Goal: Information Seeking & Learning: Learn about a topic

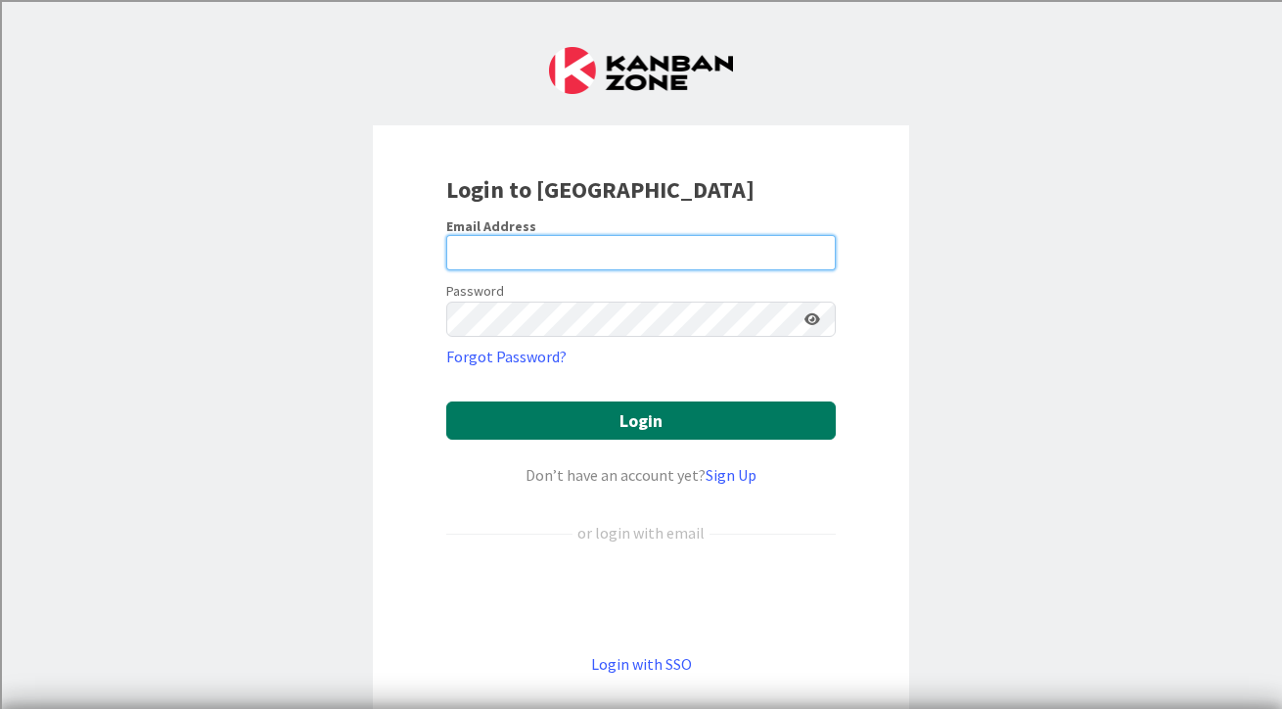
type input "kira.lawson@knoxschools.org"
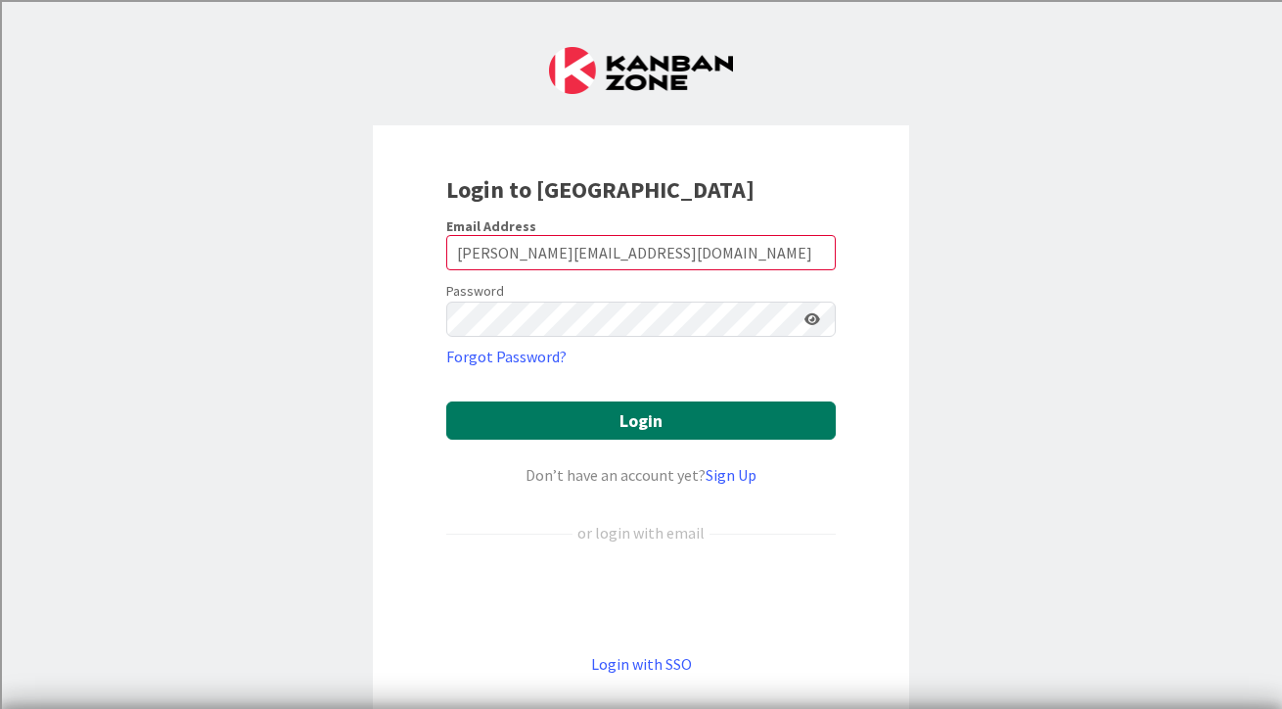
click at [547, 416] on button "Login" at bounding box center [640, 420] width 389 height 38
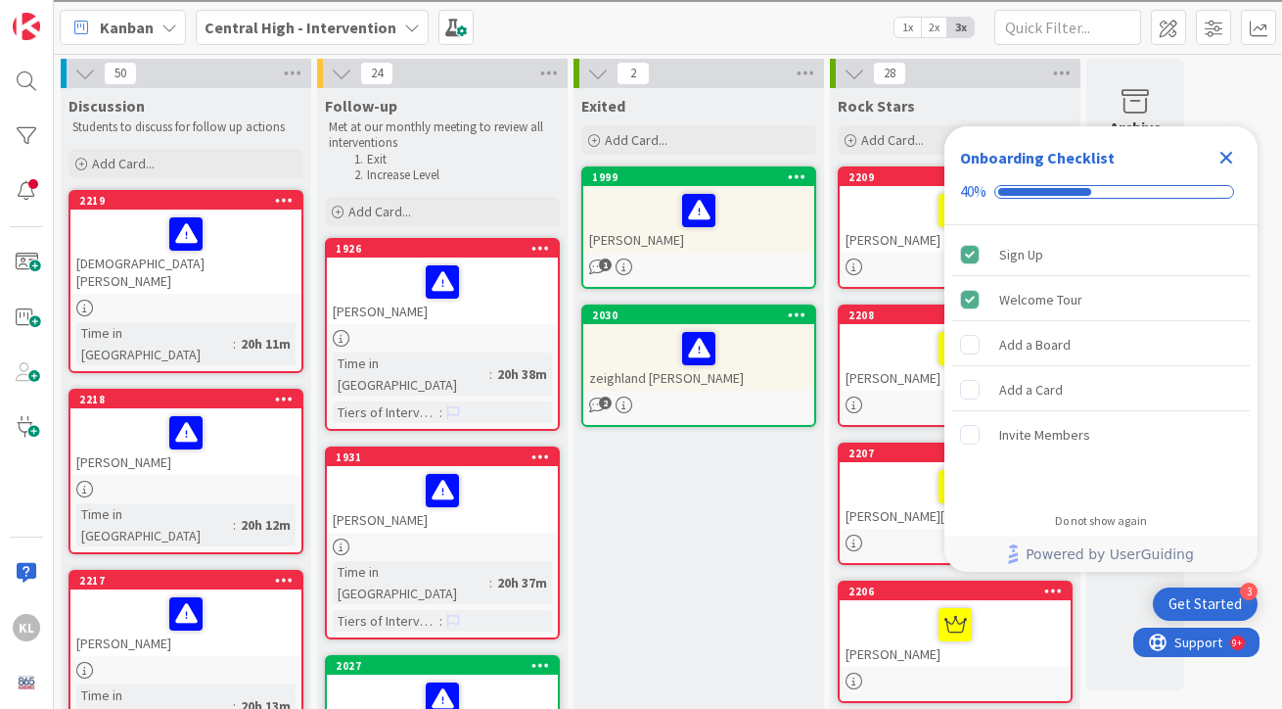
click at [1228, 151] on icon "Close Checklist" at bounding box center [1225, 157] width 23 height 23
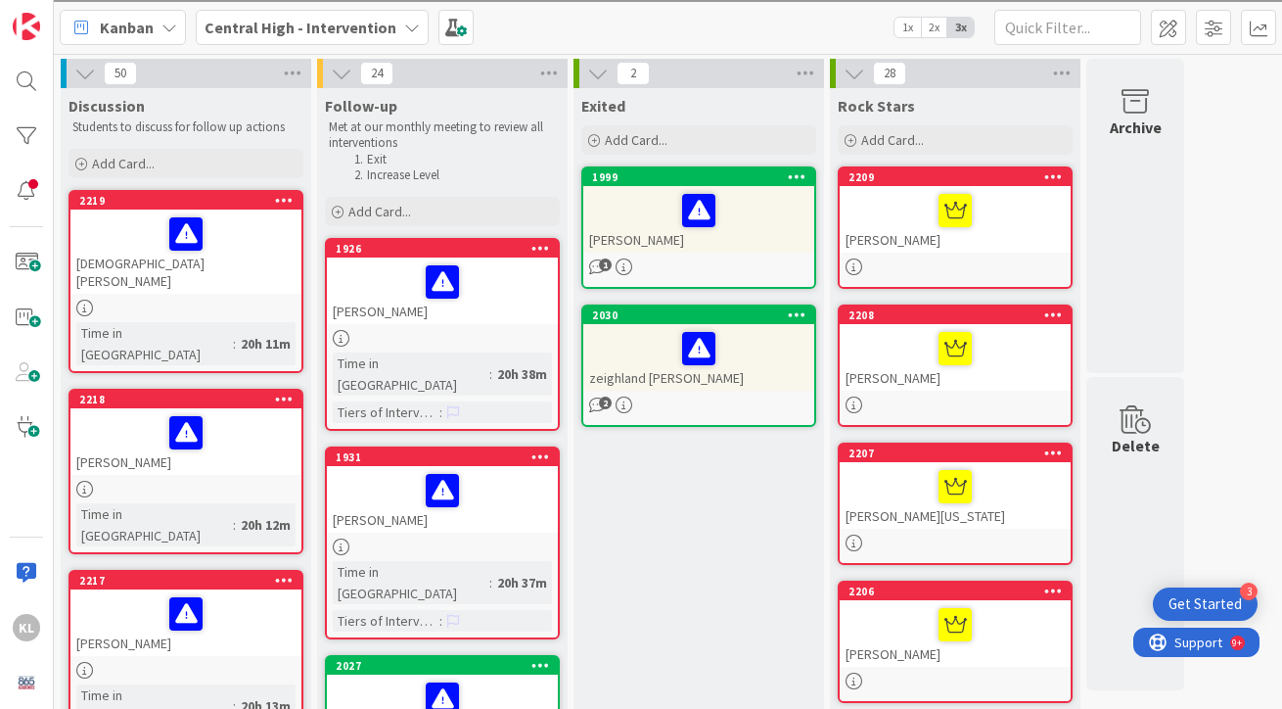
click at [207, 299] on div at bounding box center [185, 307] width 231 height 17
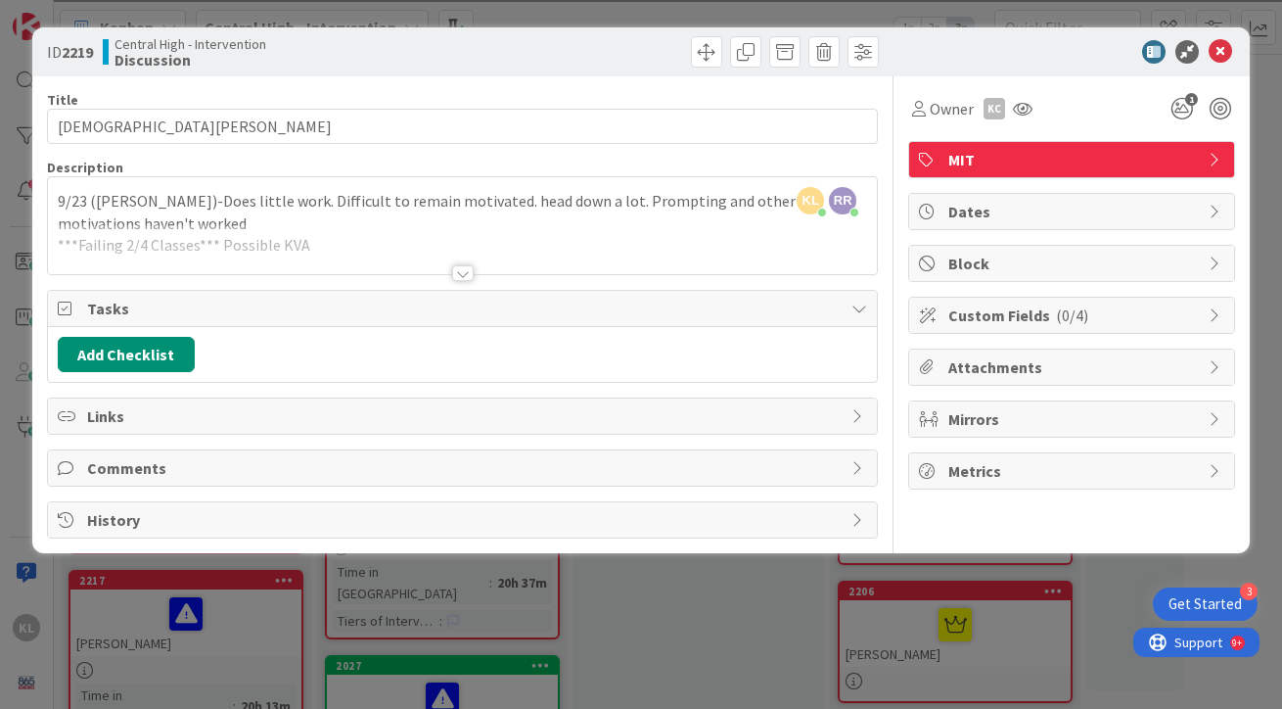
click at [398, 244] on div at bounding box center [463, 249] width 830 height 50
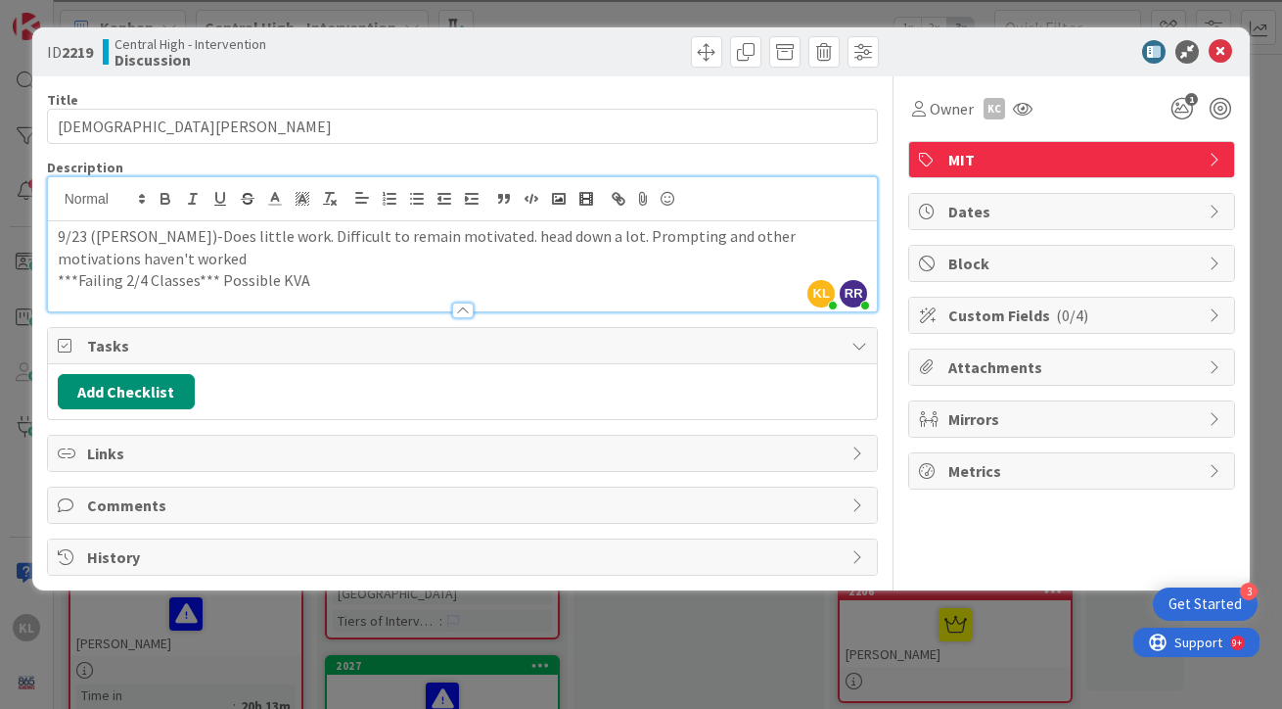
click at [354, 291] on div at bounding box center [463, 301] width 830 height 21
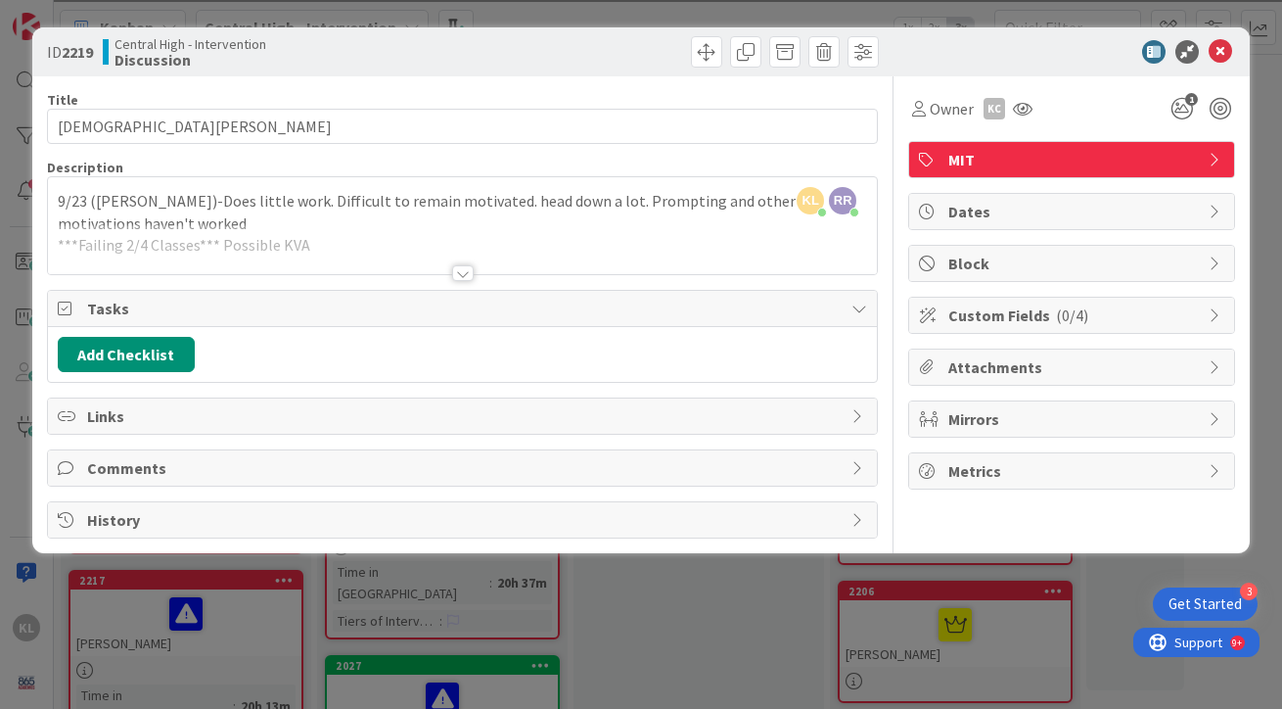
click at [328, 242] on div at bounding box center [463, 249] width 830 height 50
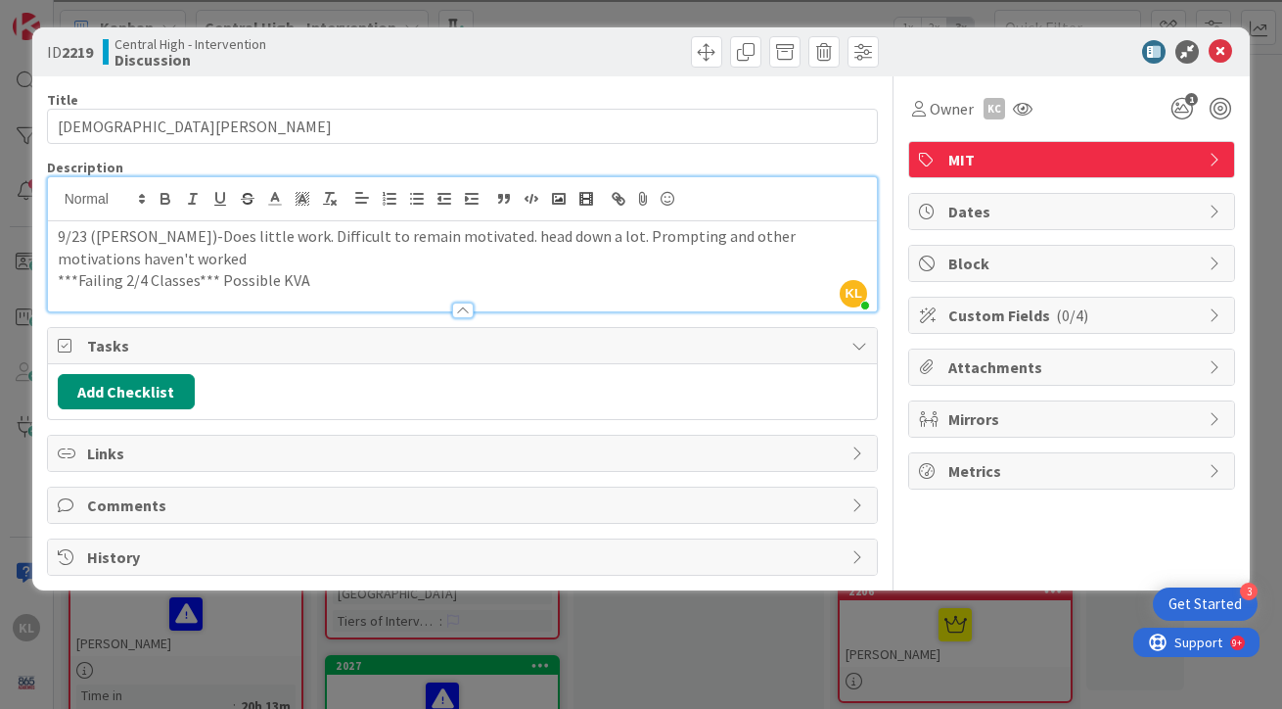
click at [305, 284] on p "***Failing 2/4 Classes*** Possible KVA" at bounding box center [463, 280] width 810 height 23
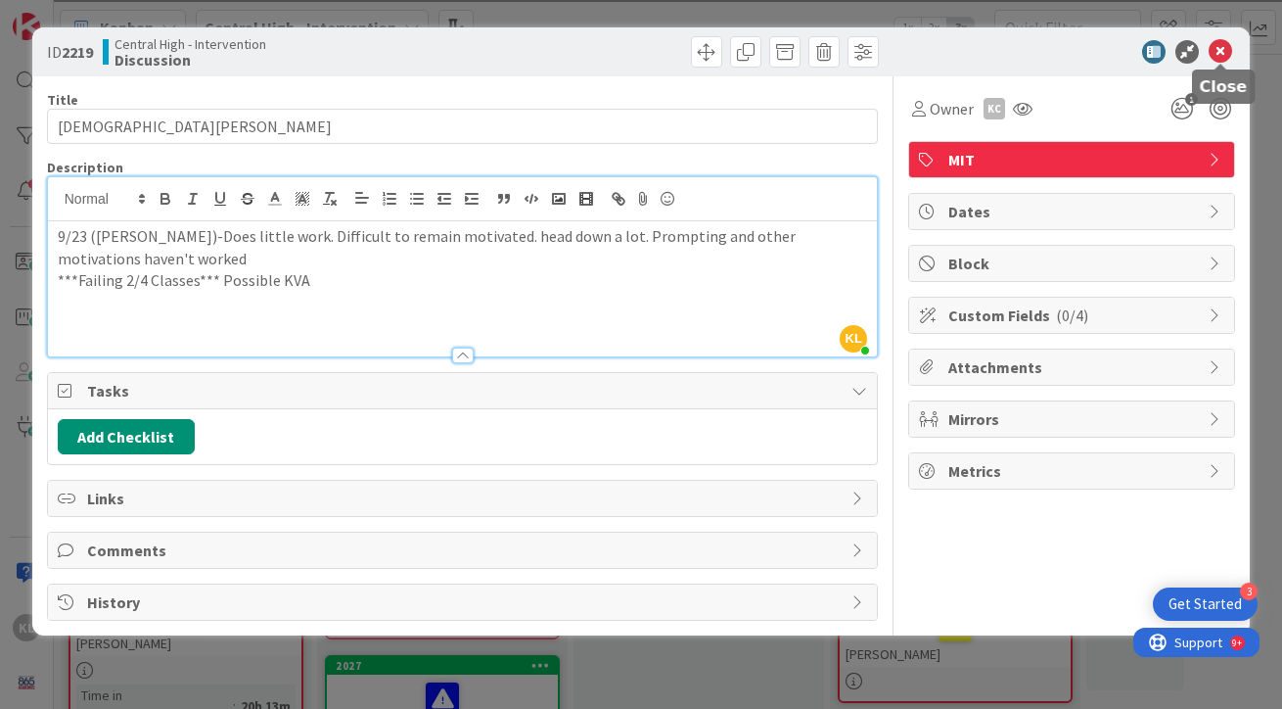
click at [1225, 51] on icon at bounding box center [1220, 51] width 23 height 23
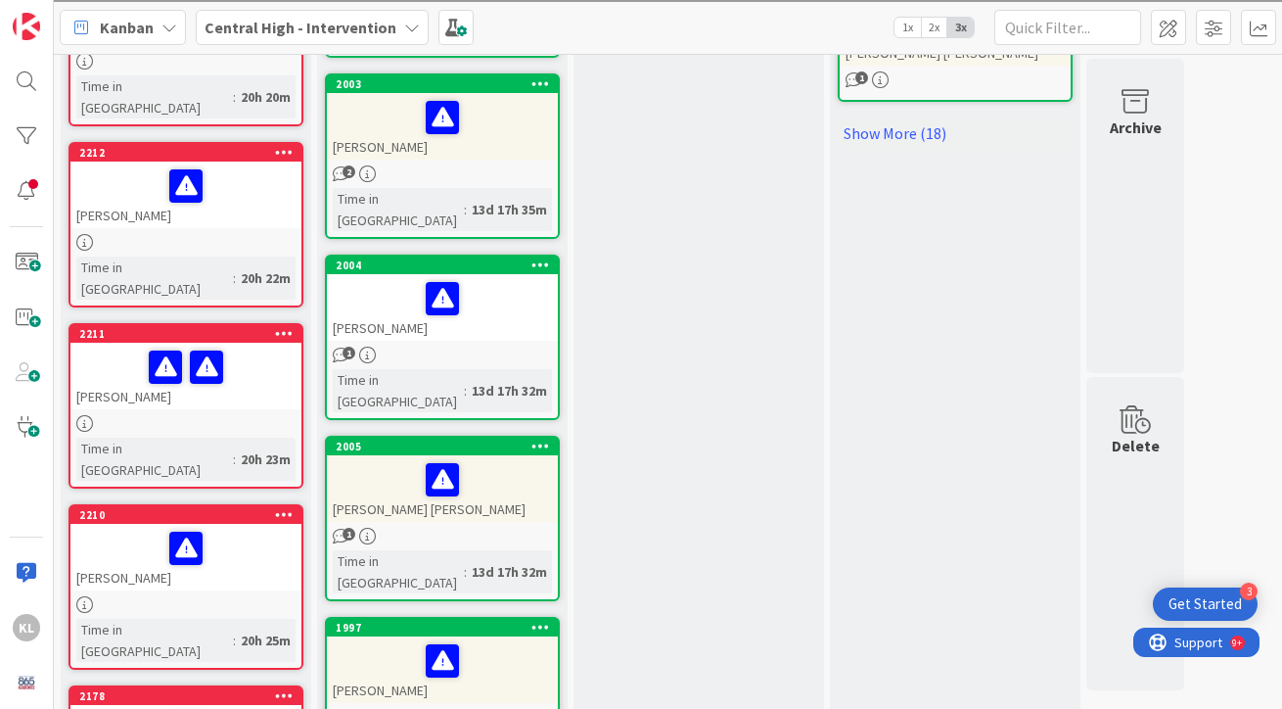
scroll to position [1386, 0]
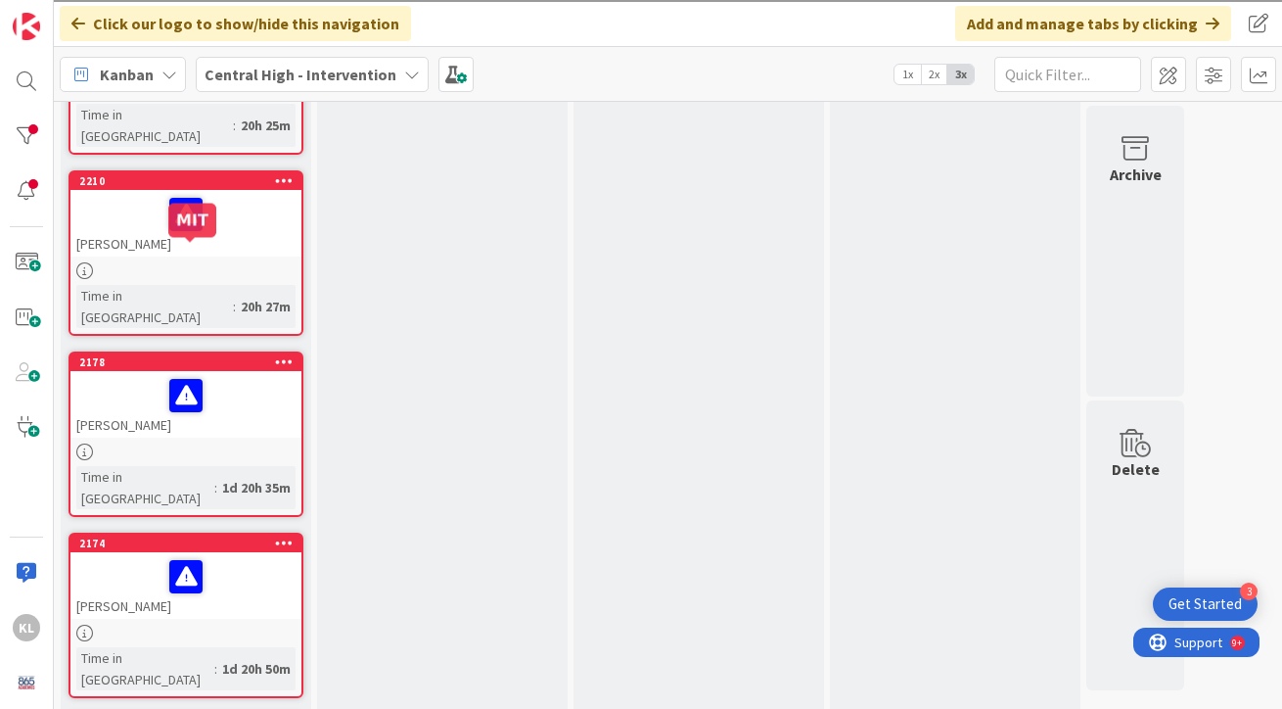
scroll to position [1853, 0]
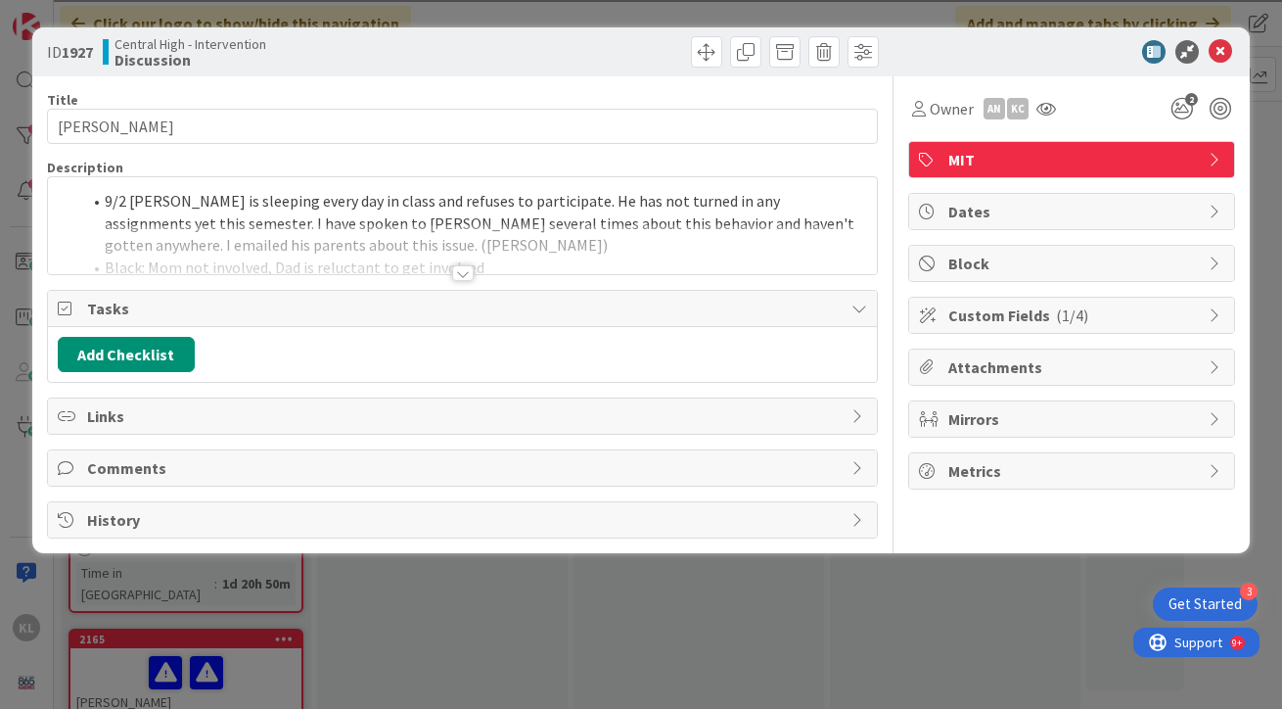
click at [656, 247] on div at bounding box center [463, 249] width 830 height 50
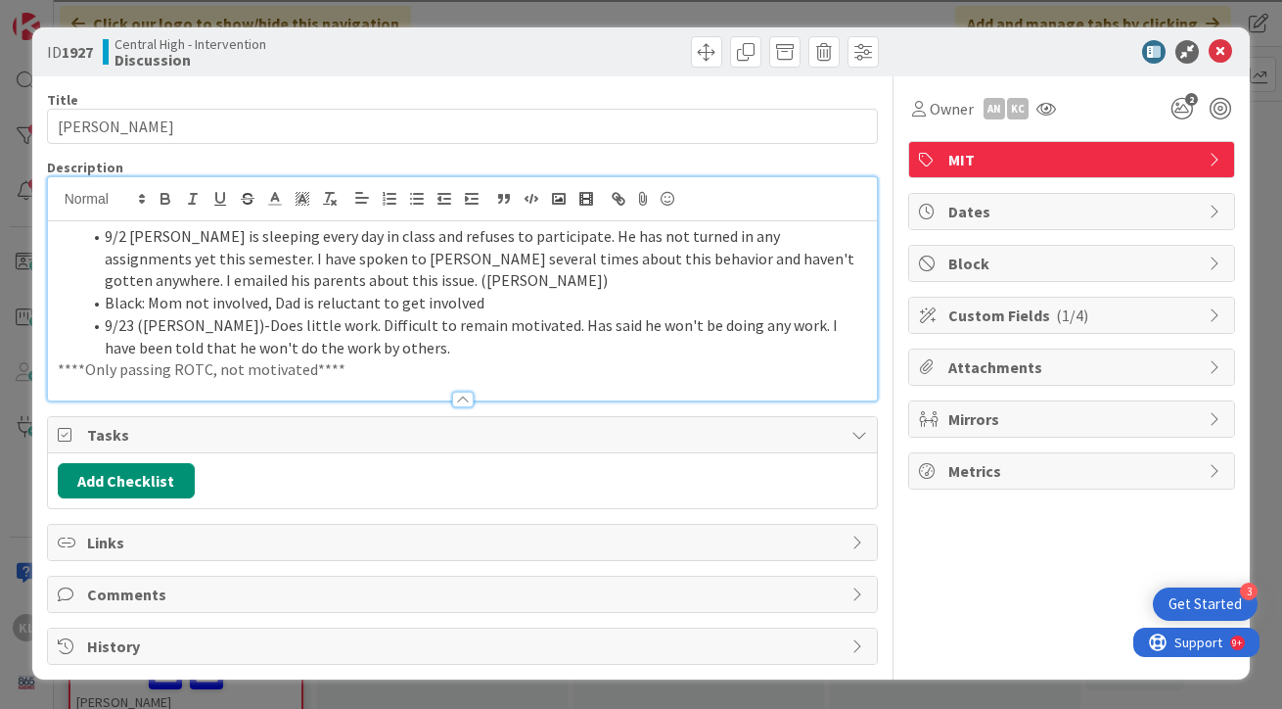
click at [432, 371] on p "****Only passing ROTC, not motivated****" at bounding box center [463, 369] width 810 height 23
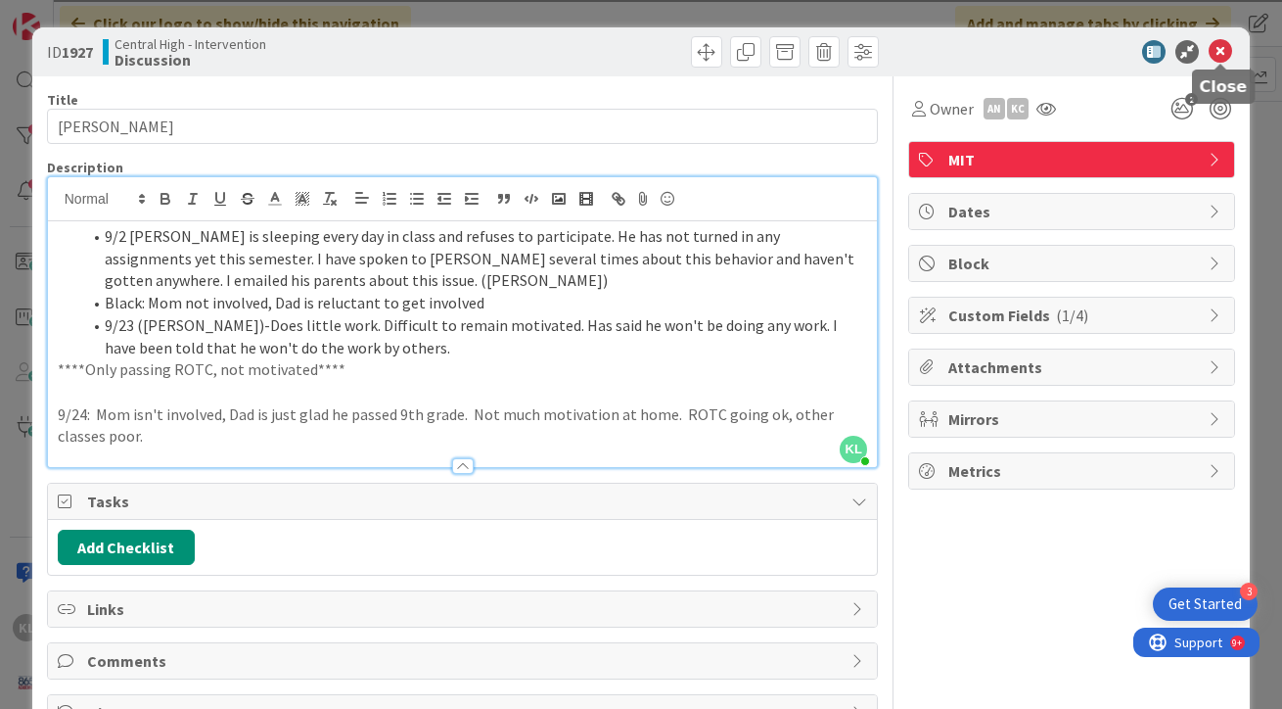
click at [1224, 46] on icon at bounding box center [1220, 51] width 23 height 23
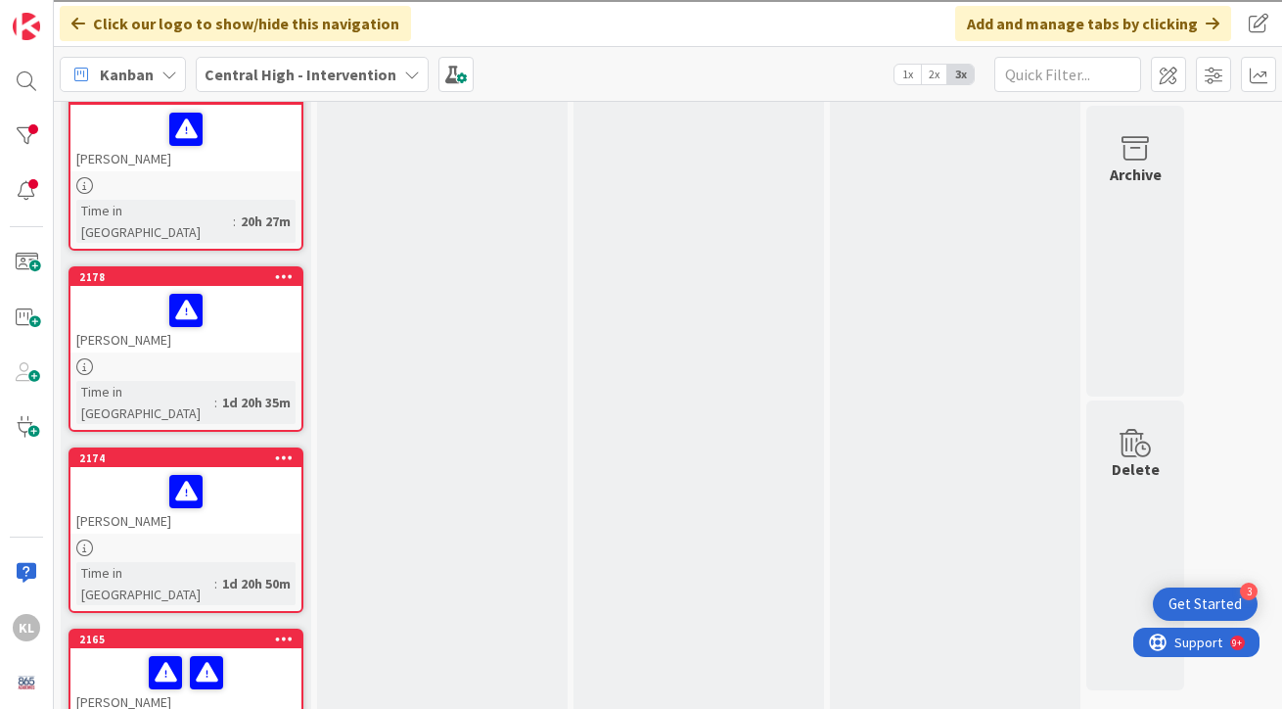
click at [190, 628] on link "2165 [PERSON_NAME] Time in [GEOGRAPHIC_DATA] : 1d 21h 3m" at bounding box center [186, 710] width 235 height 165
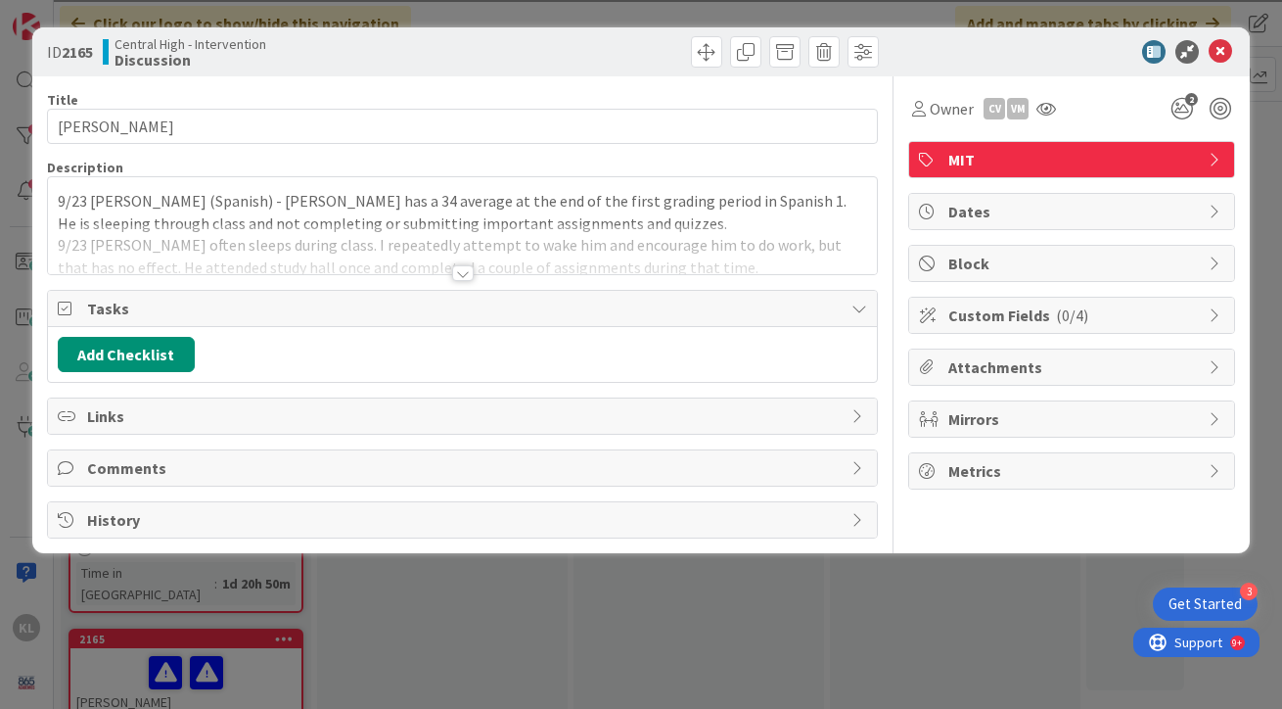
click at [767, 263] on div at bounding box center [463, 249] width 830 height 50
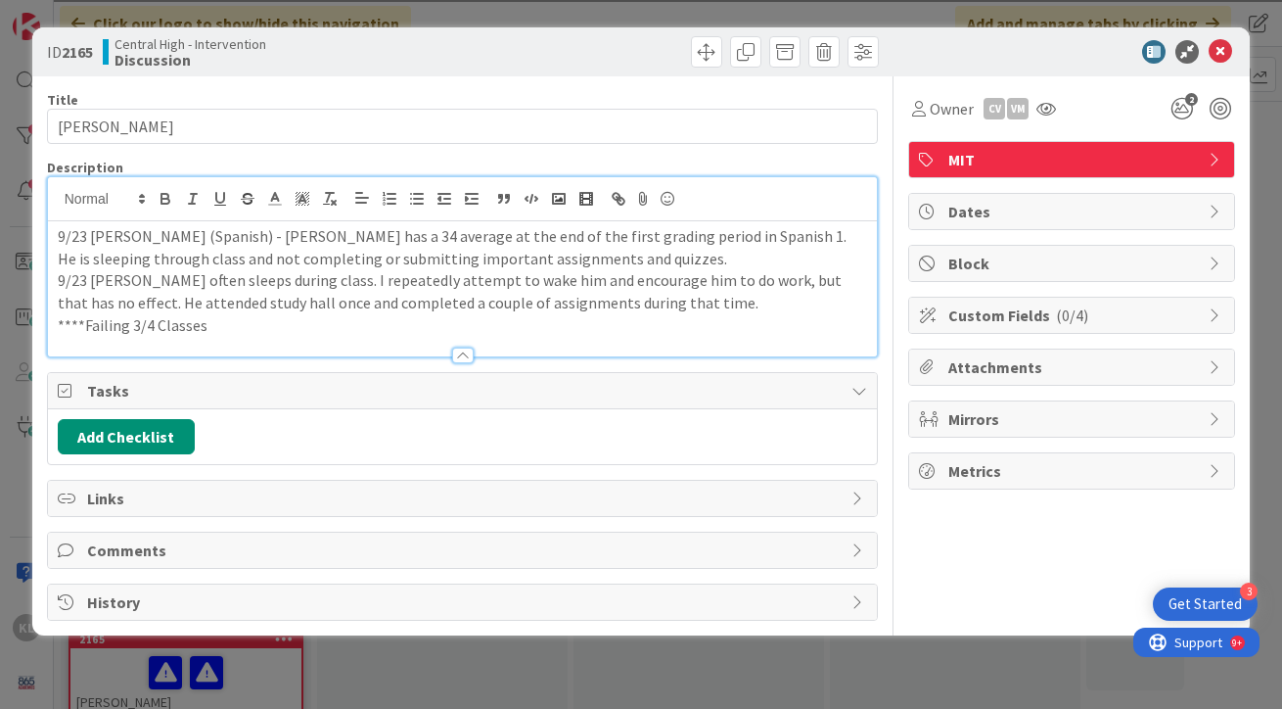
click at [664, 321] on p "****Failing 3/4 Classes" at bounding box center [463, 325] width 810 height 23
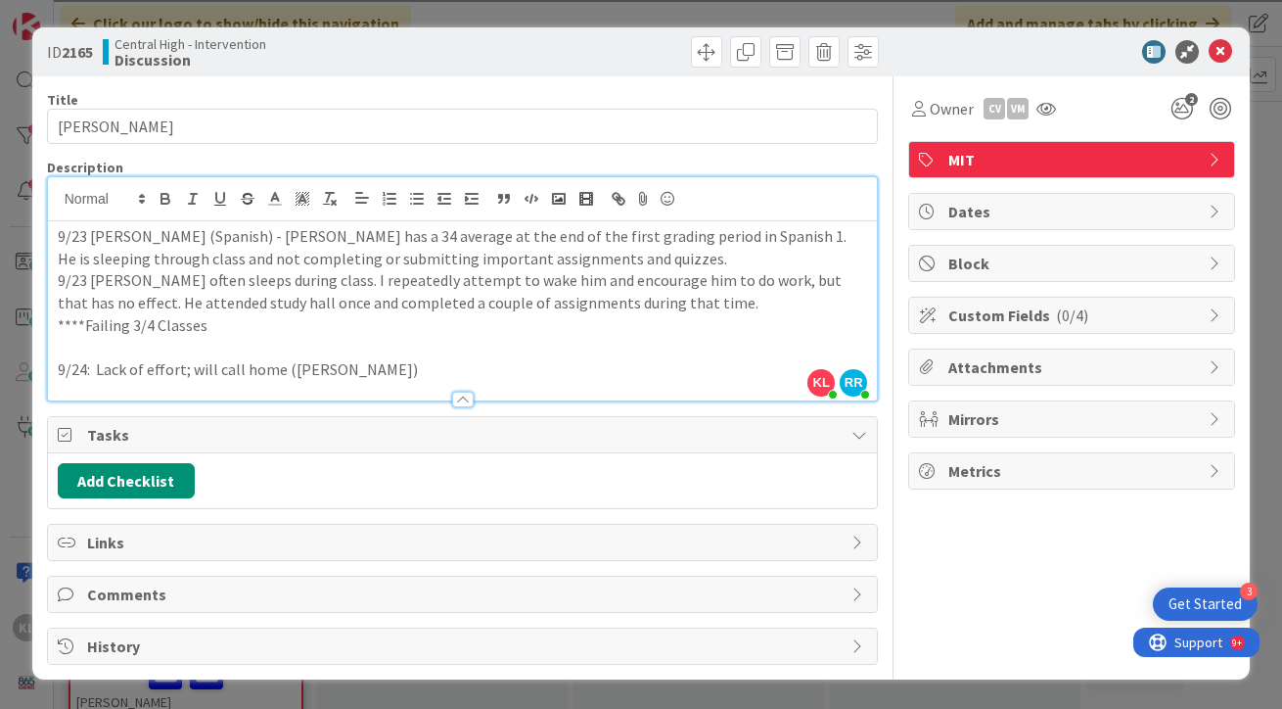
click at [282, 369] on p "9/24: Lack of effort; will call home ([PERSON_NAME])" at bounding box center [463, 369] width 810 height 23
click at [597, 373] on p "9/24: Lack of effort; will call home ; tries to motivate, always sleeping ([PER…" at bounding box center [463, 369] width 810 height 23
click at [1220, 49] on icon at bounding box center [1220, 51] width 23 height 23
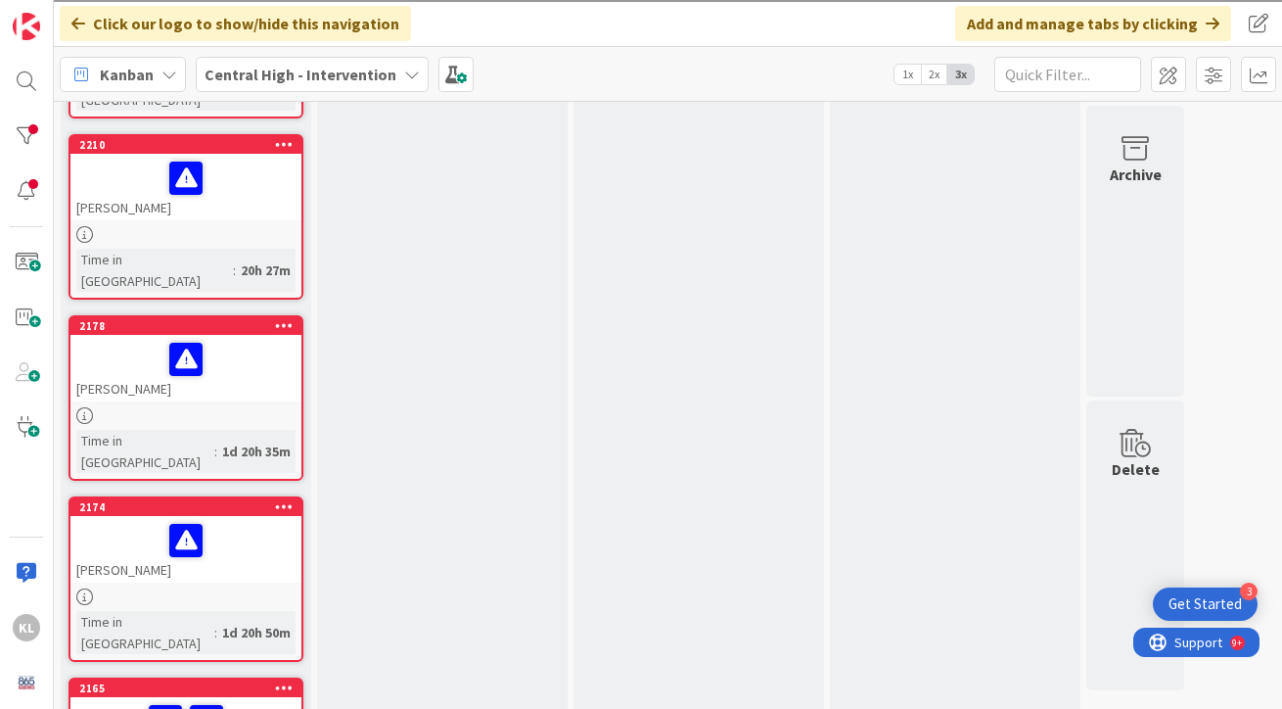
scroll to position [1800, 0]
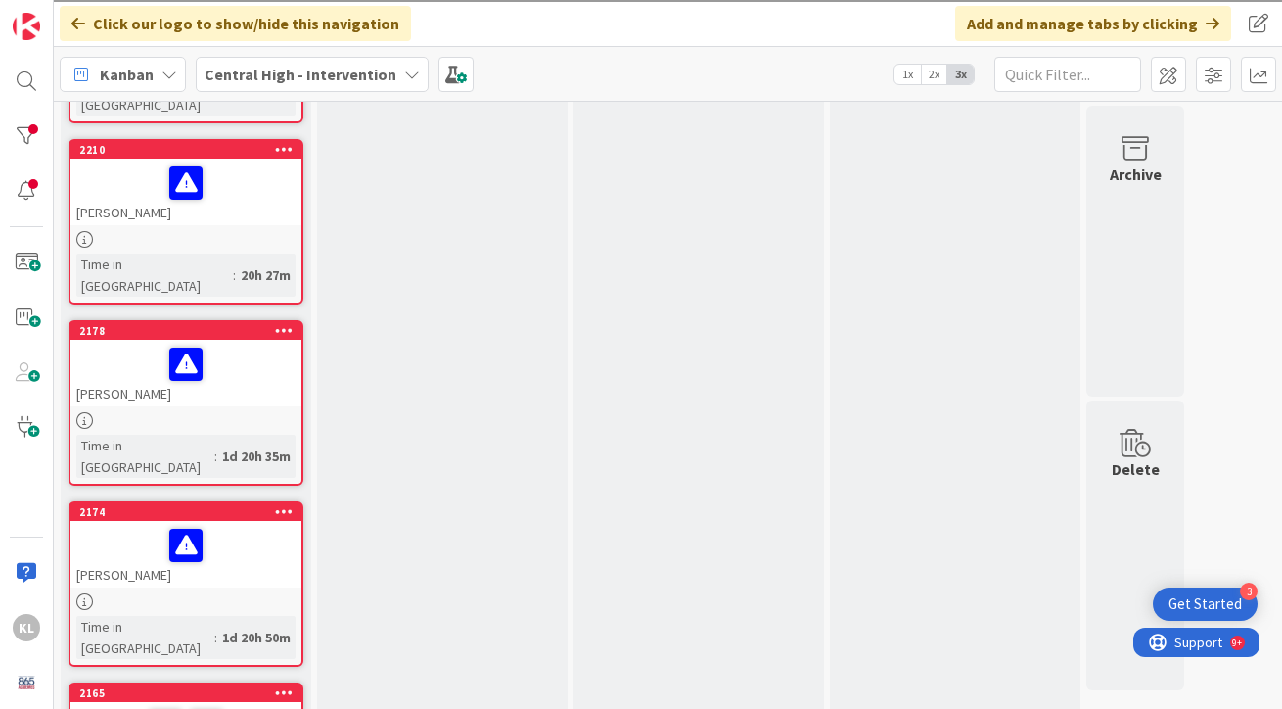
click at [220, 593] on div at bounding box center [185, 601] width 231 height 17
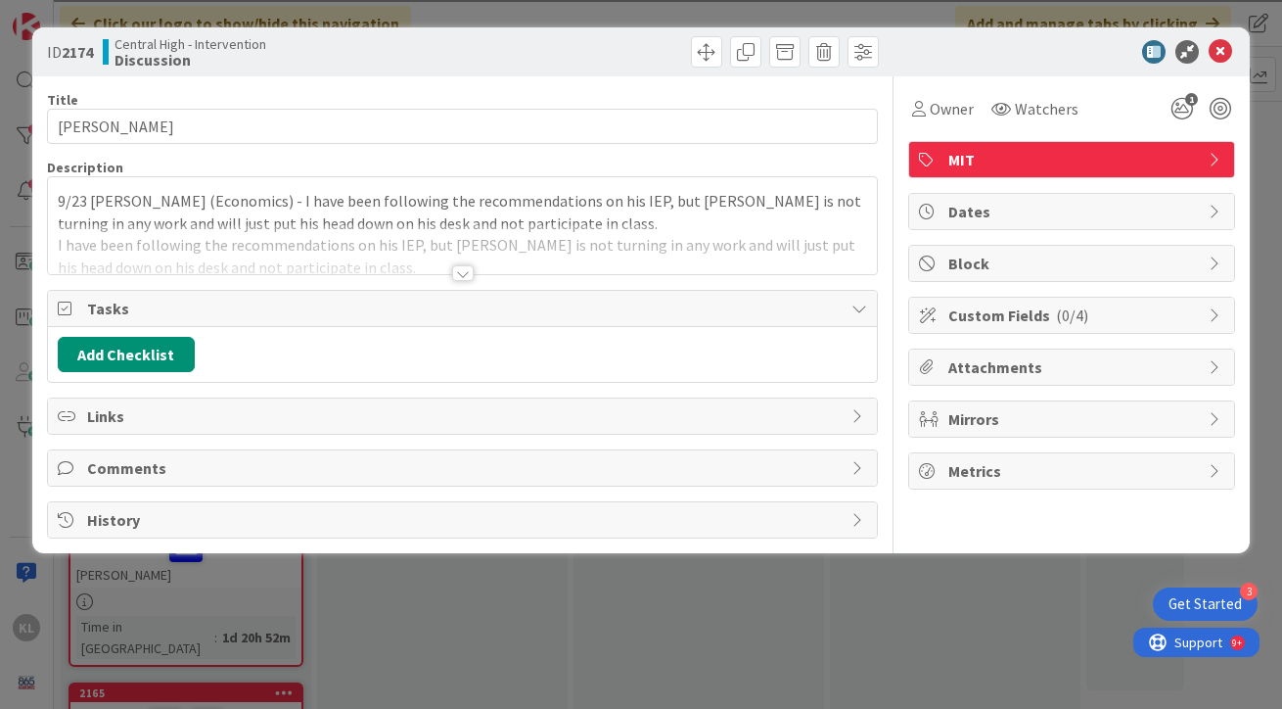
click at [694, 243] on div at bounding box center [463, 249] width 830 height 50
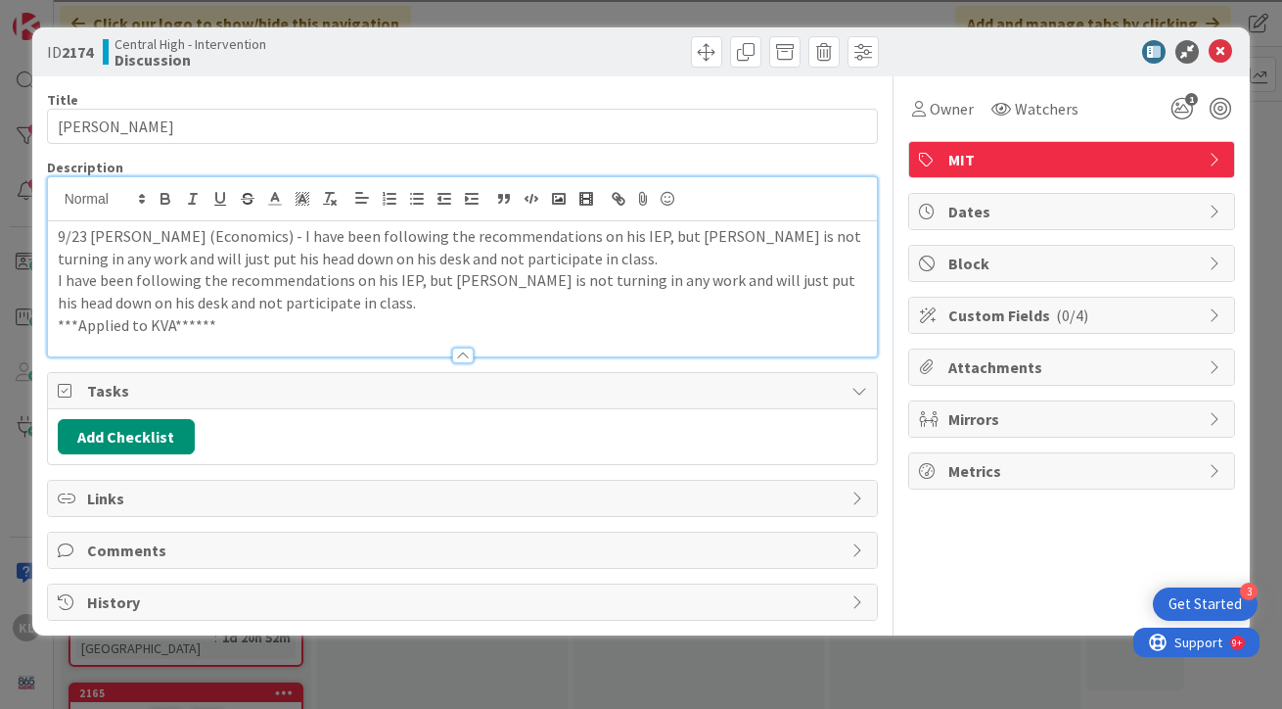
click at [351, 328] on p "***Applied to KVA******" at bounding box center [463, 325] width 810 height 23
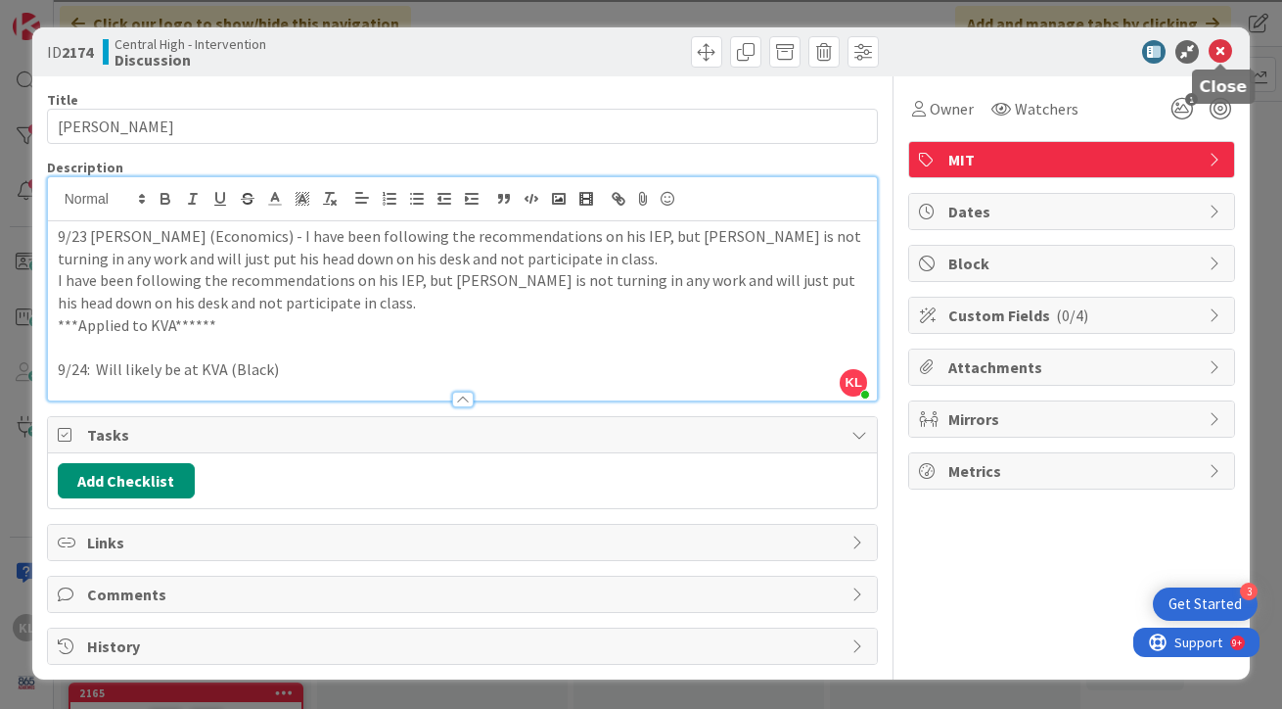
click at [1218, 53] on icon at bounding box center [1220, 51] width 23 height 23
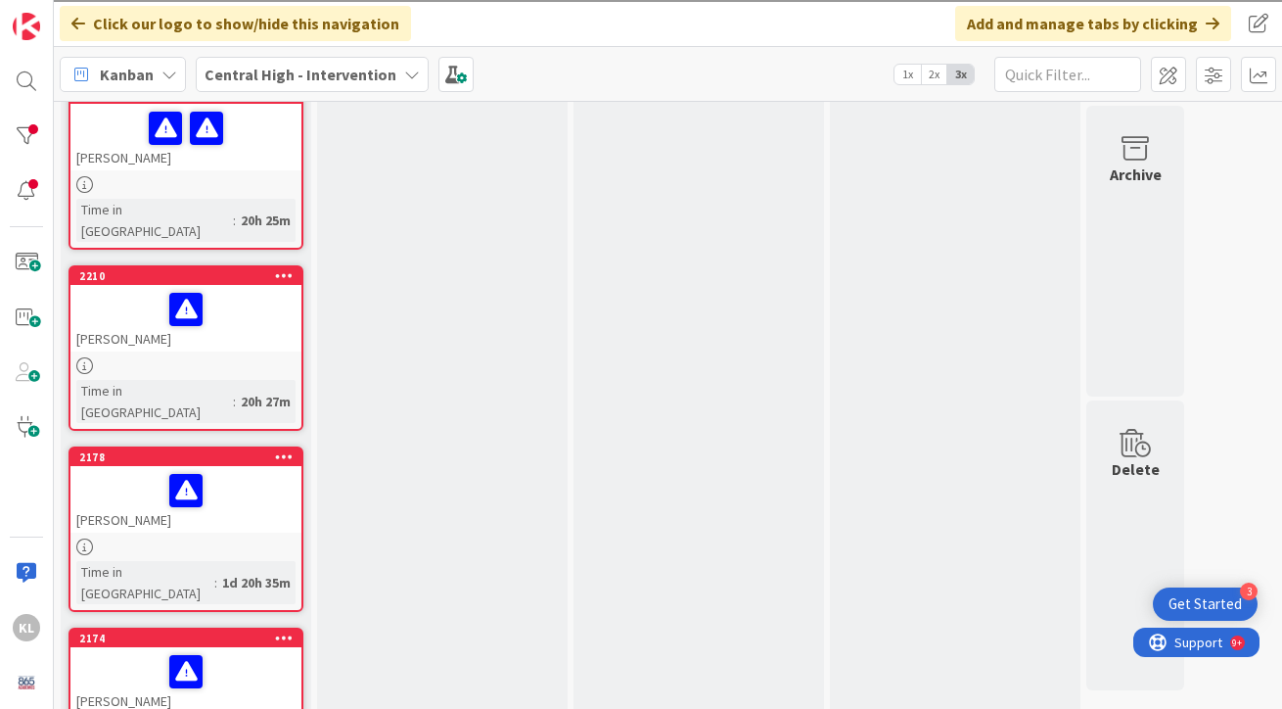
scroll to position [1628, 0]
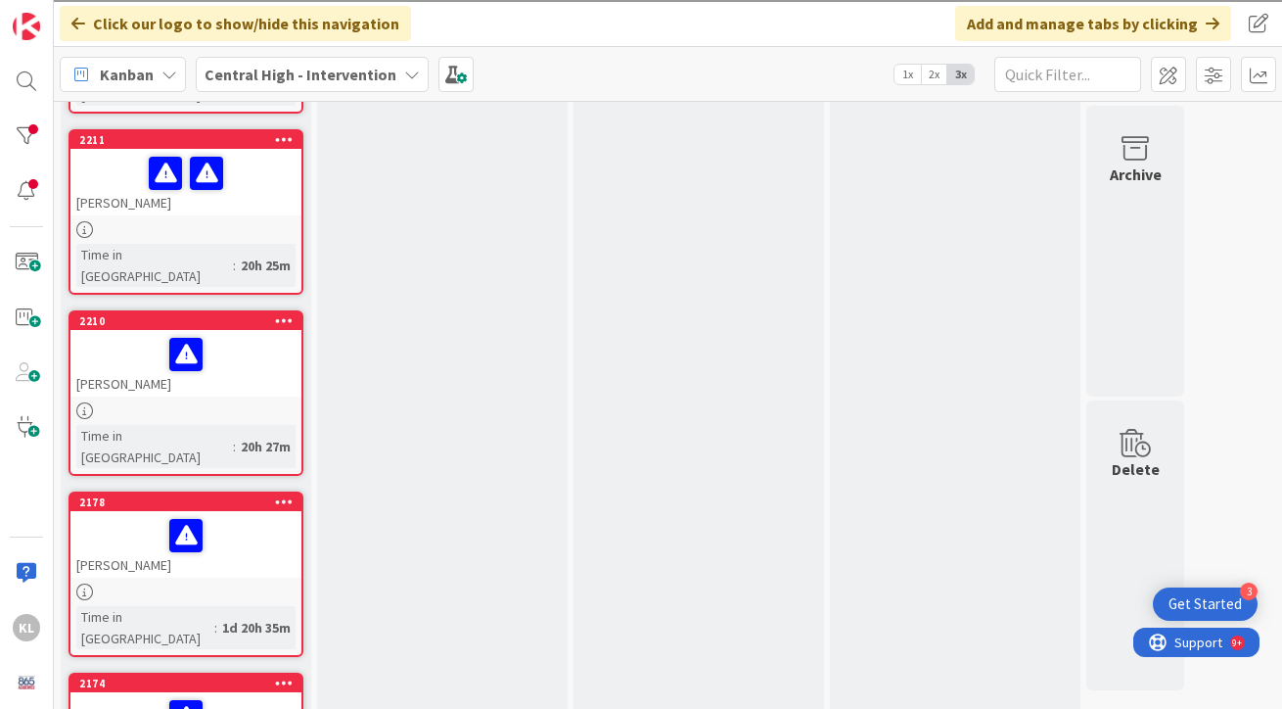
click at [225, 515] on div at bounding box center [185, 535] width 219 height 41
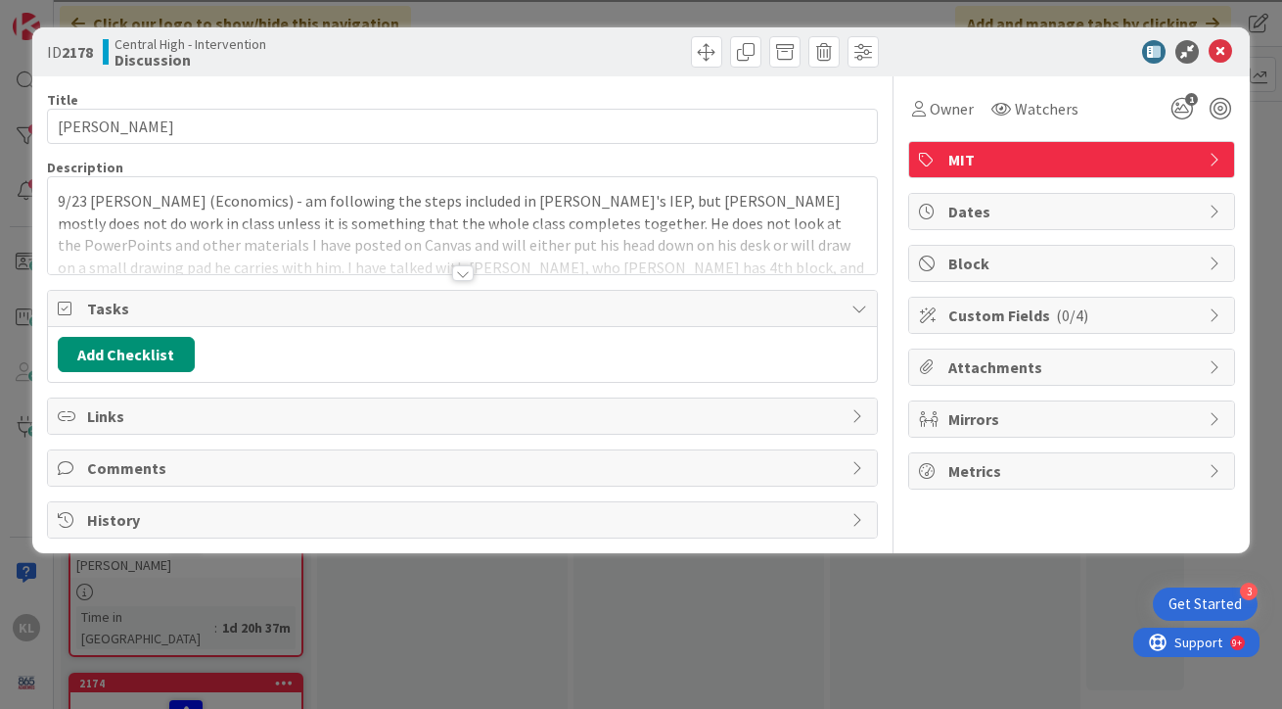
click at [781, 272] on div at bounding box center [463, 249] width 830 height 50
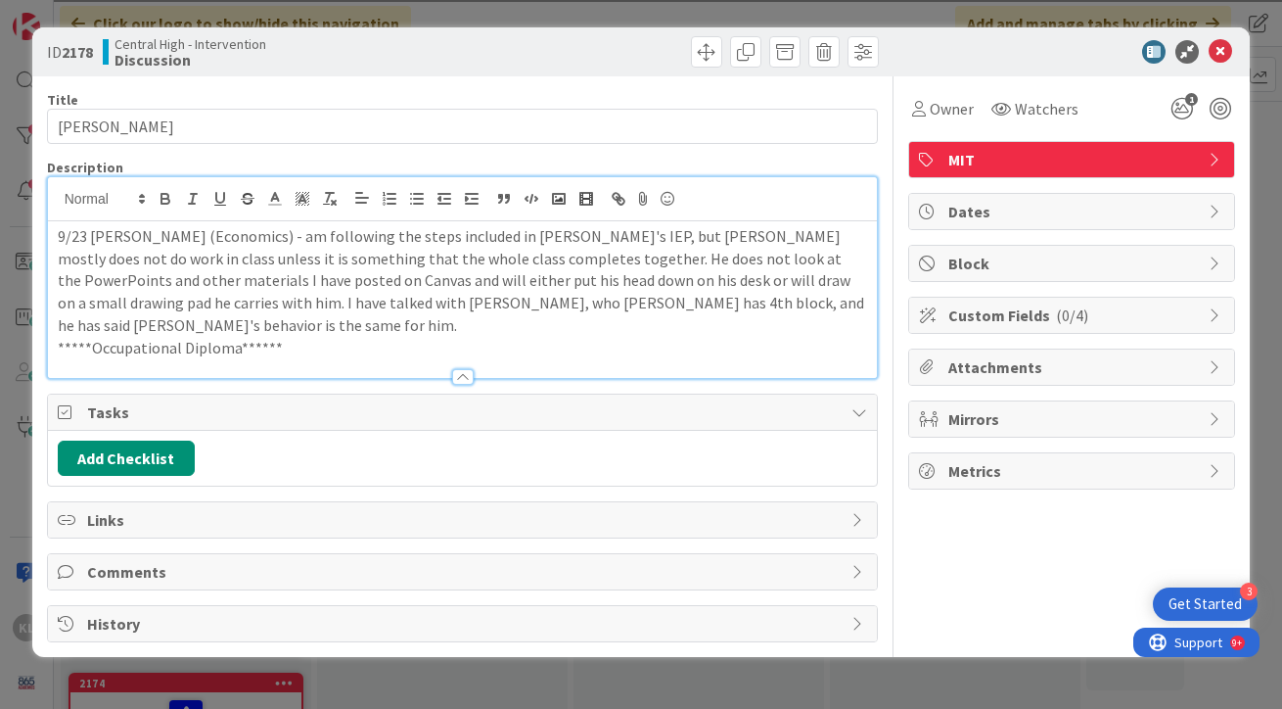
click at [567, 337] on p "*****Occupational Diploma******" at bounding box center [463, 348] width 810 height 23
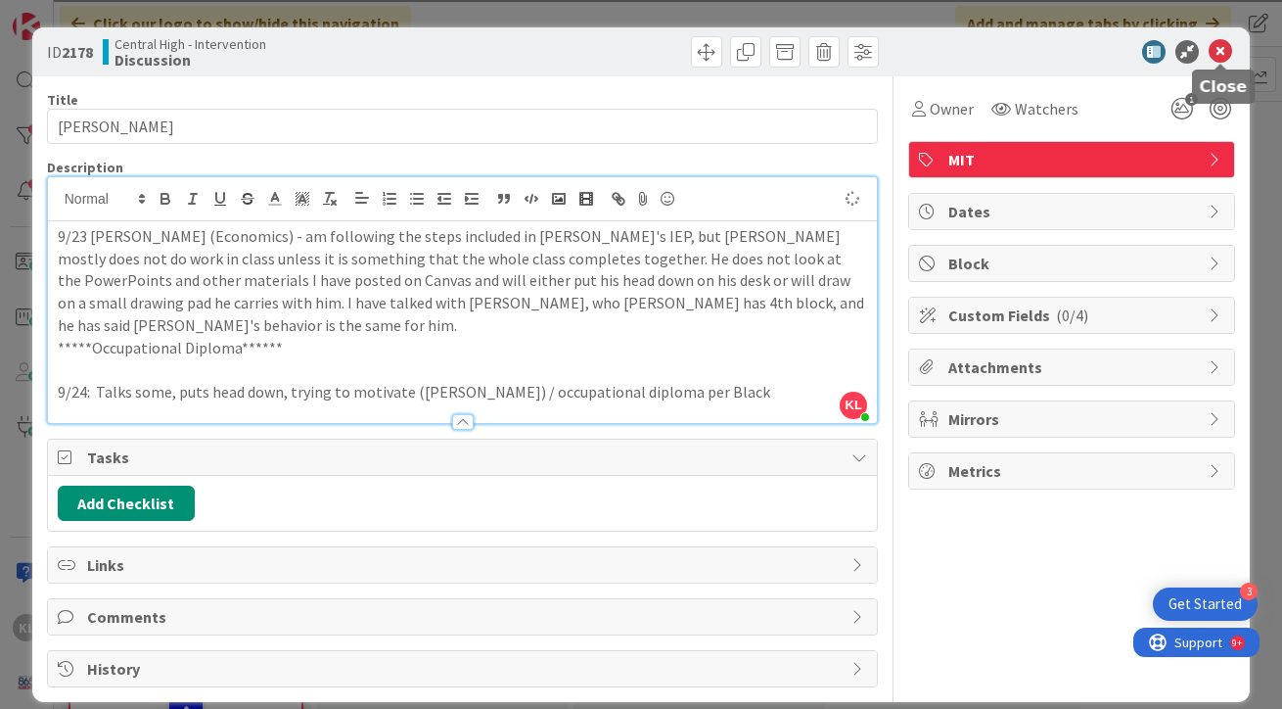
click at [1223, 45] on icon at bounding box center [1220, 51] width 23 height 23
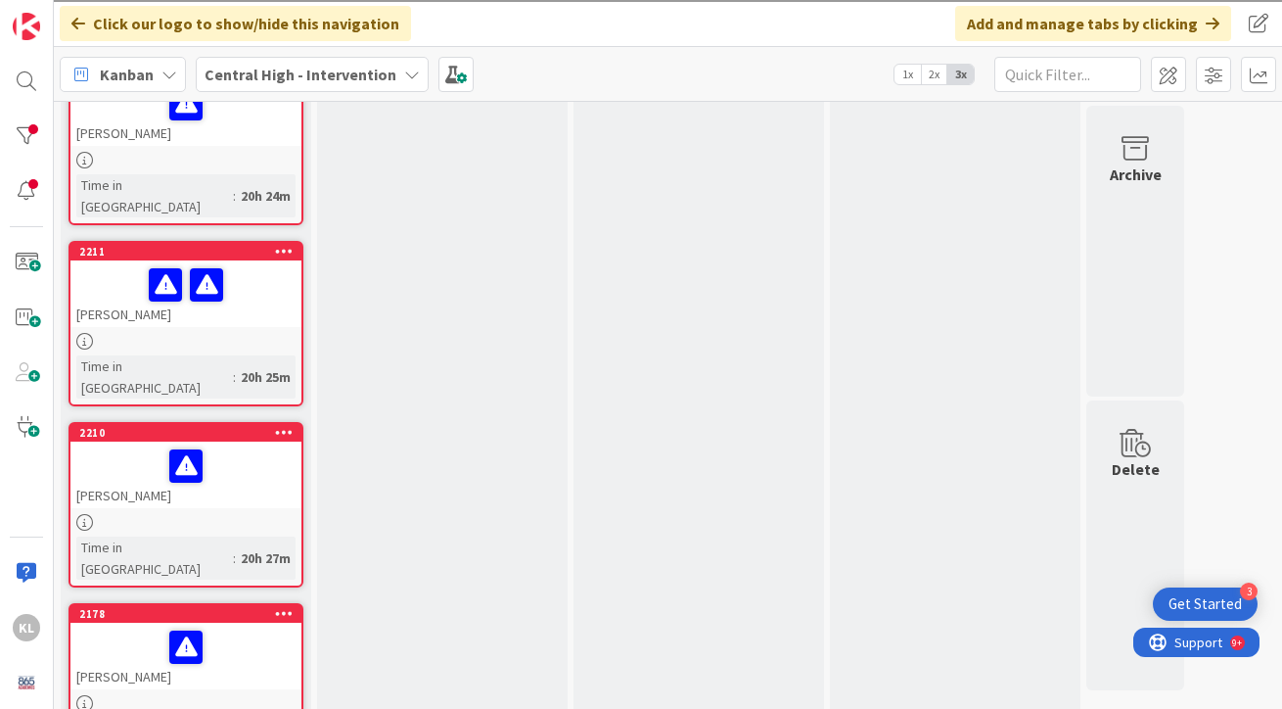
click at [242, 422] on link "2210 [PERSON_NAME] Time in [GEOGRAPHIC_DATA] : 20h 27m" at bounding box center [186, 504] width 235 height 165
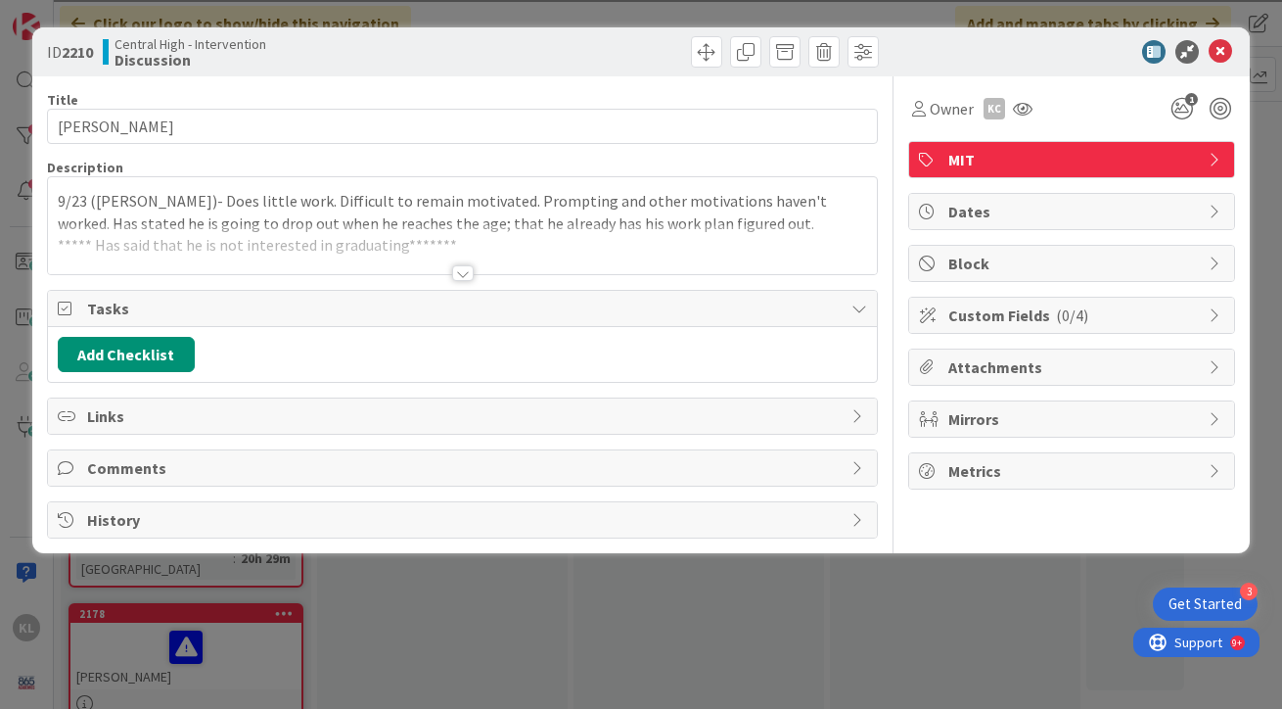
click at [724, 248] on div at bounding box center [463, 249] width 830 height 50
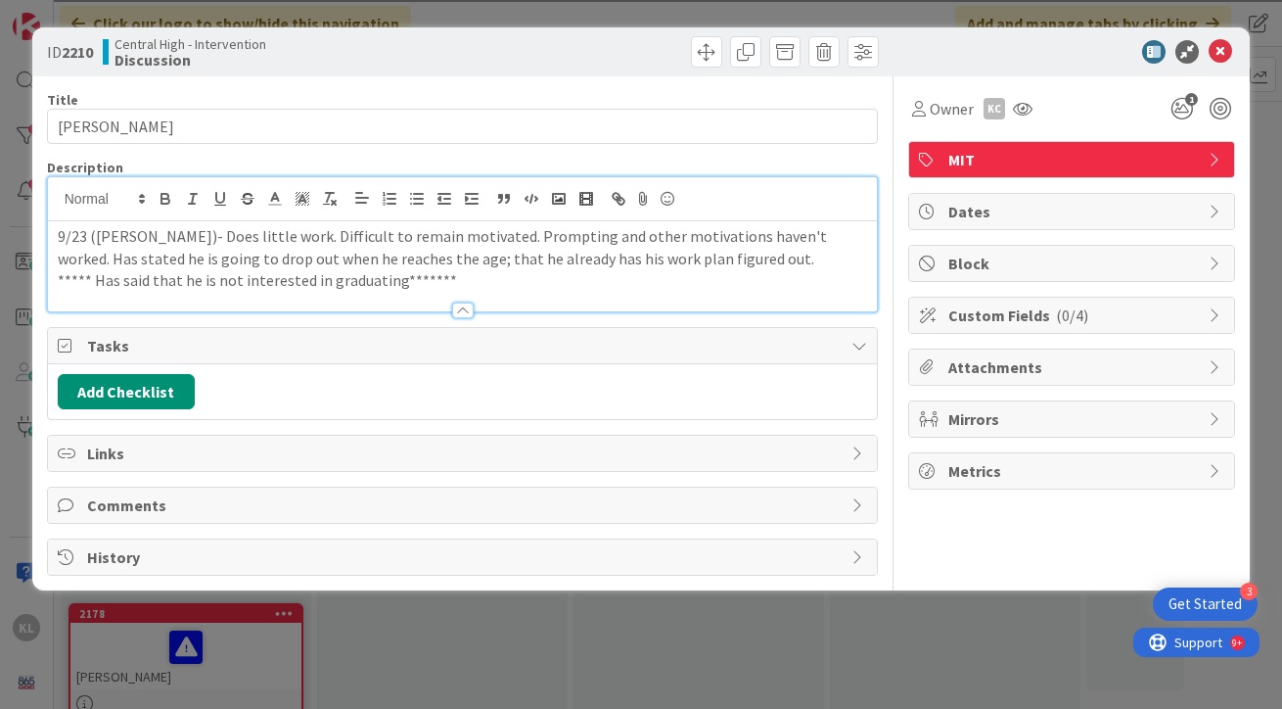
click at [513, 278] on p "***** Has said that he is not interested in graduating*******" at bounding box center [463, 280] width 810 height 23
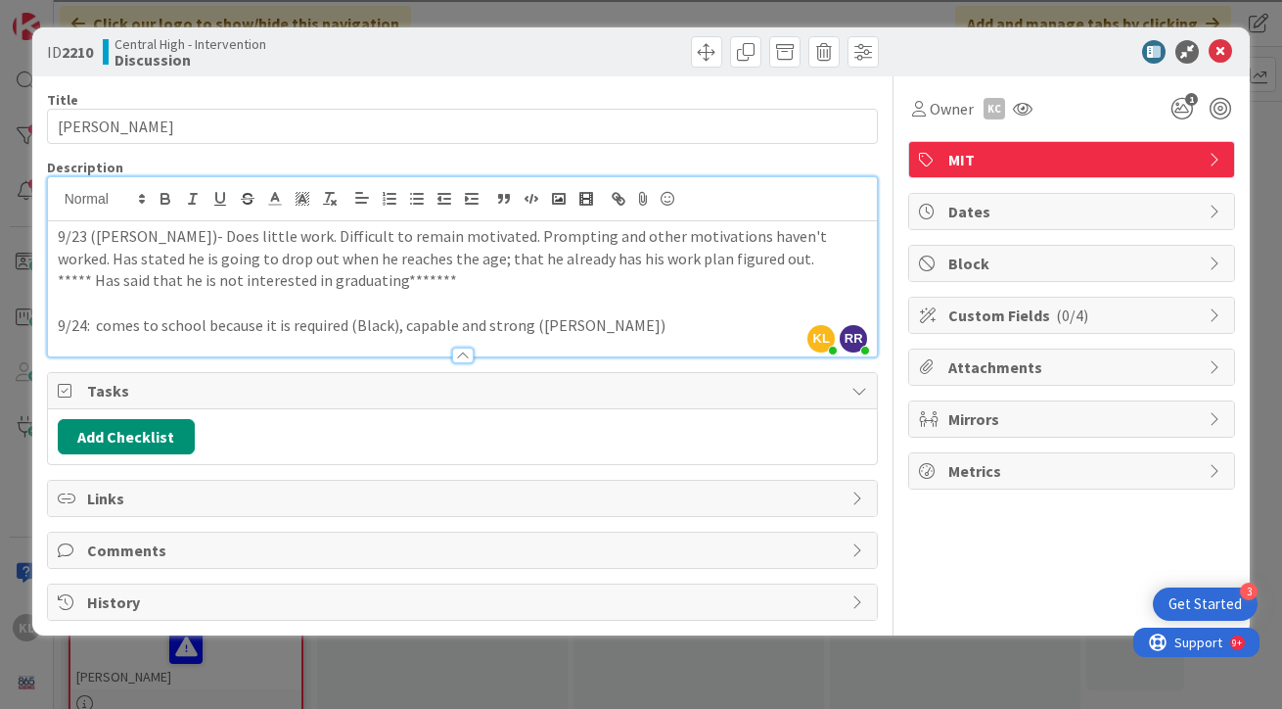
click at [345, 324] on p "9/24: comes to school because it is required (Black), capable and strong ([PERS…" at bounding box center [463, 325] width 810 height 23
click at [752, 326] on p "9/24: comes to school because it is required ; tends to be alone (Black), capab…" at bounding box center [463, 325] width 810 height 23
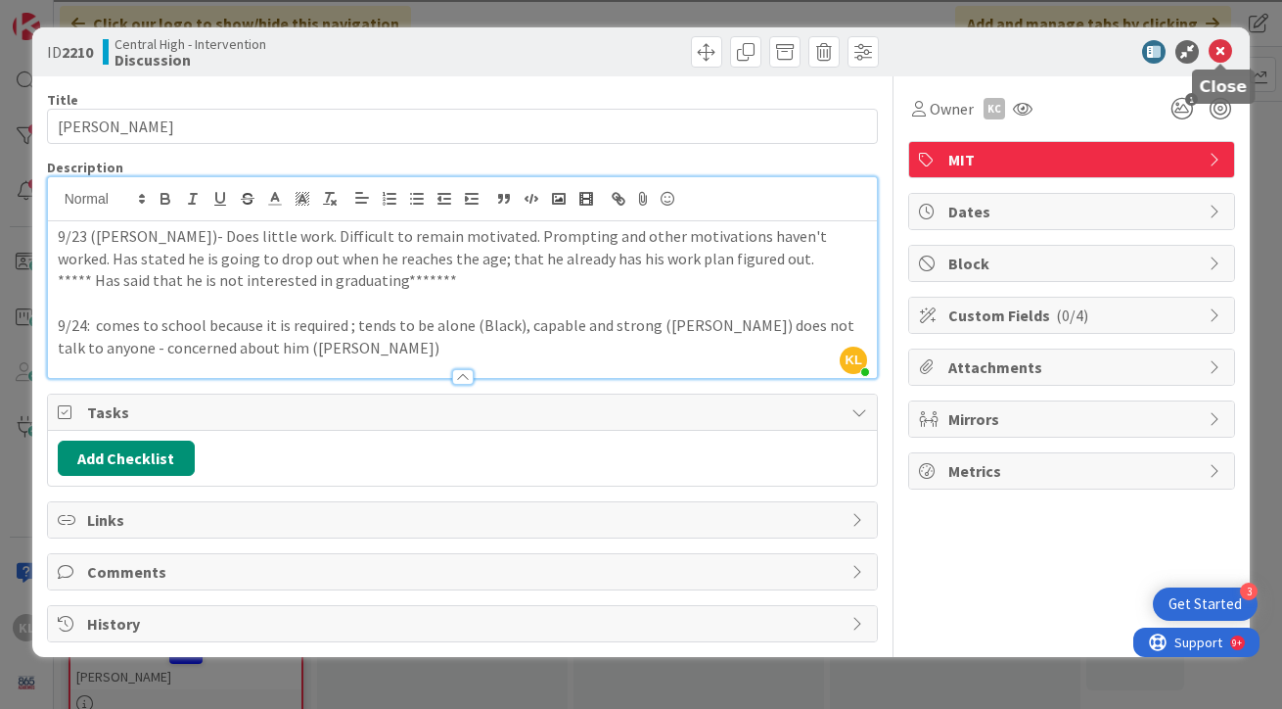
click at [1225, 49] on icon at bounding box center [1220, 51] width 23 height 23
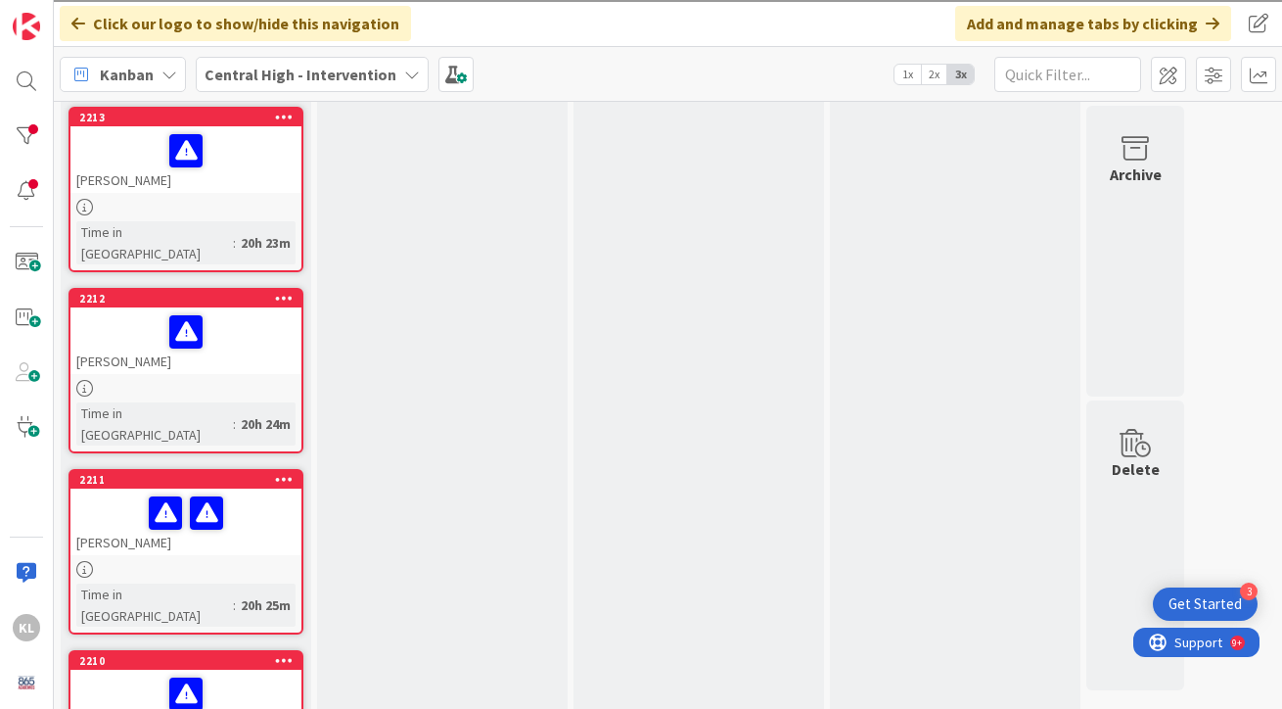
scroll to position [1258, 0]
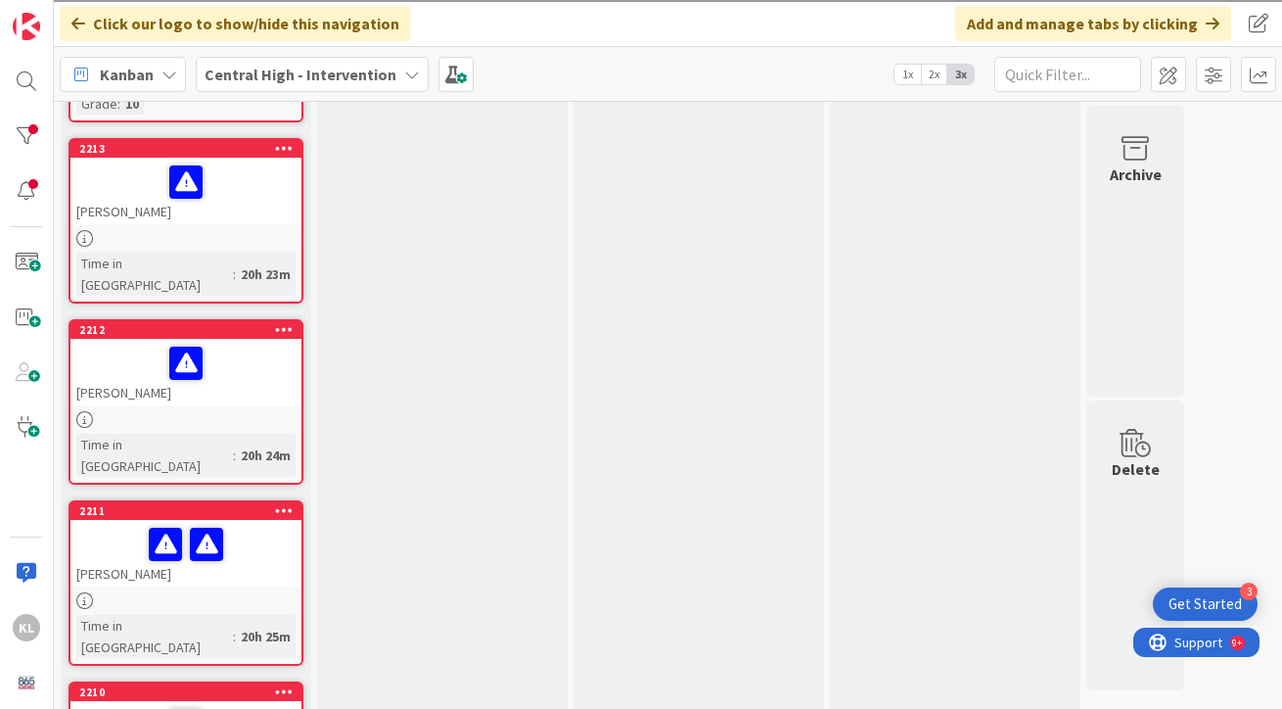
click at [246, 520] on div "[PERSON_NAME]" at bounding box center [185, 553] width 231 height 67
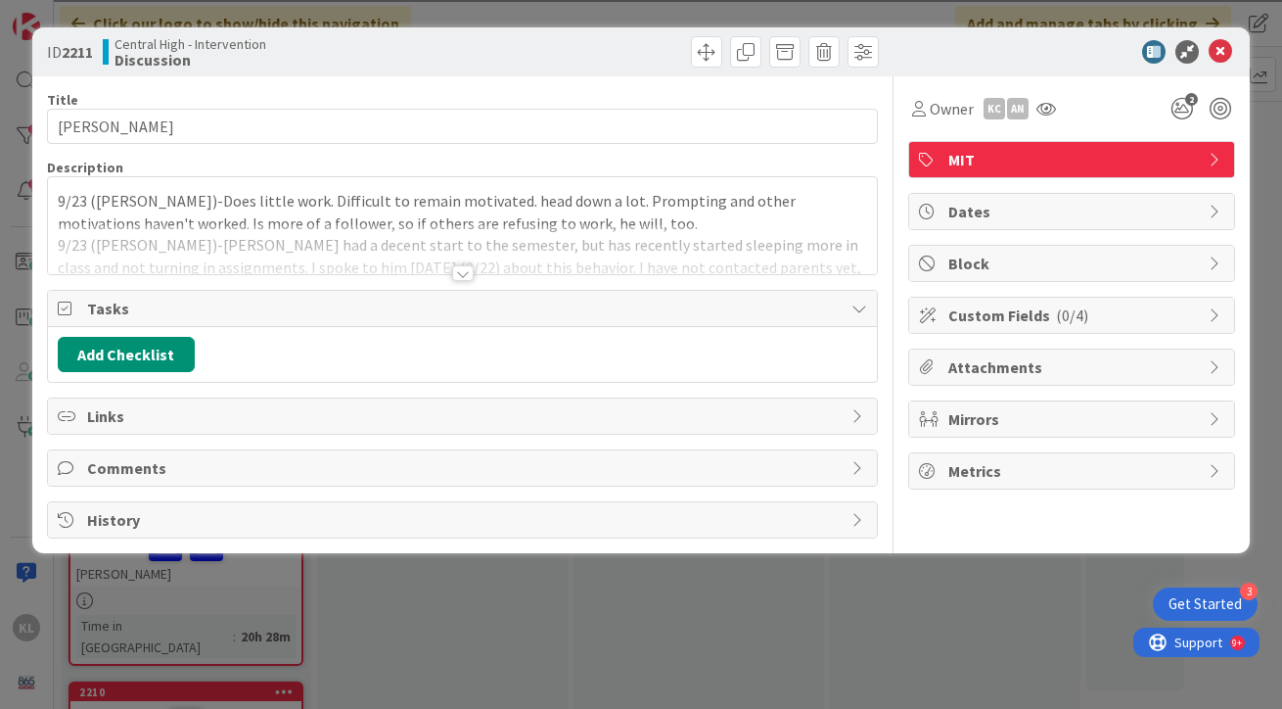
click at [776, 259] on div at bounding box center [463, 249] width 830 height 50
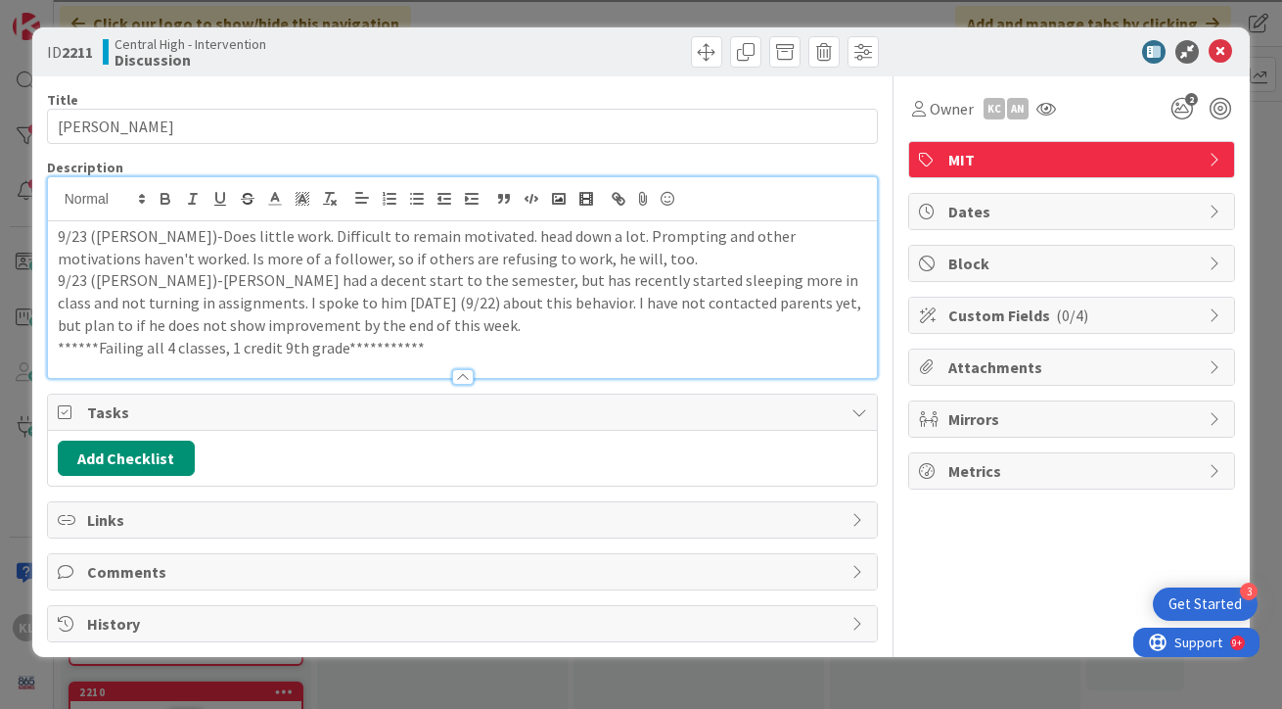
click at [527, 339] on p "**********" at bounding box center [463, 348] width 810 height 23
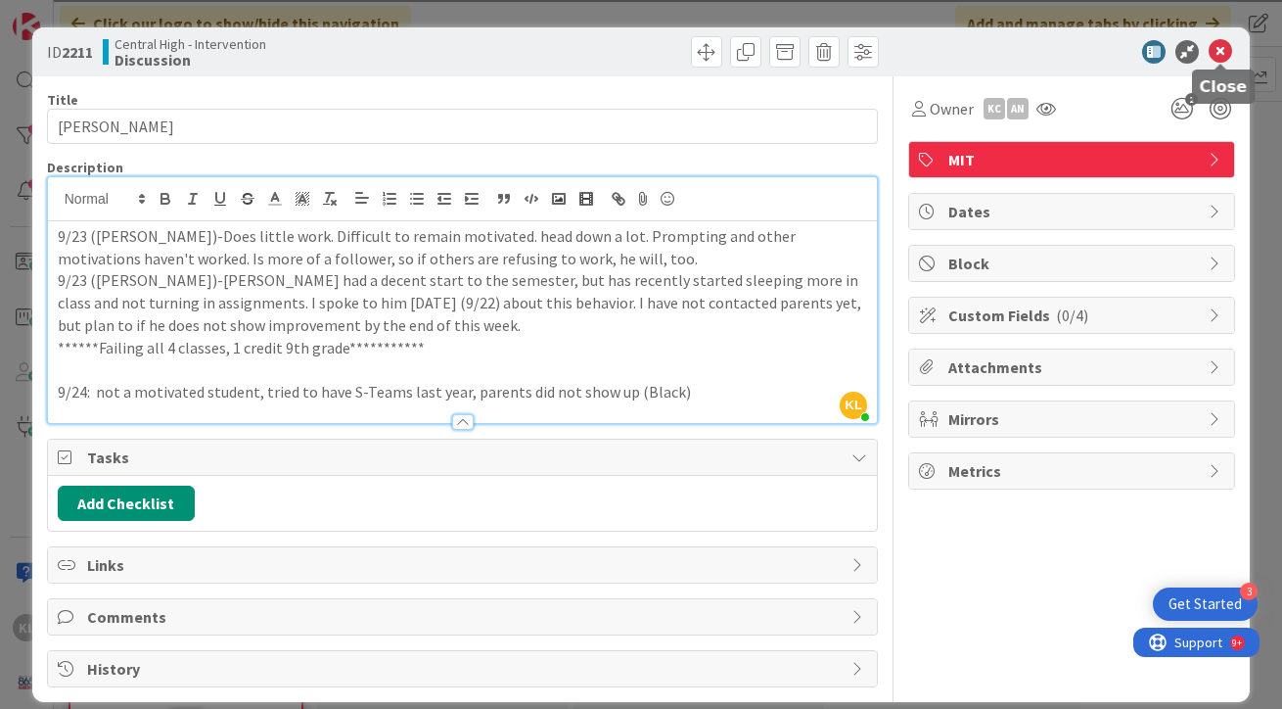
click at [1222, 53] on icon at bounding box center [1220, 51] width 23 height 23
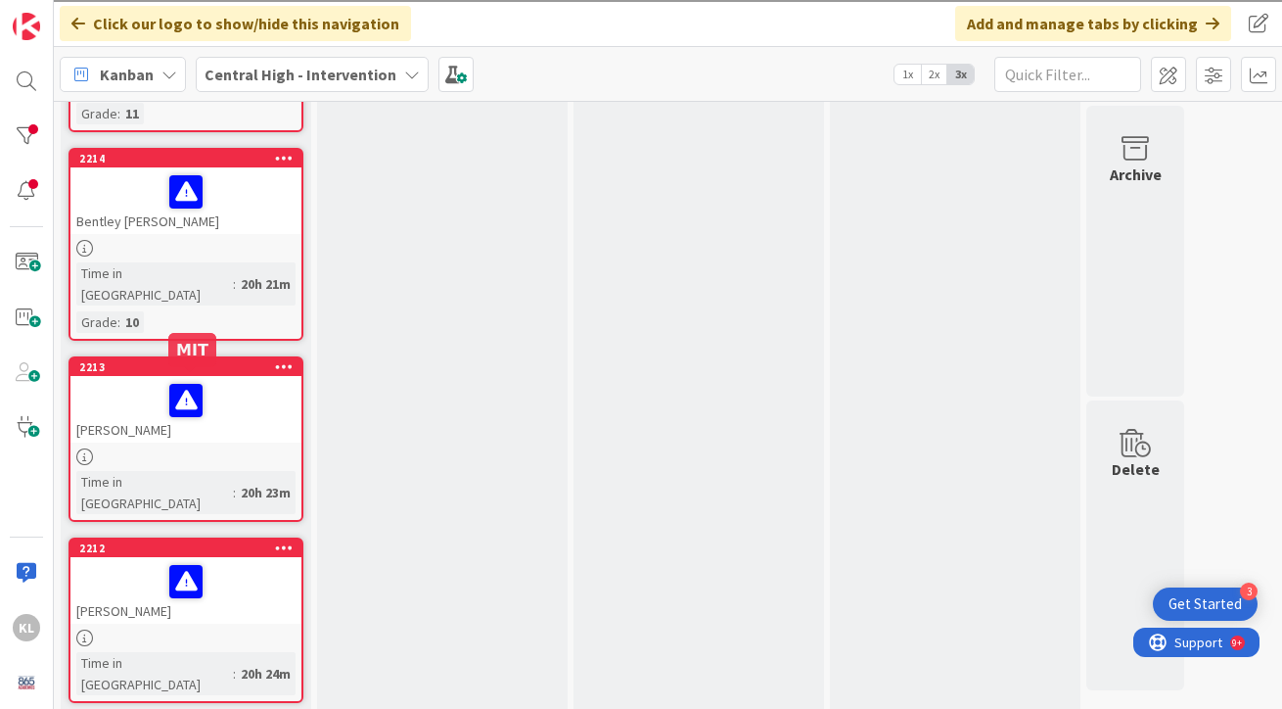
click at [230, 561] on div at bounding box center [185, 581] width 219 height 41
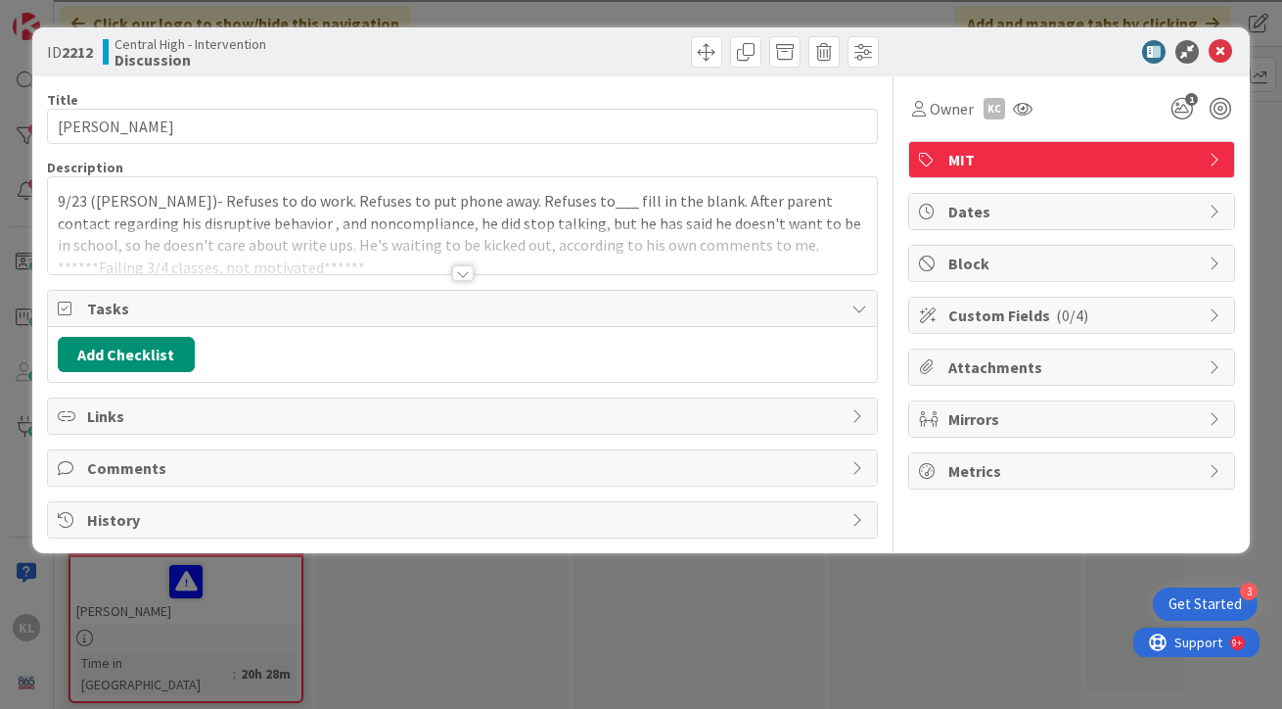
click at [740, 256] on div at bounding box center [463, 249] width 830 height 50
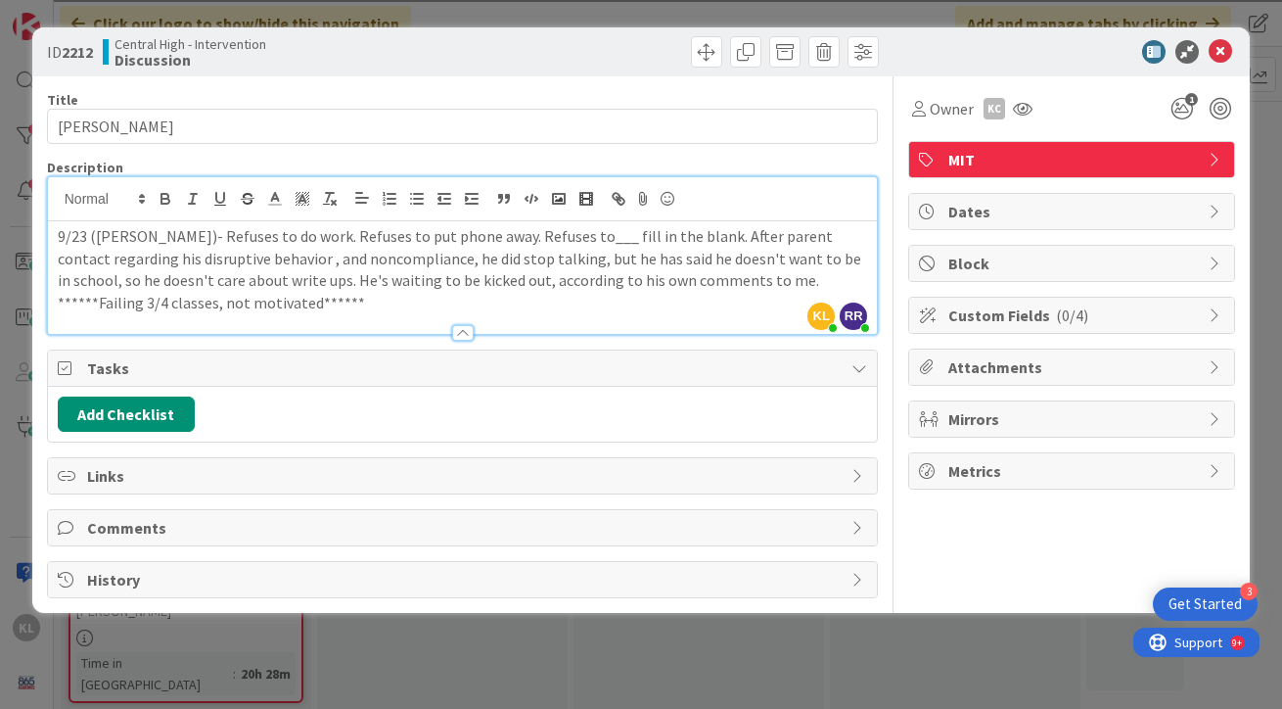
click at [535, 309] on p "******Failing 3/4 classes, not motivated******" at bounding box center [463, 303] width 810 height 23
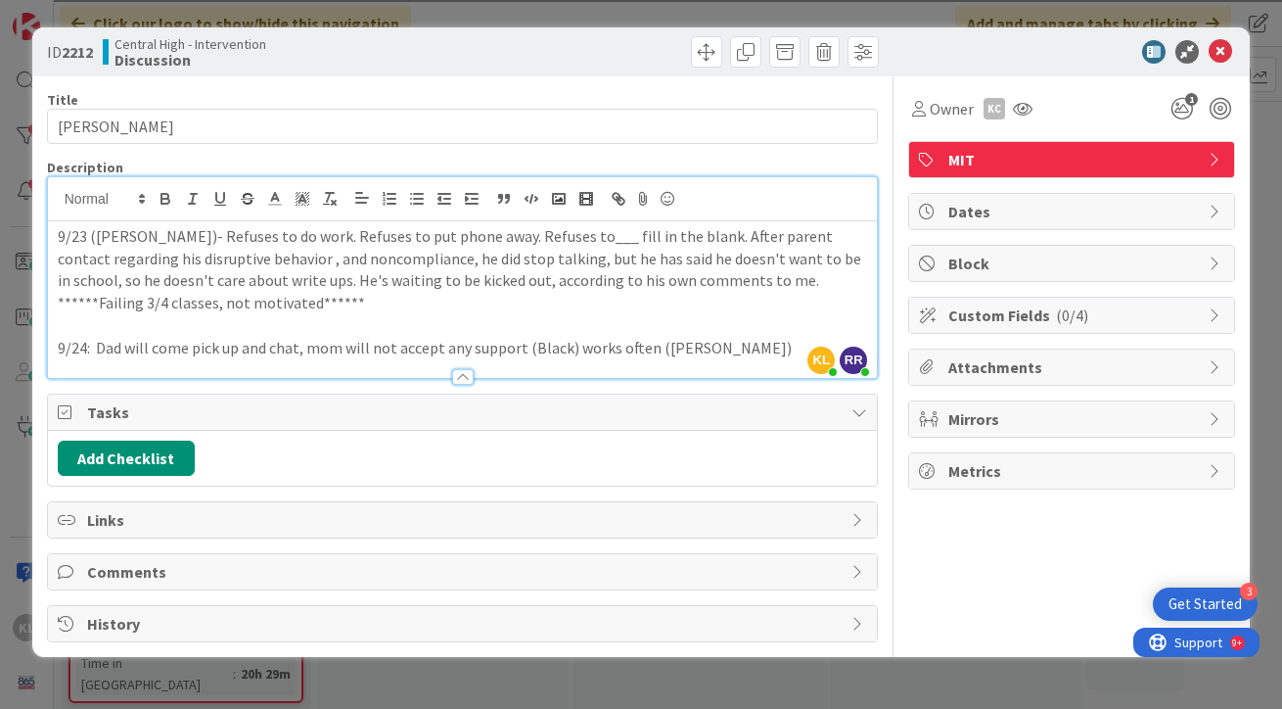
click at [648, 349] on p "9/24: Dad will come pick up and chat, mom will not accept any support (Black) w…" at bounding box center [463, 348] width 810 height 23
click at [783, 344] on p "9/24: Dad will come pick up and chat, mom will not accept any support (Black) w…" at bounding box center [463, 348] width 810 height 23
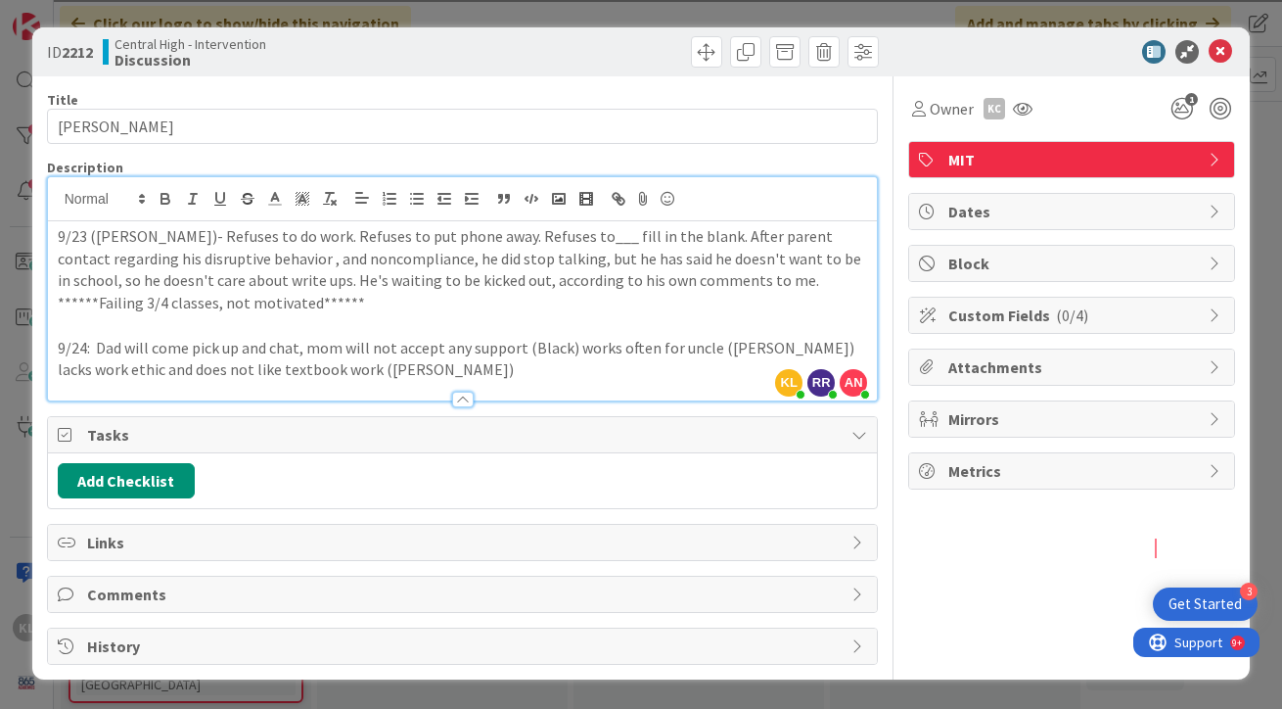
click at [303, 373] on p "9/24: Dad will come pick up and chat, mom will not accept any support (Black) w…" at bounding box center [463, 359] width 810 height 44
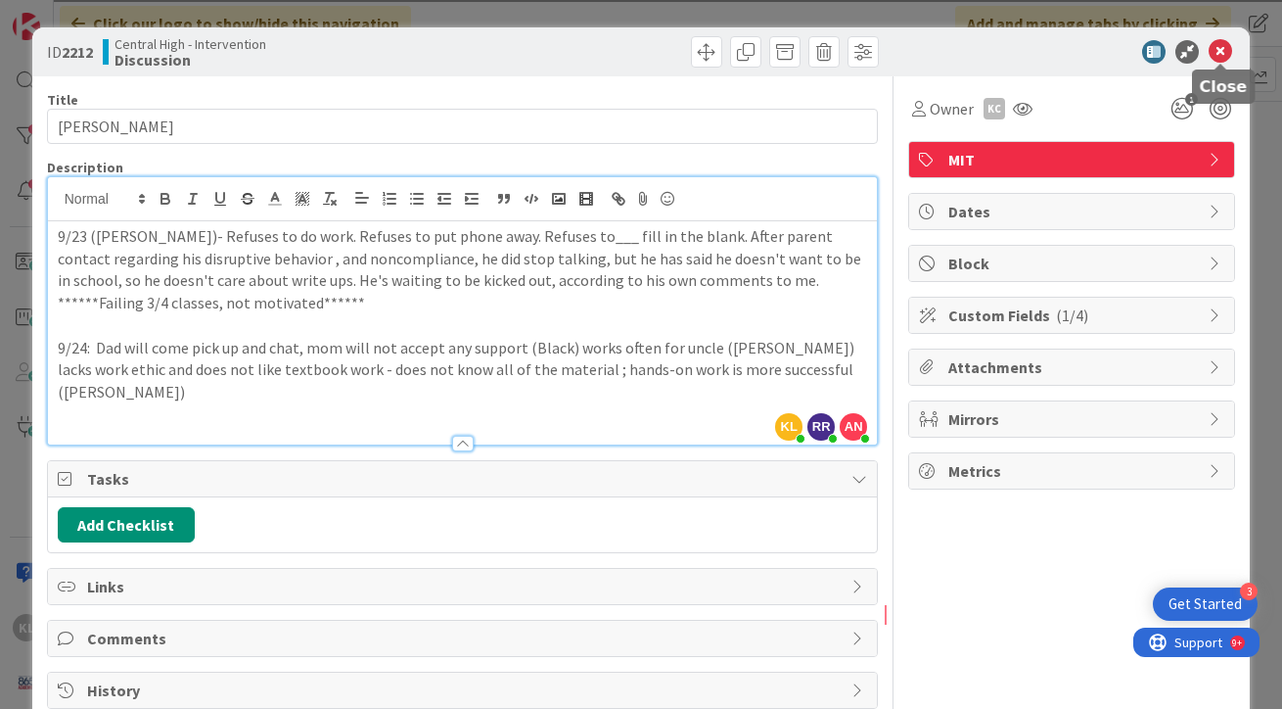
click at [1224, 57] on icon at bounding box center [1220, 51] width 23 height 23
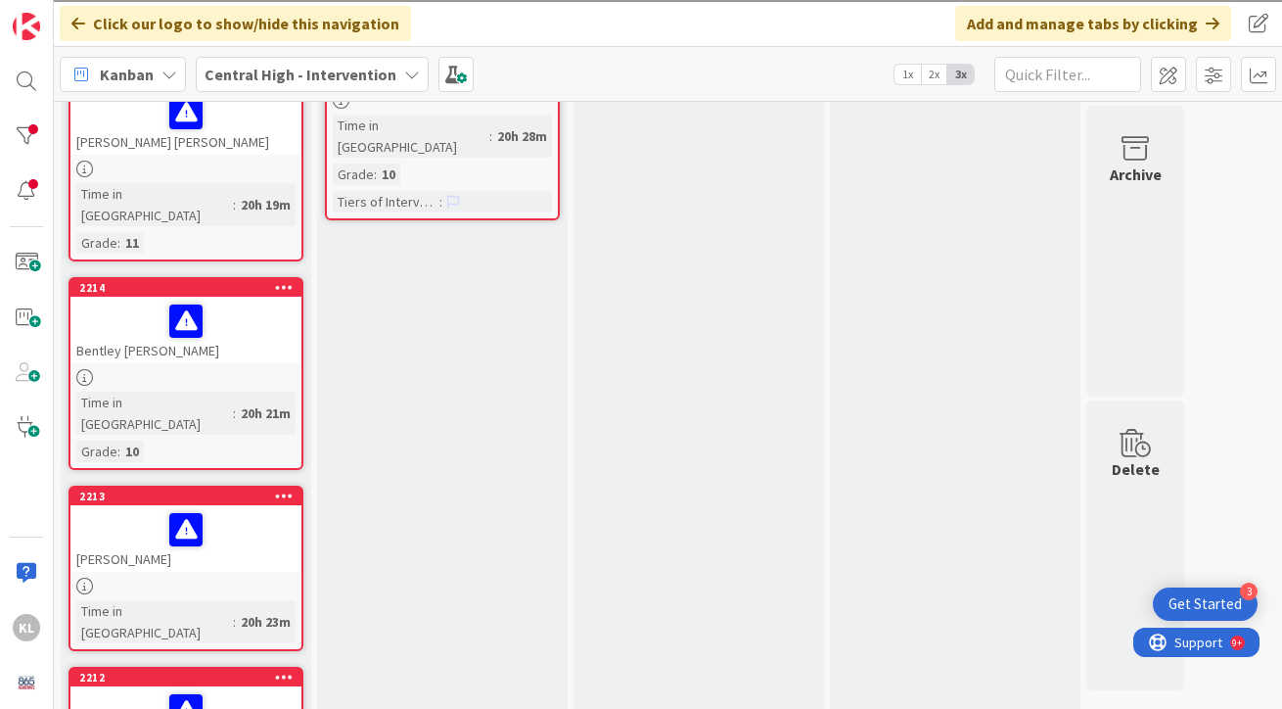
scroll to position [893, 0]
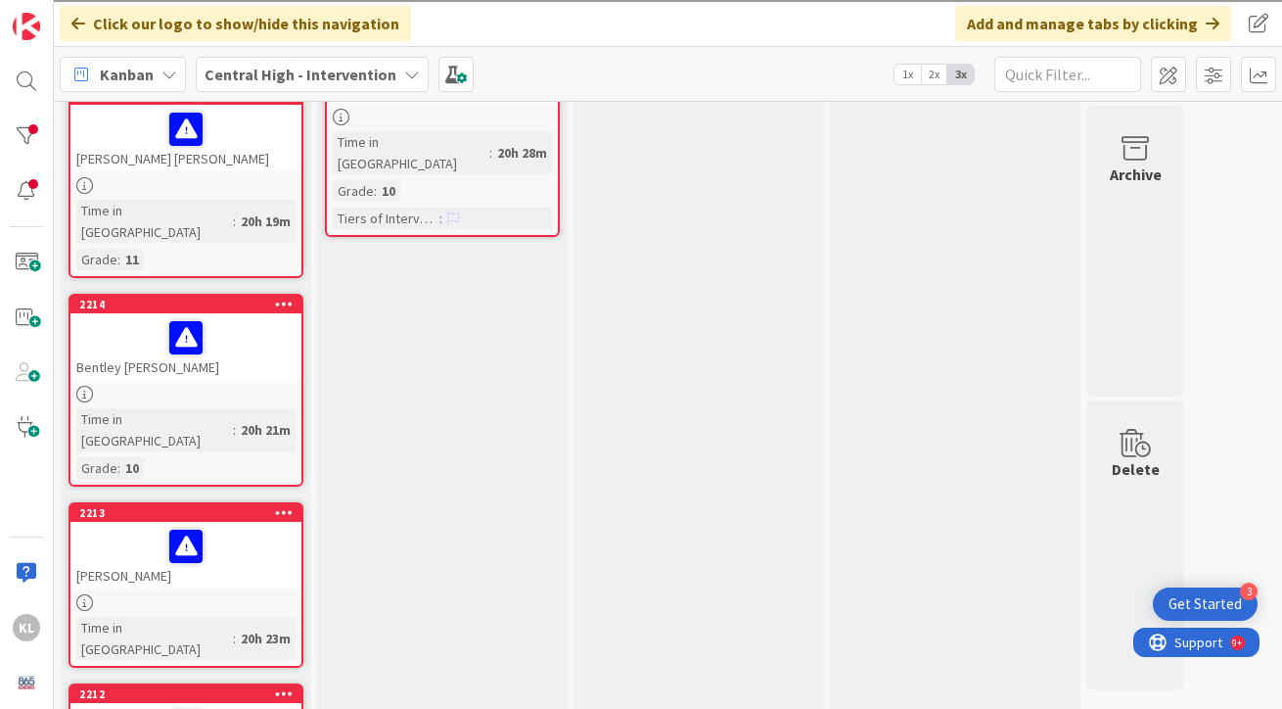
click at [271, 522] on div "[PERSON_NAME]" at bounding box center [185, 555] width 231 height 67
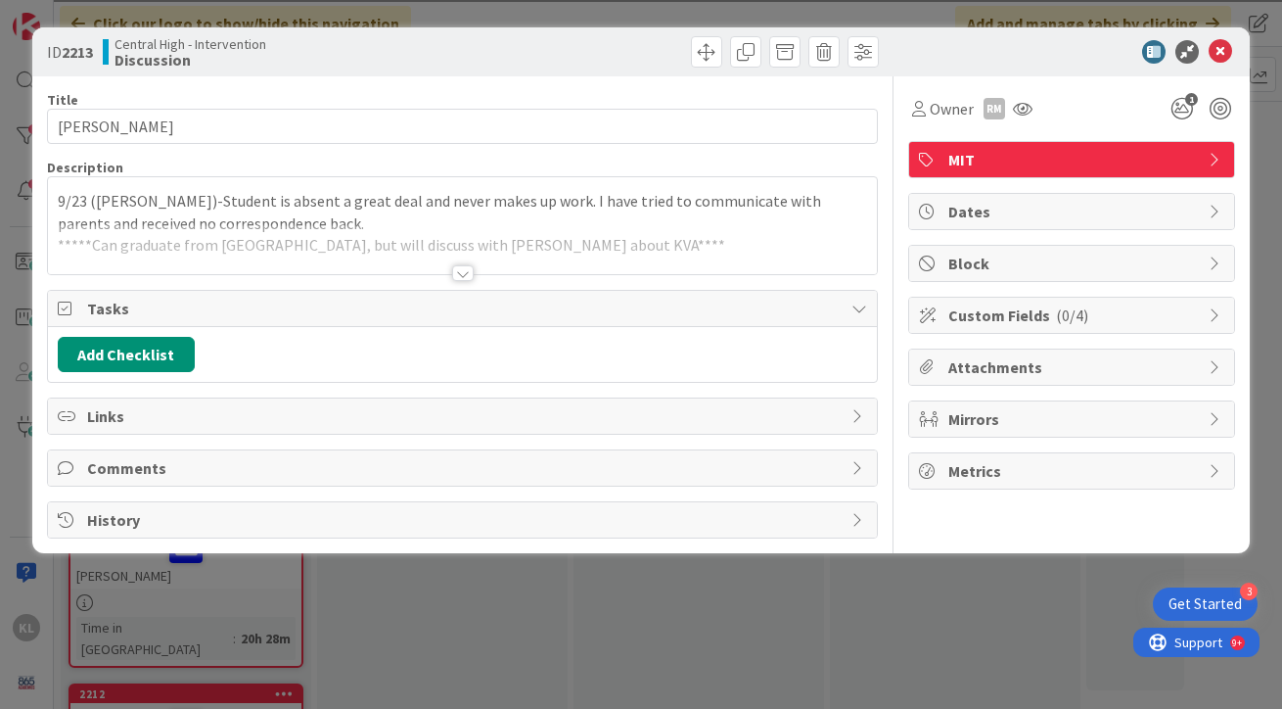
click at [696, 229] on div at bounding box center [463, 249] width 830 height 50
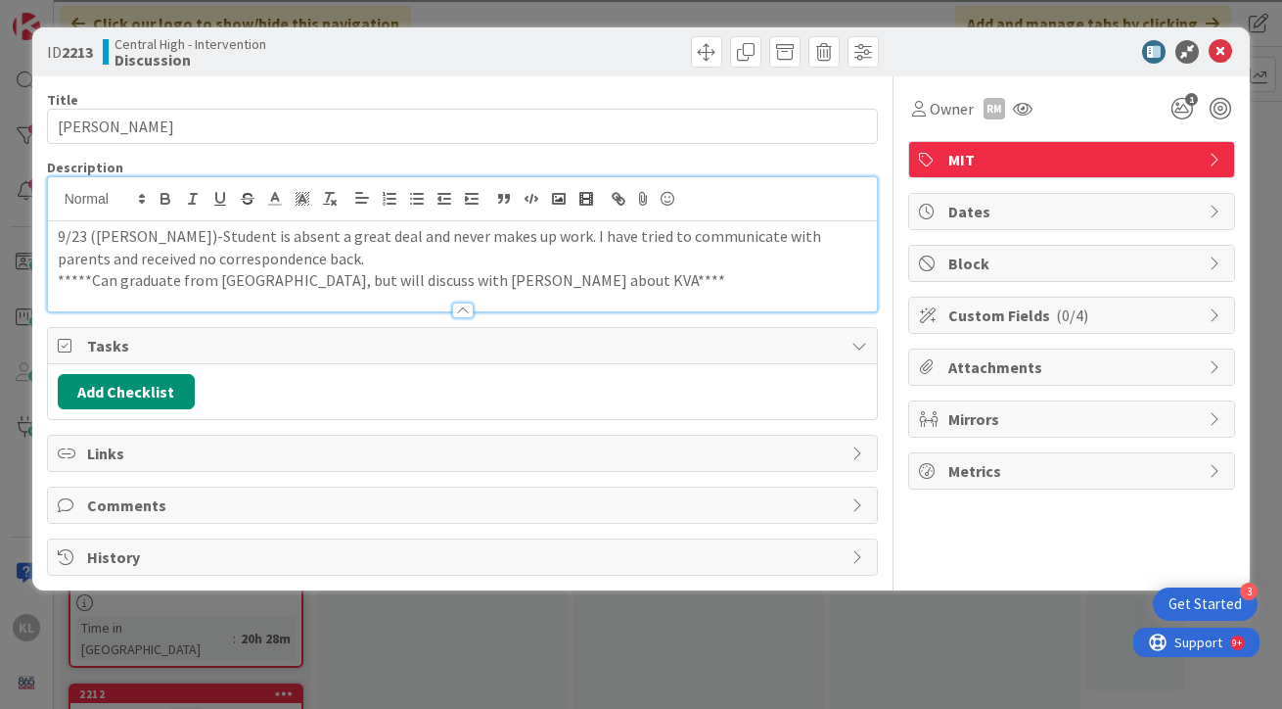
click at [548, 278] on p "*****Can graduate from [GEOGRAPHIC_DATA], but will discuss with [PERSON_NAME] a…" at bounding box center [463, 280] width 810 height 23
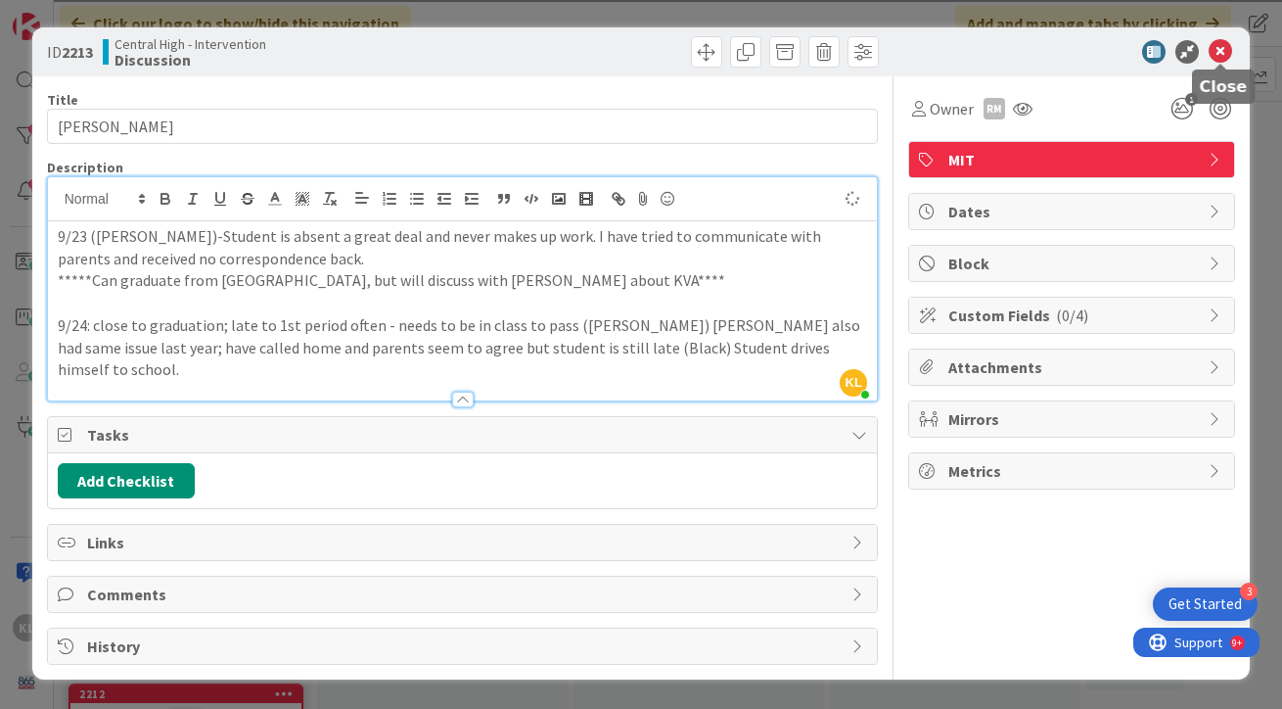
click at [1223, 53] on icon at bounding box center [1220, 51] width 23 height 23
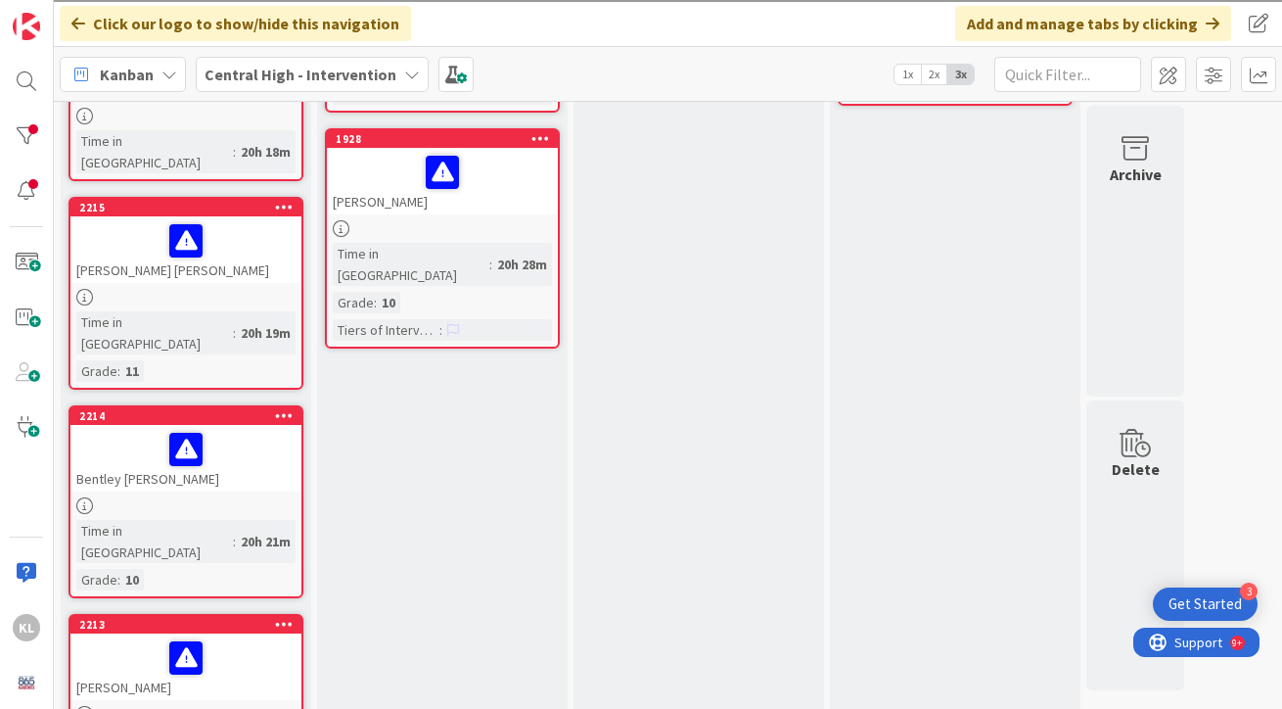
scroll to position [717, 0]
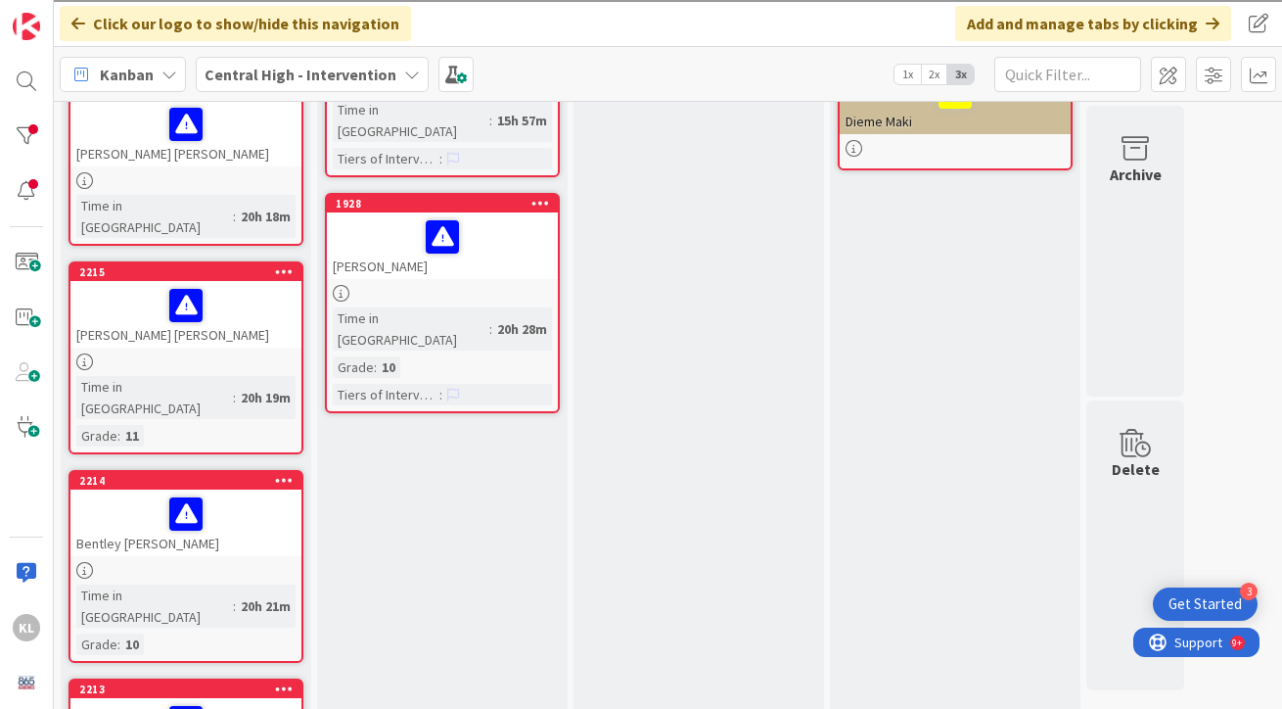
click at [258, 493] on div at bounding box center [185, 513] width 219 height 41
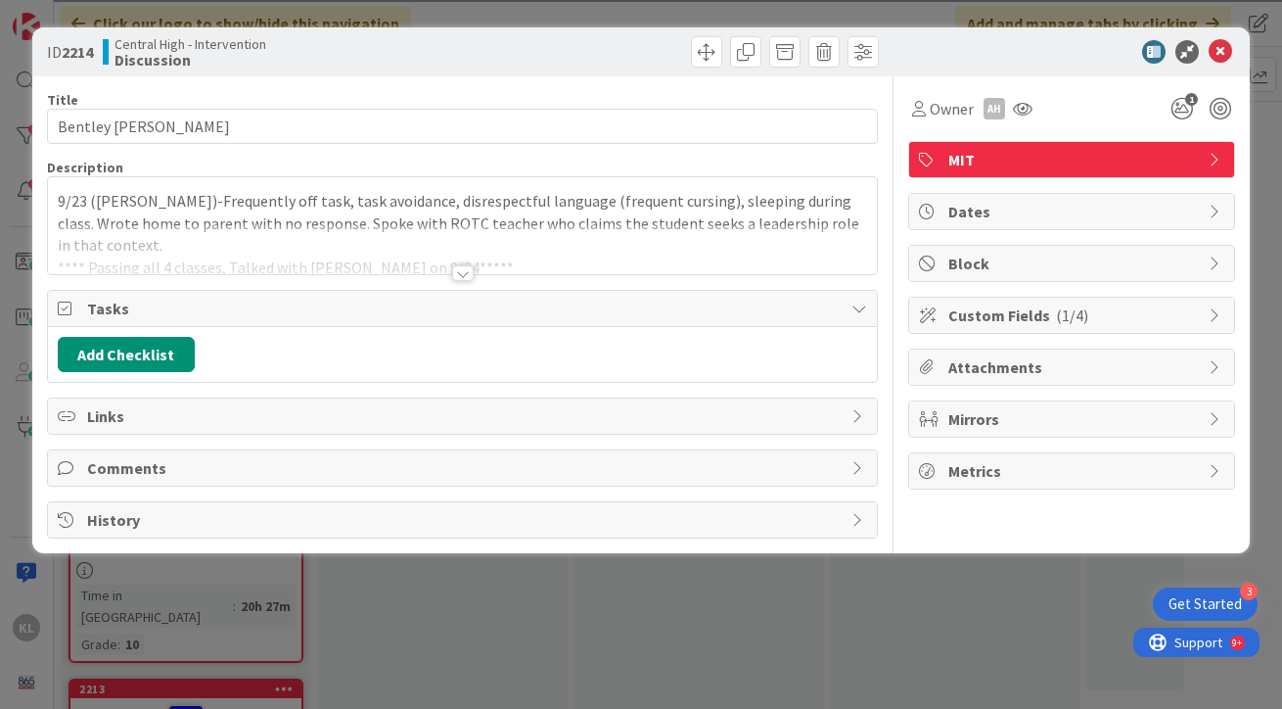
click at [781, 257] on div at bounding box center [463, 249] width 830 height 50
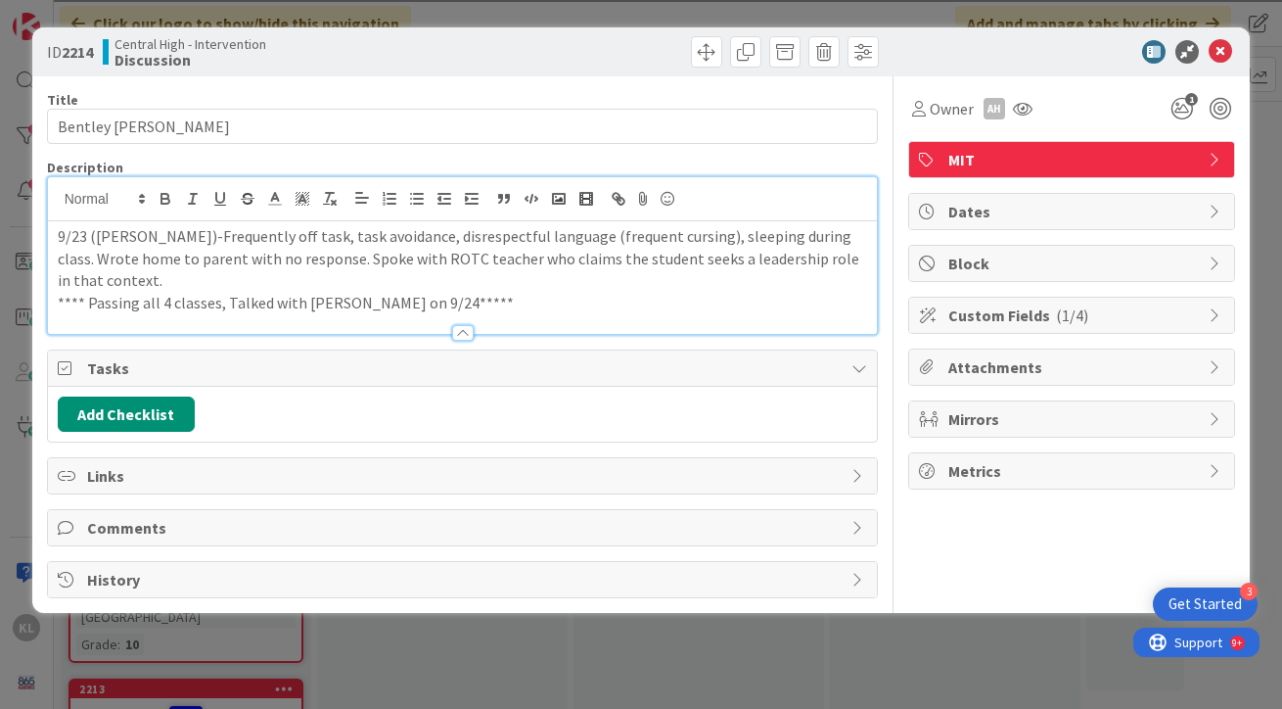
click at [517, 292] on p "**** Passing all 4 classes, Talked with [PERSON_NAME] on 9/24*****" at bounding box center [463, 303] width 810 height 23
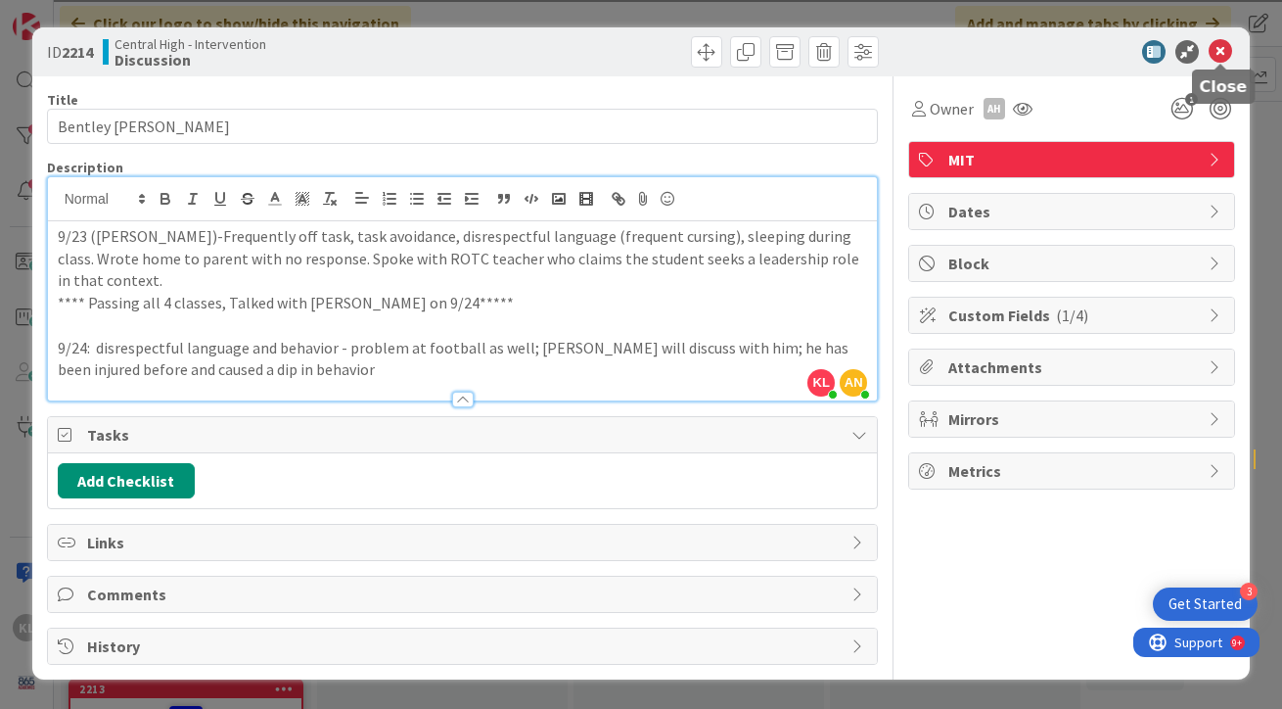
click at [1219, 47] on icon at bounding box center [1220, 51] width 23 height 23
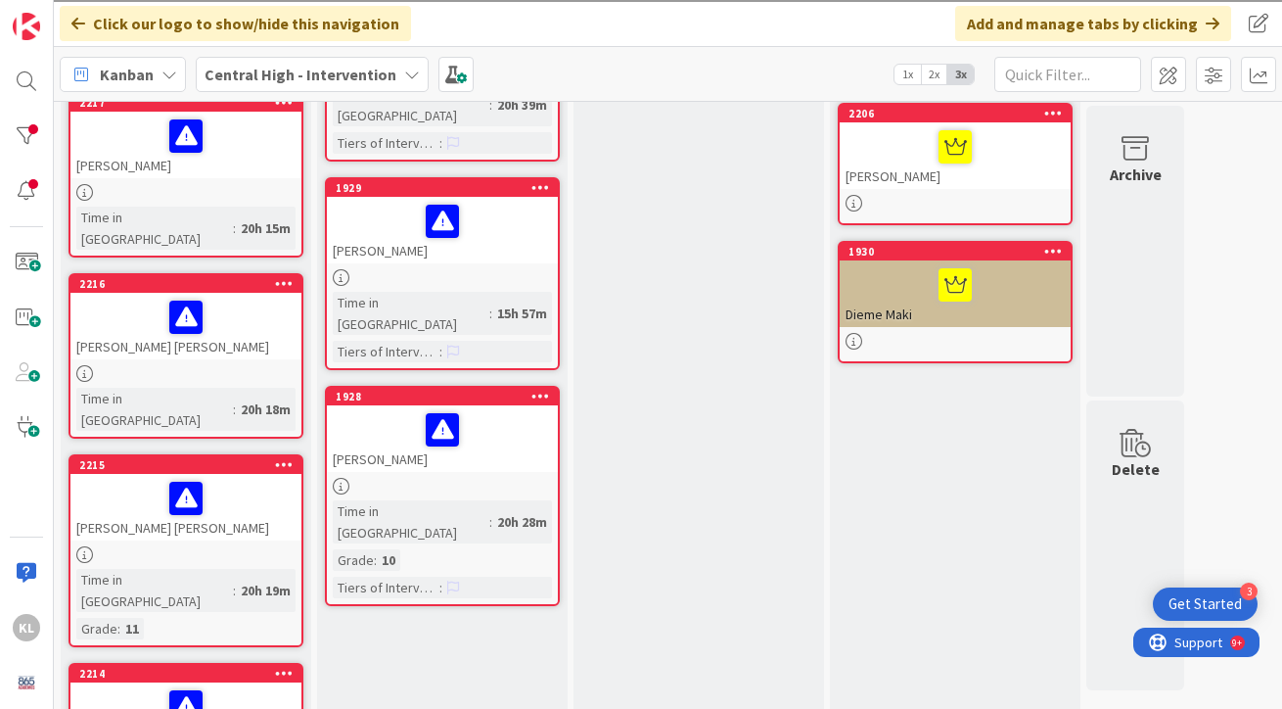
click at [124, 686] on div at bounding box center [185, 706] width 219 height 41
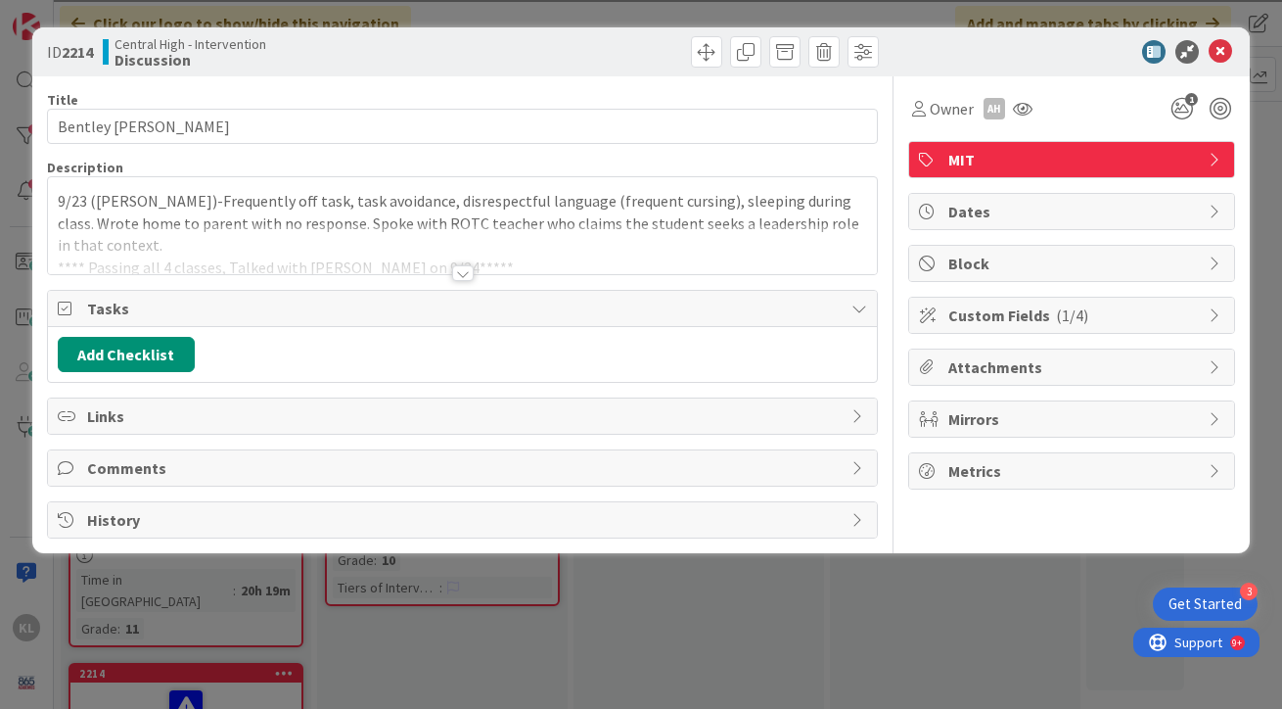
click at [636, 250] on div at bounding box center [463, 249] width 830 height 50
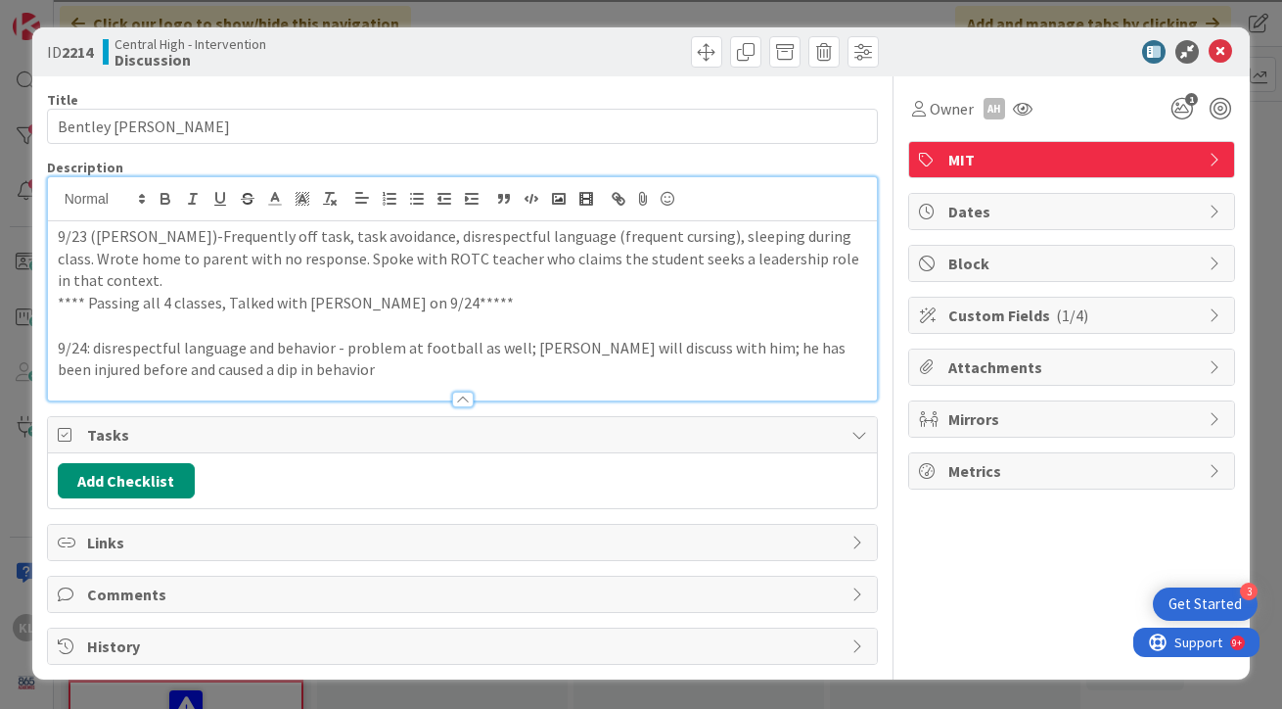
click at [434, 380] on div at bounding box center [463, 390] width 830 height 21
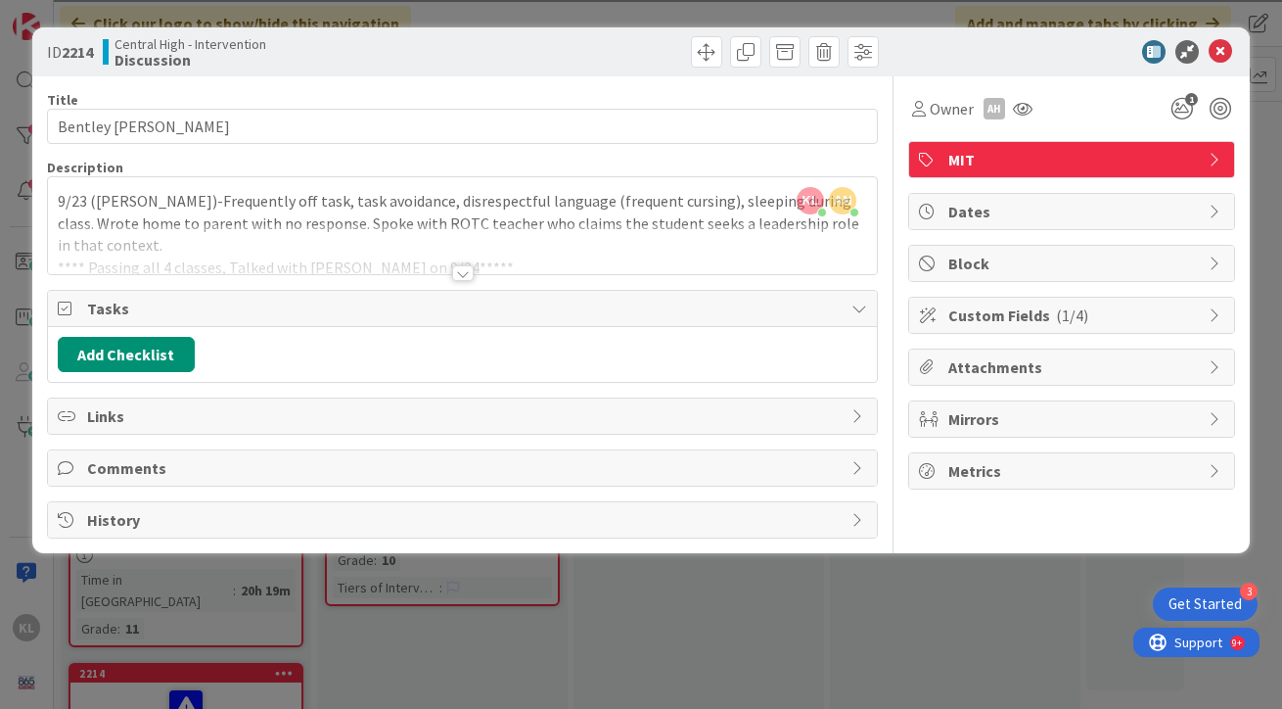
click at [411, 231] on div at bounding box center [463, 249] width 830 height 50
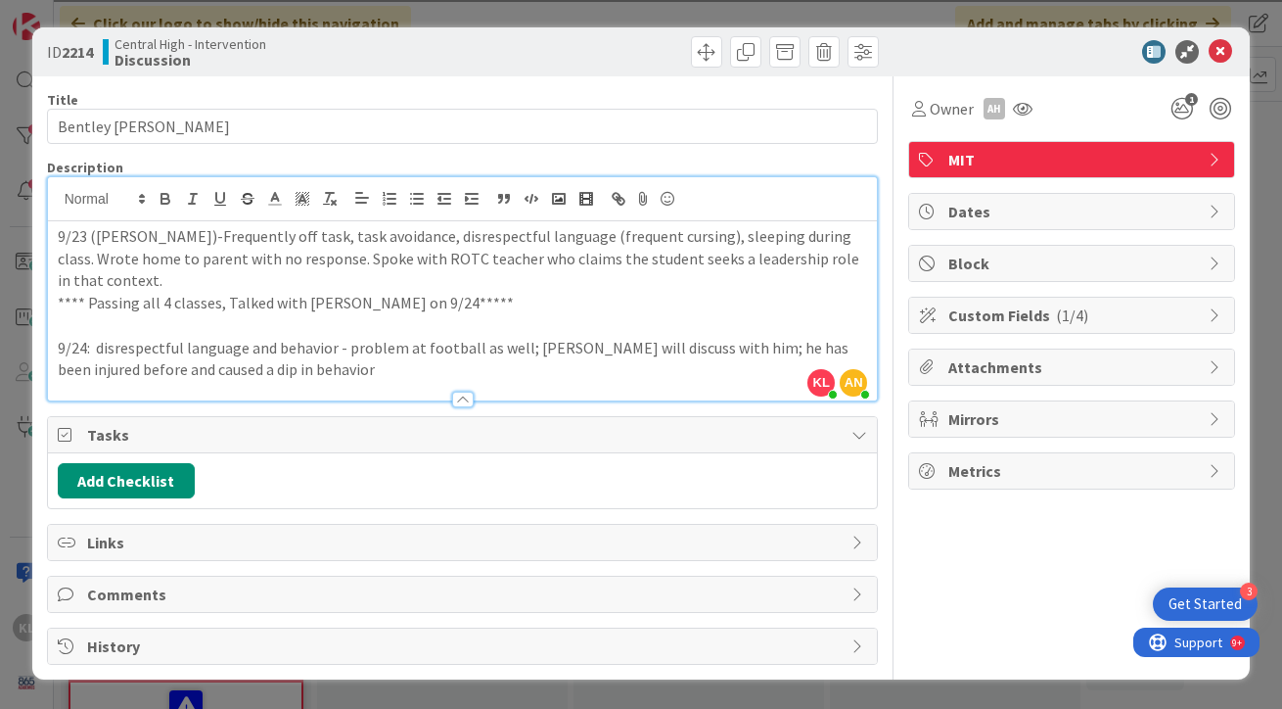
click at [299, 350] on p "9/24: disrespectful language and behavior - problem at football as well; [PERSO…" at bounding box center [463, 359] width 810 height 44
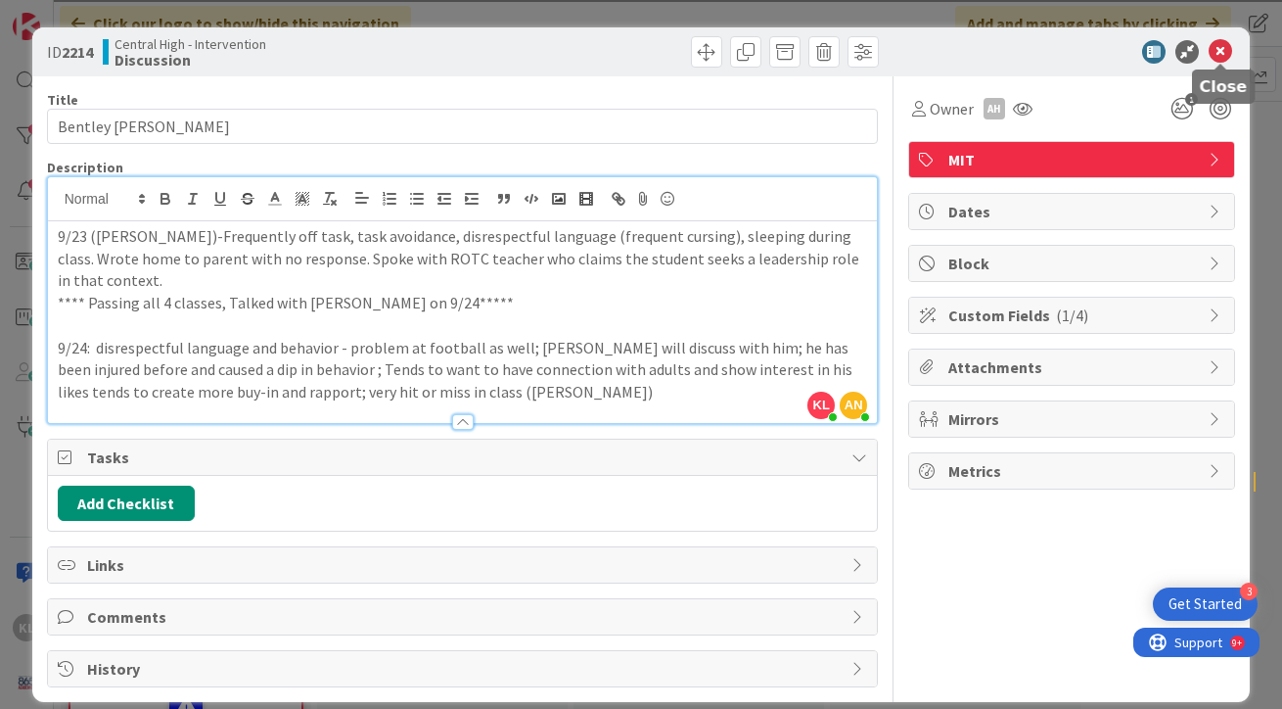
click at [1221, 49] on icon at bounding box center [1220, 51] width 23 height 23
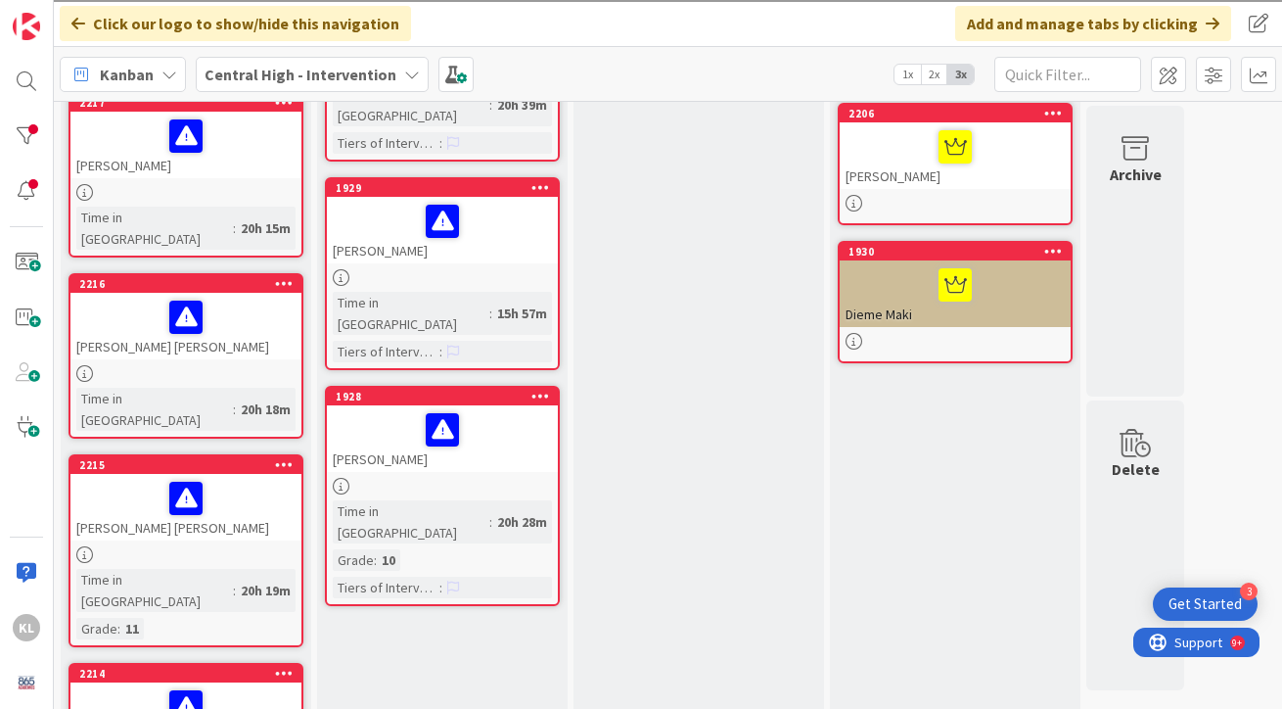
scroll to position [441, 0]
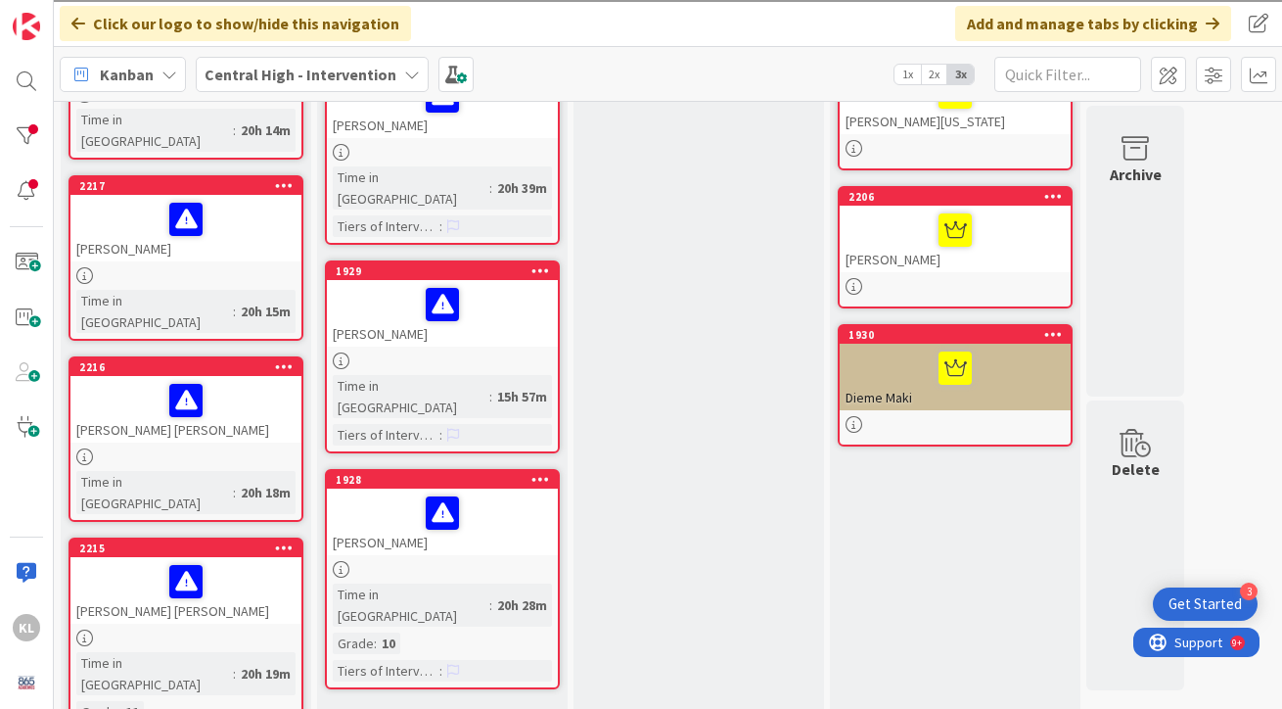
click at [198, 629] on div at bounding box center [185, 637] width 231 height 17
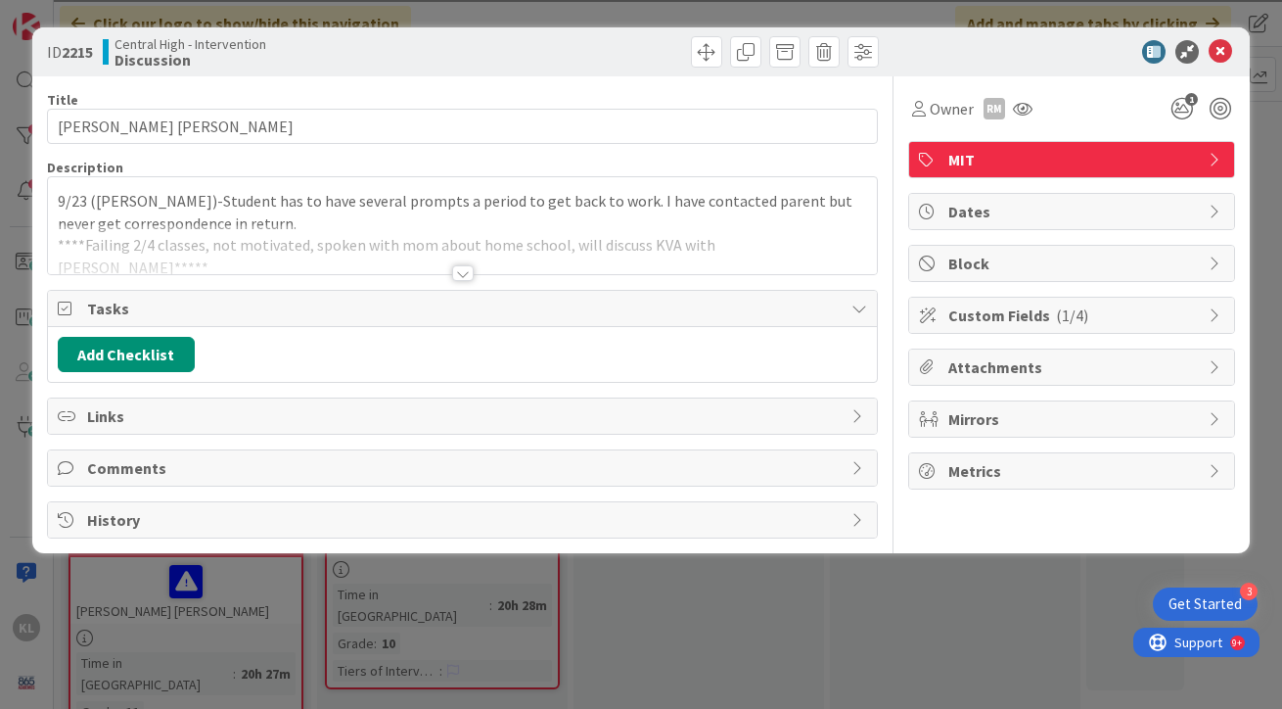
click at [642, 256] on div at bounding box center [463, 249] width 830 height 50
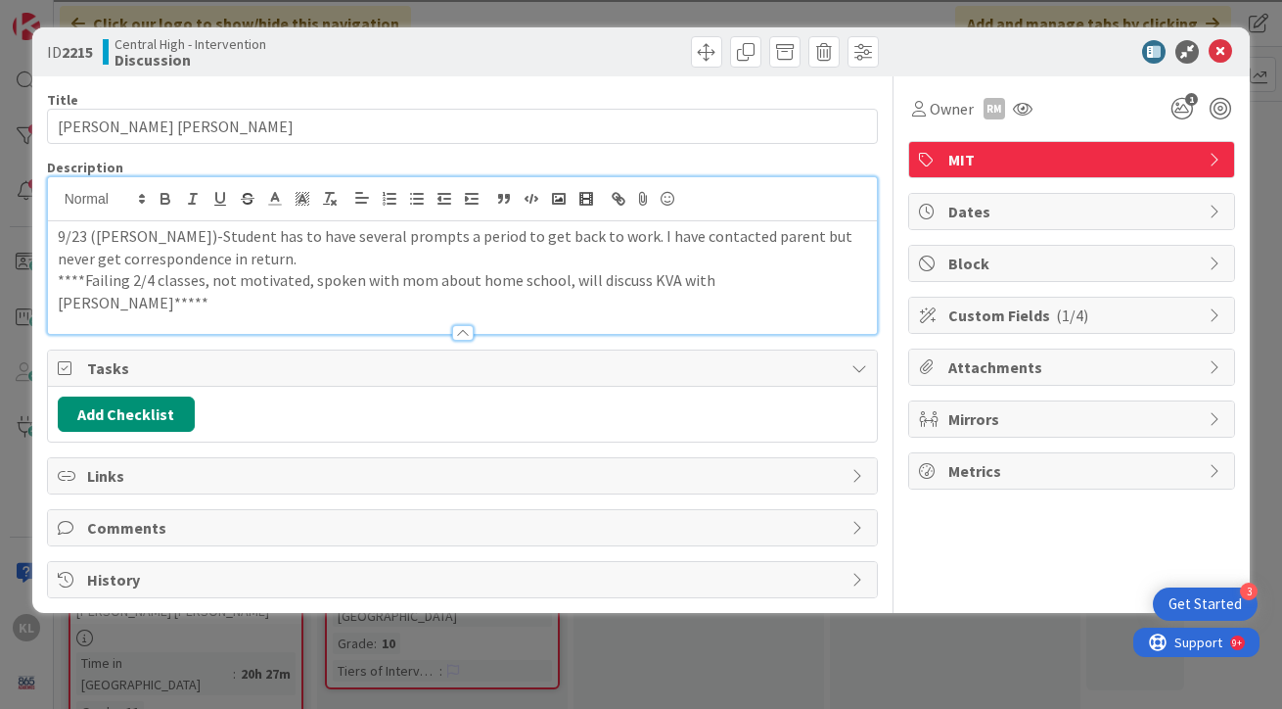
click at [781, 278] on p "****Failing 2/4 classes, not motivated, spoken with mom about home school, will…" at bounding box center [463, 291] width 810 height 44
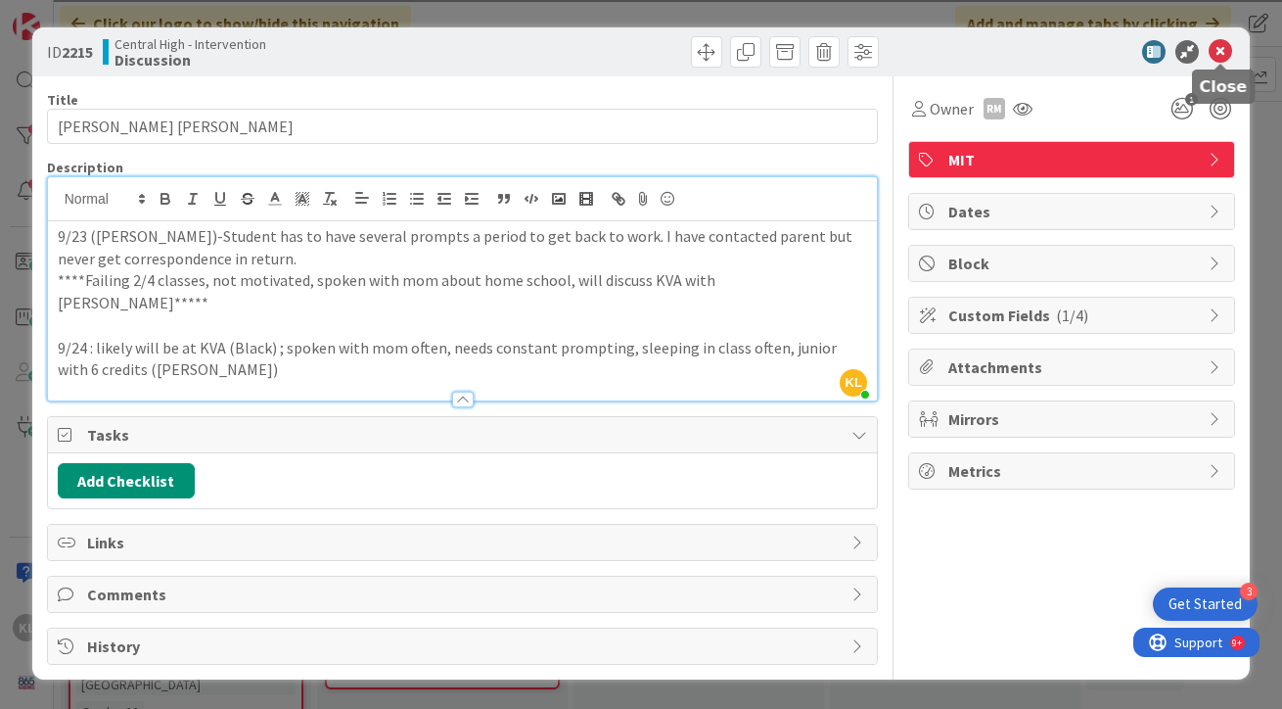
click at [1222, 48] on icon at bounding box center [1220, 51] width 23 height 23
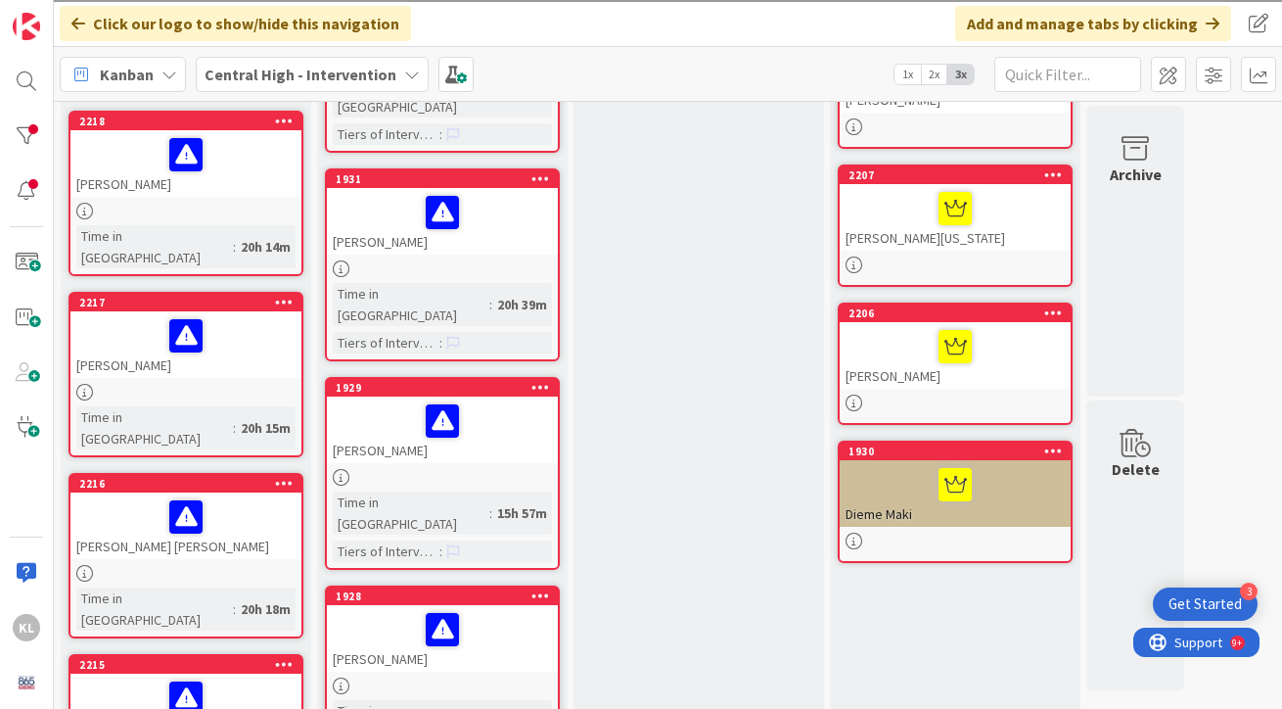
click at [263, 496] on div at bounding box center [185, 516] width 219 height 41
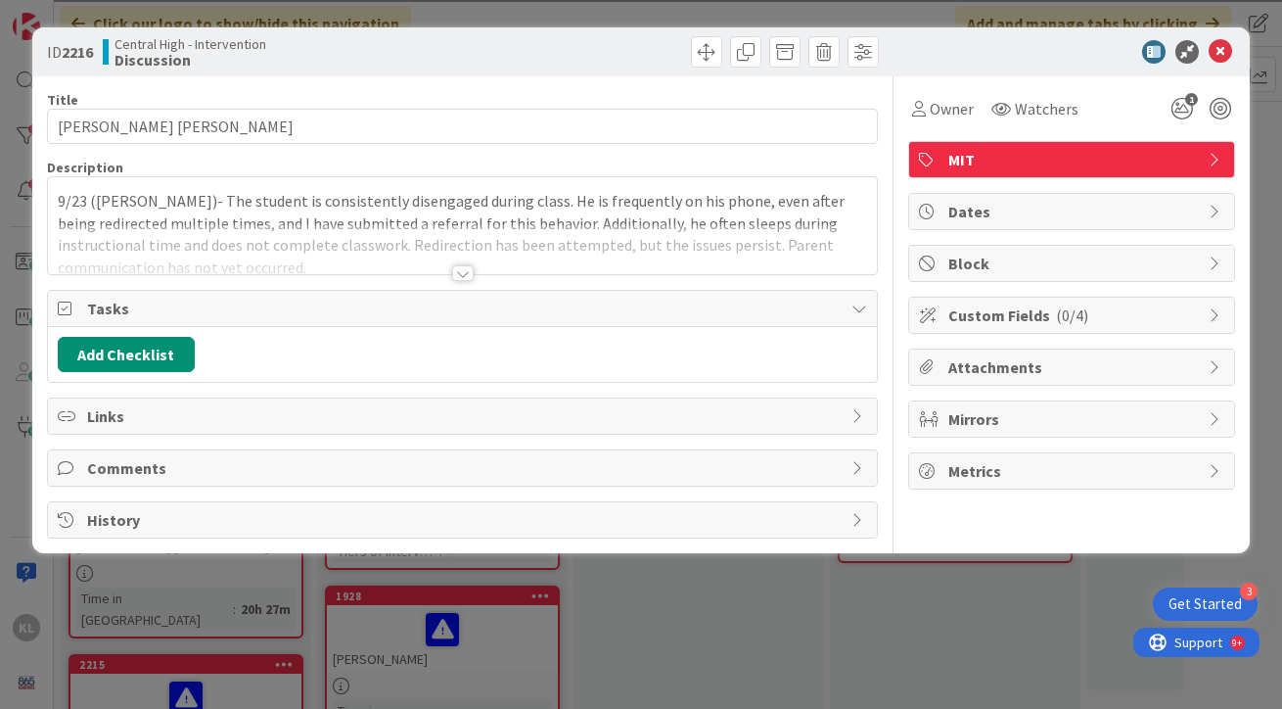
click at [671, 252] on div at bounding box center [463, 249] width 830 height 50
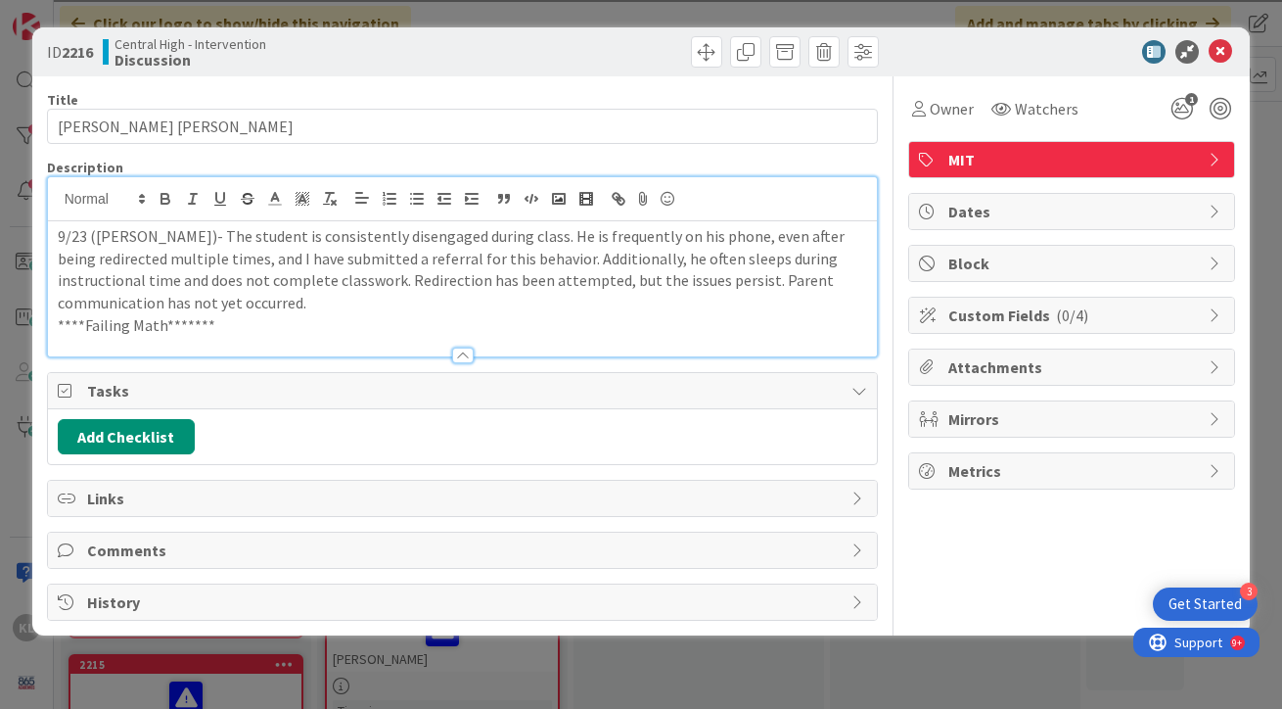
click at [511, 307] on p "9/23 ([PERSON_NAME])- The student is consistently disengaged during class. He i…" at bounding box center [463, 269] width 810 height 89
click at [388, 337] on div at bounding box center [463, 346] width 830 height 21
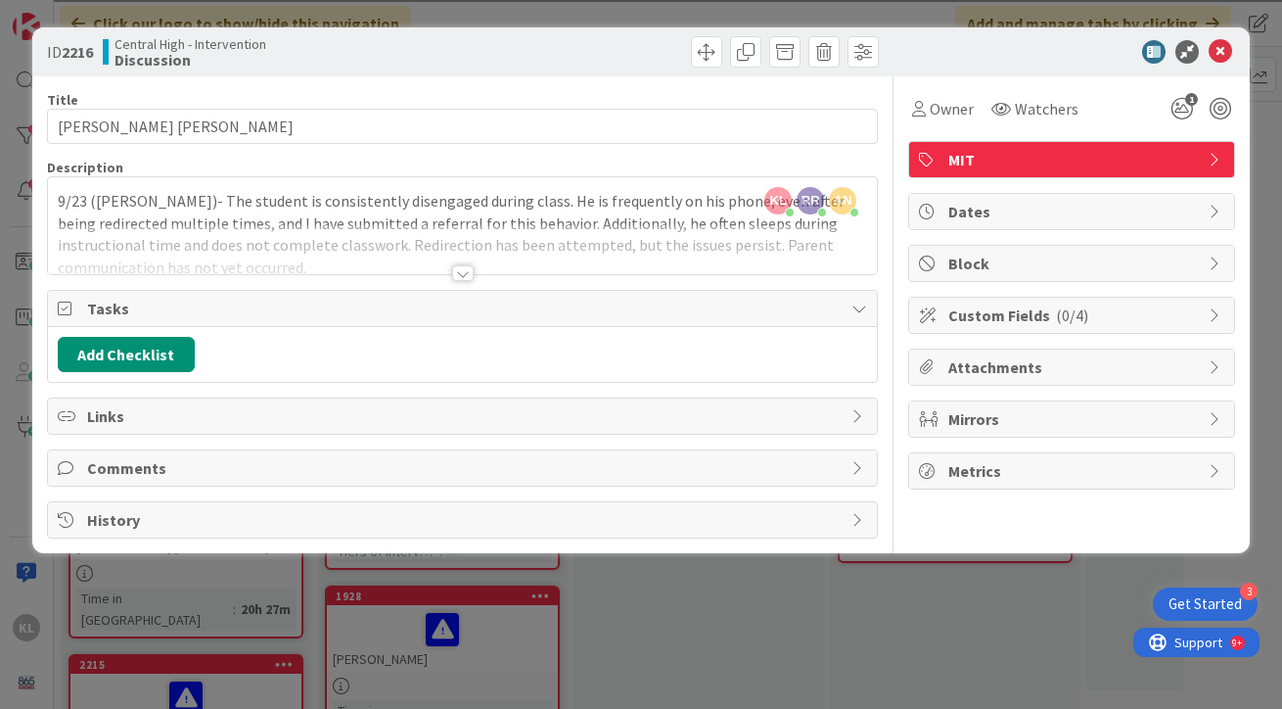
click at [326, 238] on div at bounding box center [463, 249] width 830 height 50
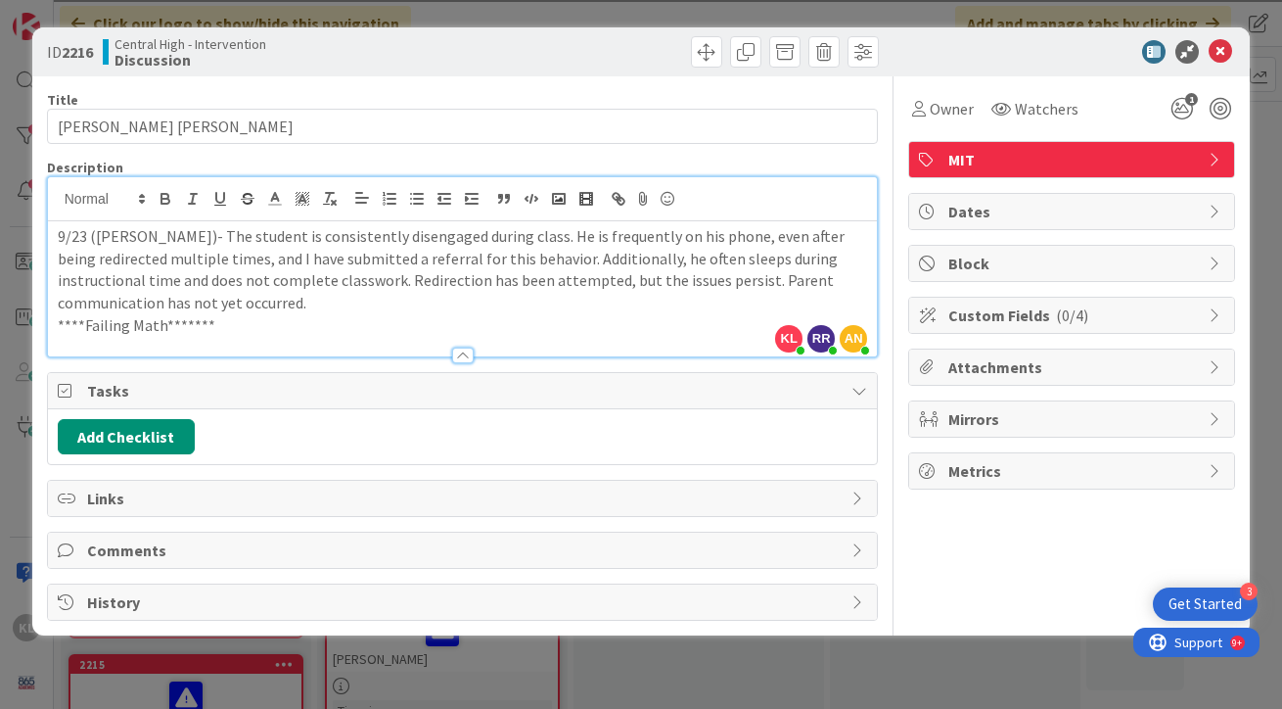
click at [219, 324] on p "****Failing Math*******" at bounding box center [463, 325] width 810 height 23
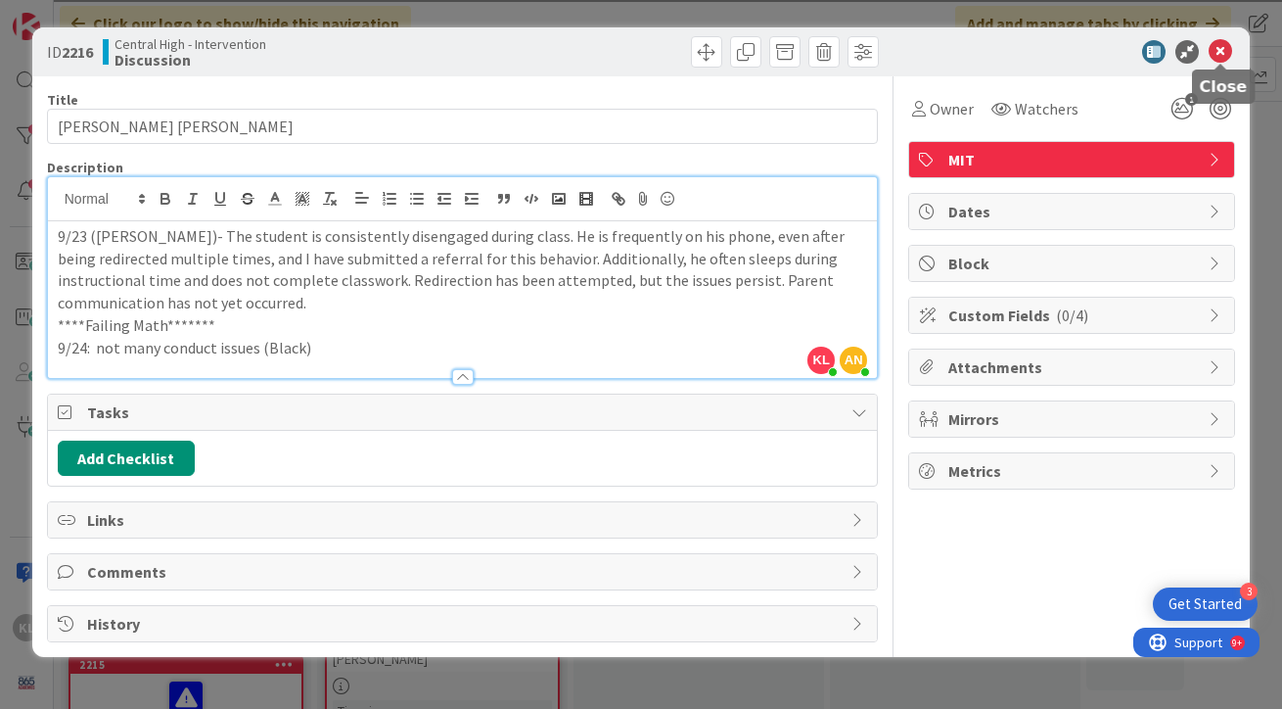
click at [1218, 53] on icon at bounding box center [1220, 51] width 23 height 23
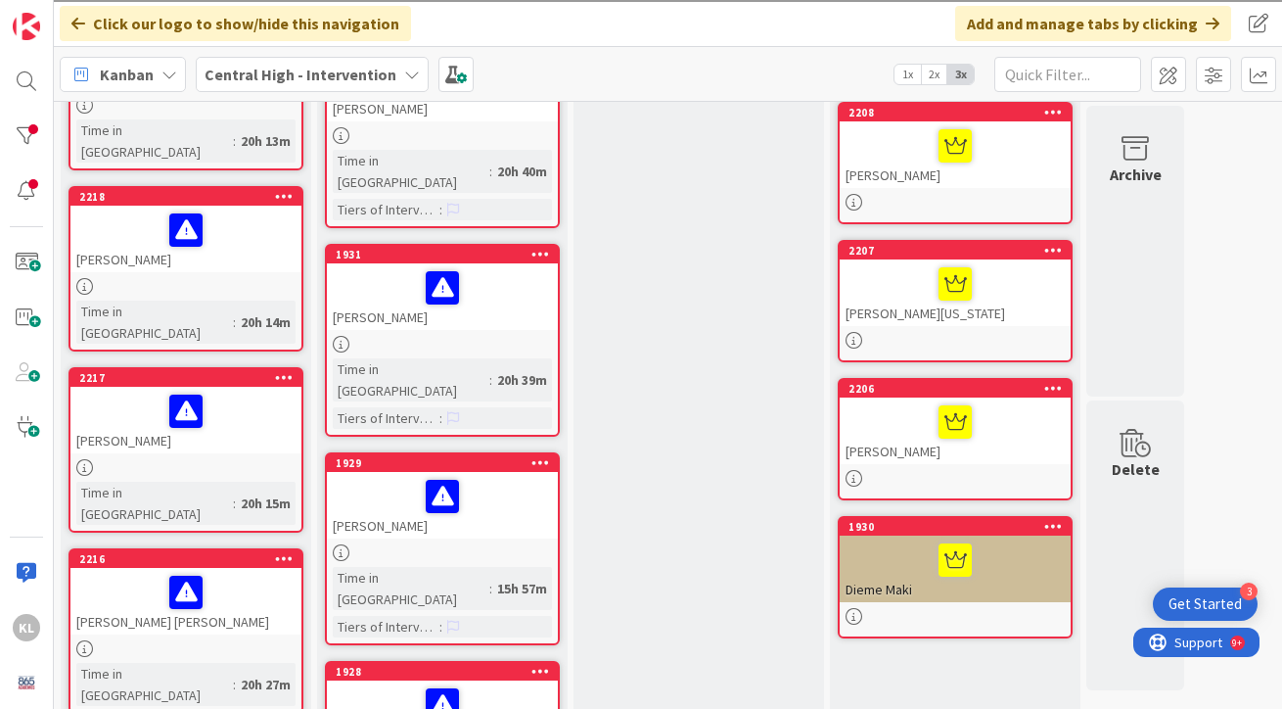
scroll to position [226, 0]
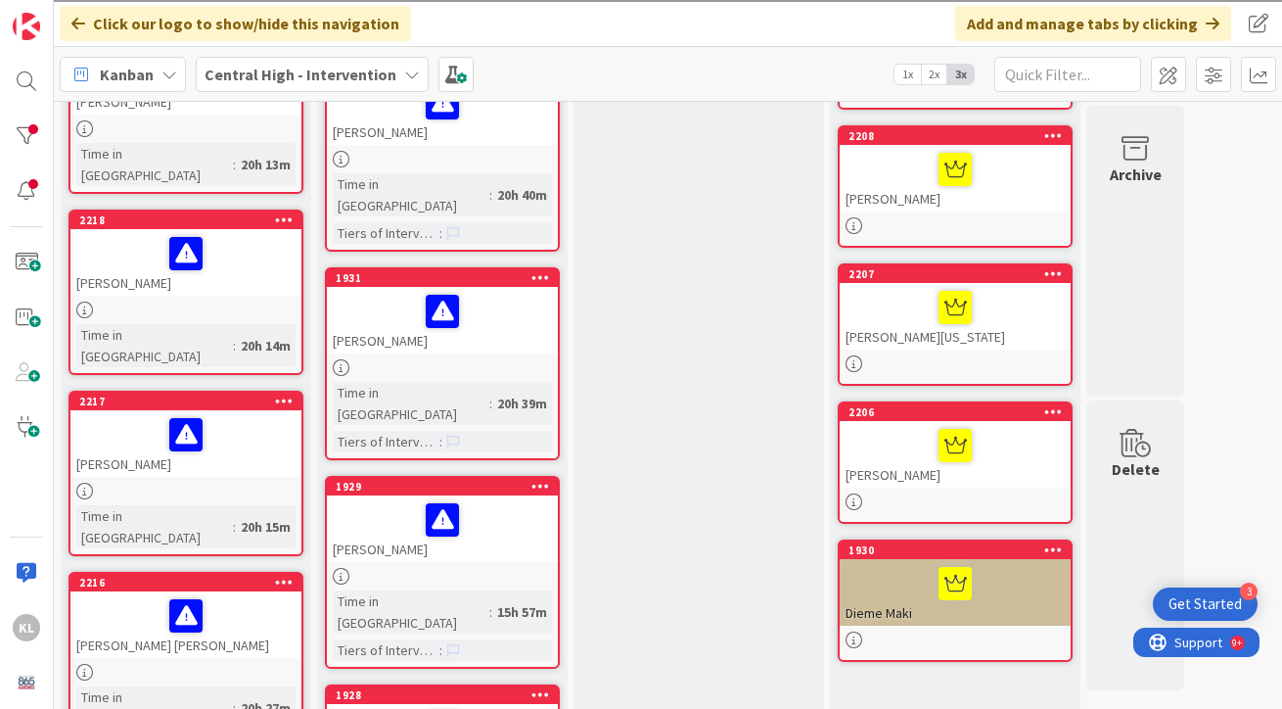
click at [239, 414] on div at bounding box center [185, 434] width 219 height 41
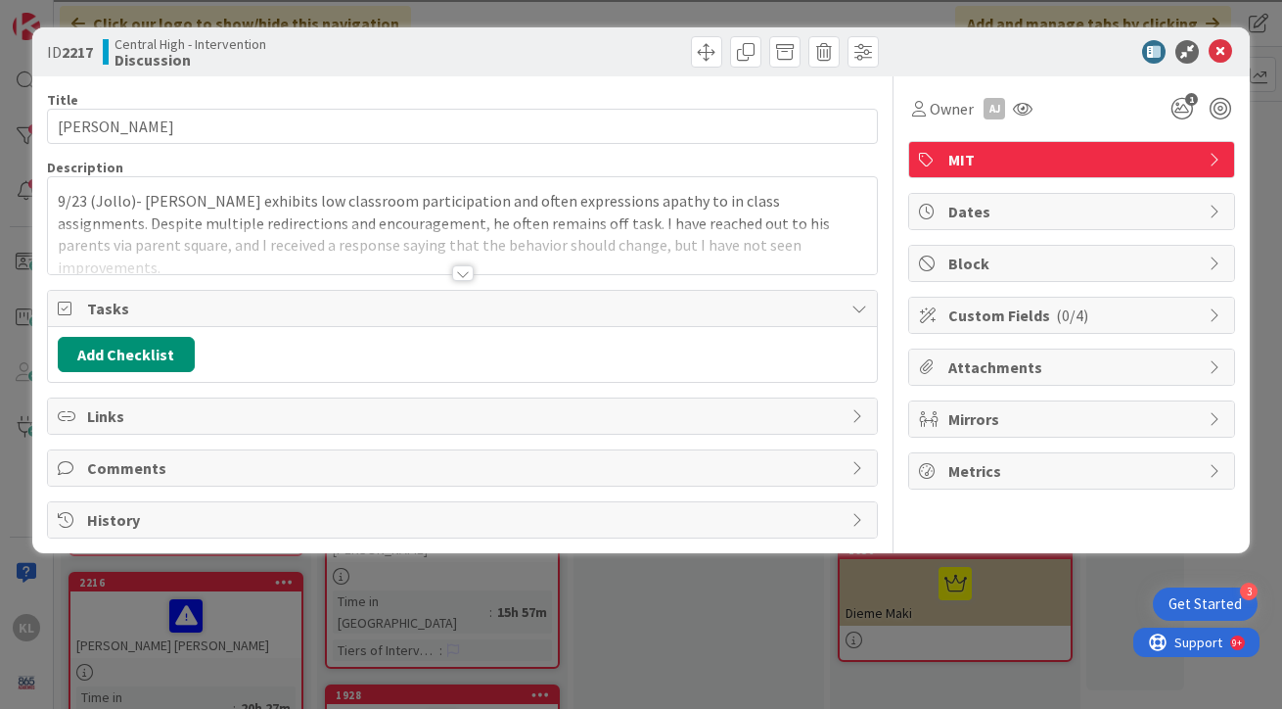
click at [453, 233] on div at bounding box center [463, 249] width 830 height 50
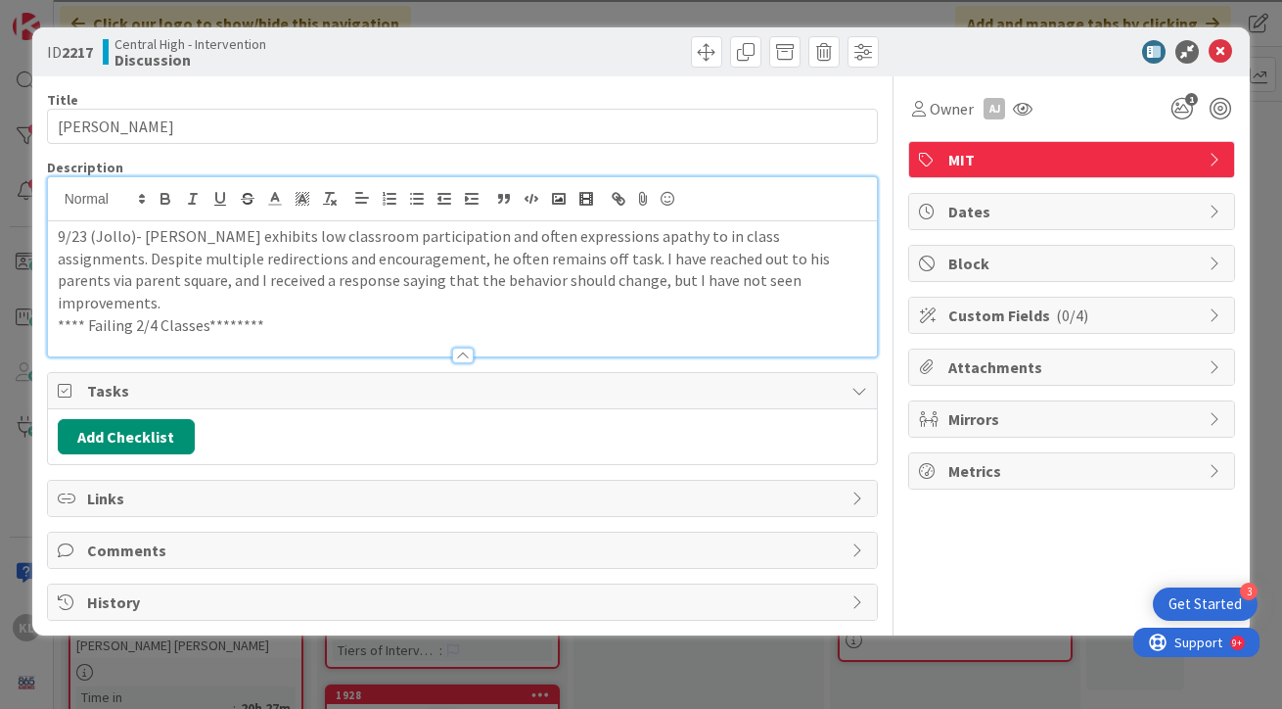
click at [298, 314] on p "**** Failing 2/4 Classes********" at bounding box center [463, 325] width 810 height 23
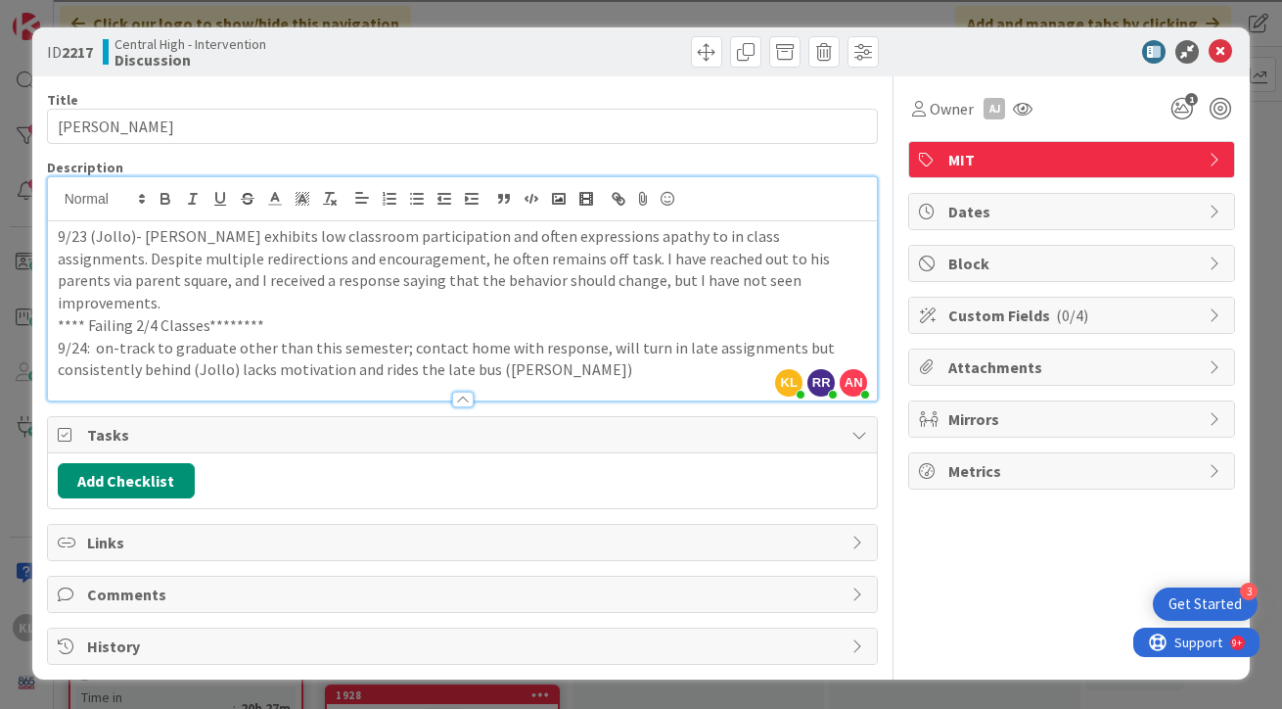
click at [490, 348] on p "9/24: on-track to graduate other than this semester; contact home with response…" at bounding box center [463, 359] width 810 height 44
click at [720, 354] on p "9/24: on-track to graduate other than this semester; contact home with response…" at bounding box center [463, 359] width 810 height 44
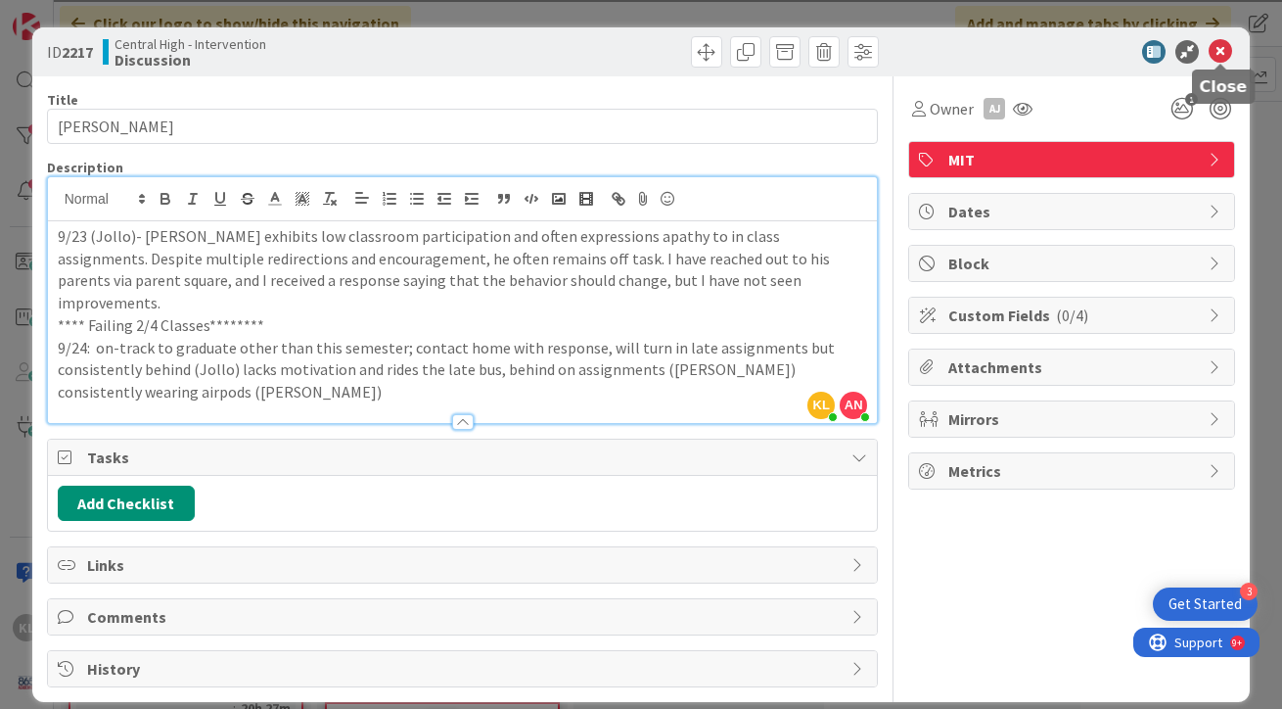
click at [1223, 48] on icon at bounding box center [1220, 51] width 23 height 23
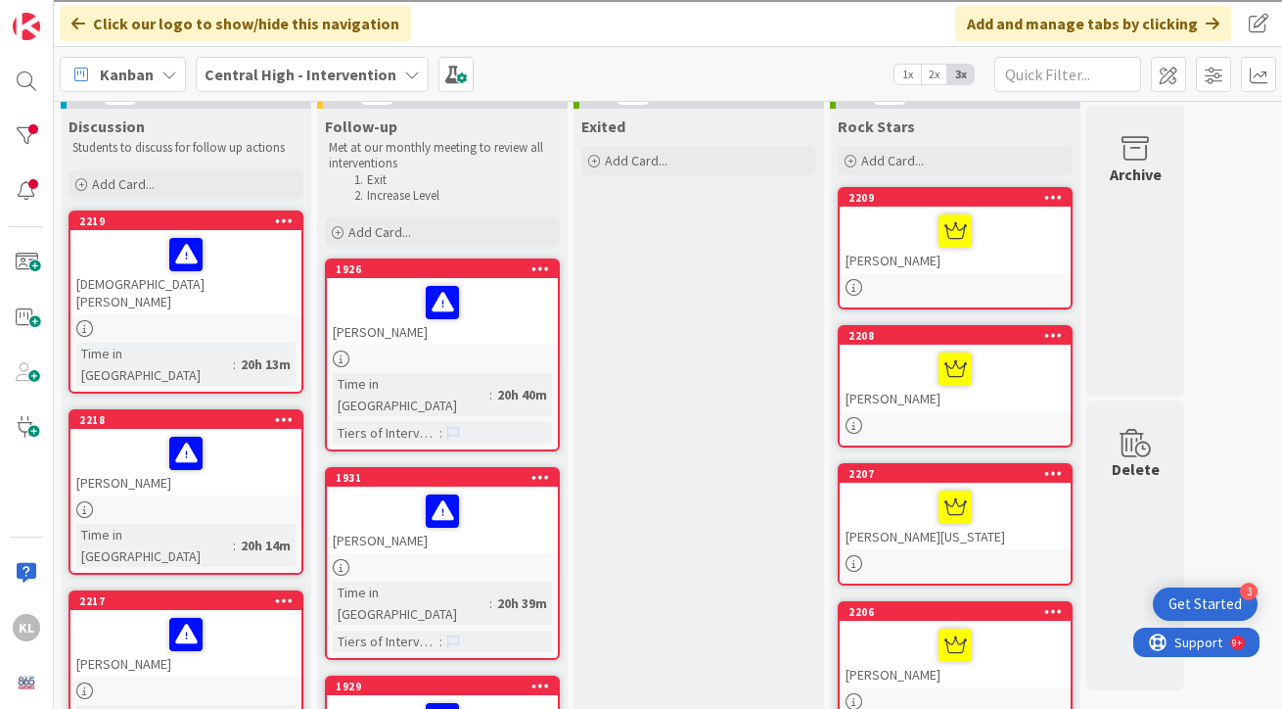
scroll to position [21, 0]
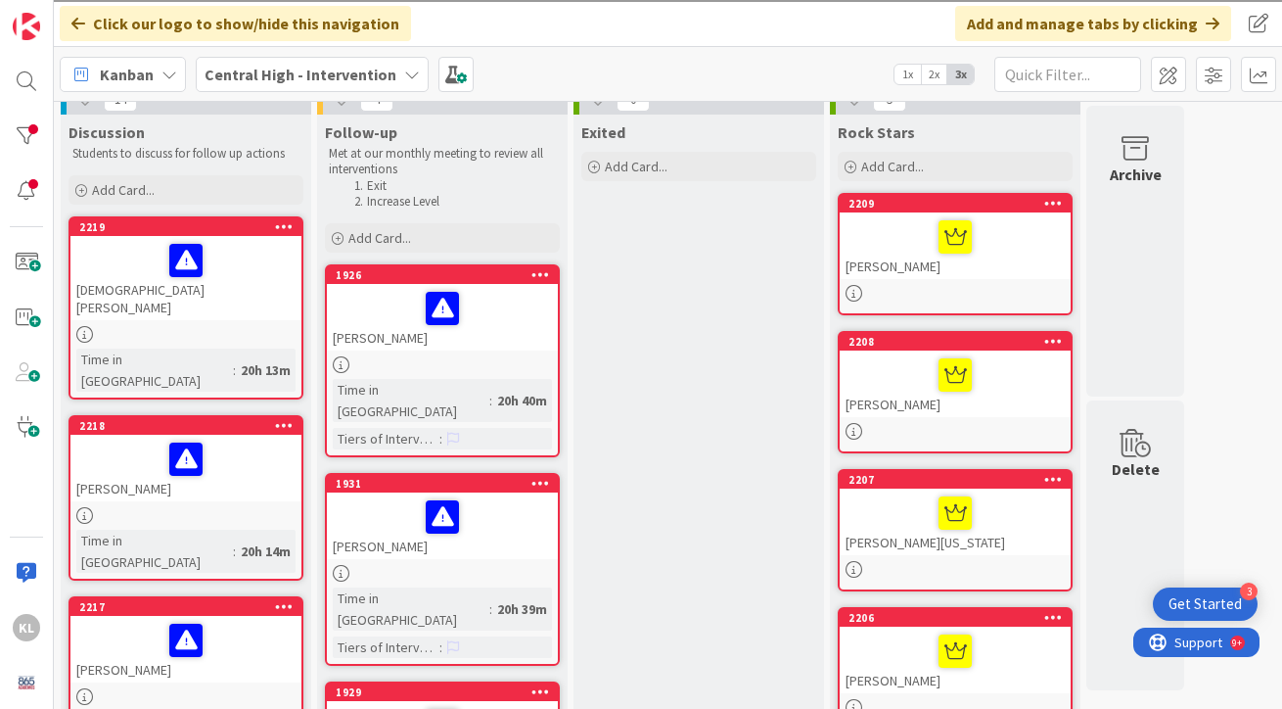
click at [242, 507] on div at bounding box center [185, 515] width 231 height 17
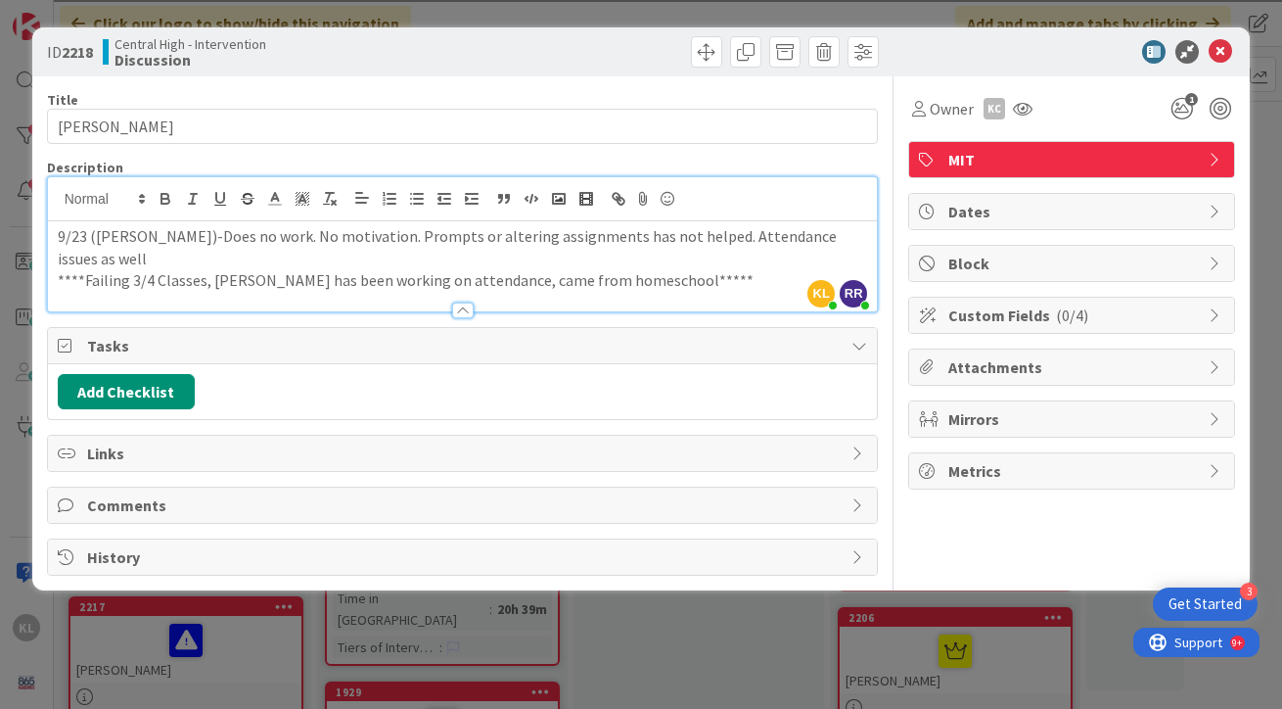
click at [718, 220] on div "KL [PERSON_NAME] just joined RR [PERSON_NAME] just joined 9/23 ([PERSON_NAME])-…" at bounding box center [463, 244] width 830 height 134
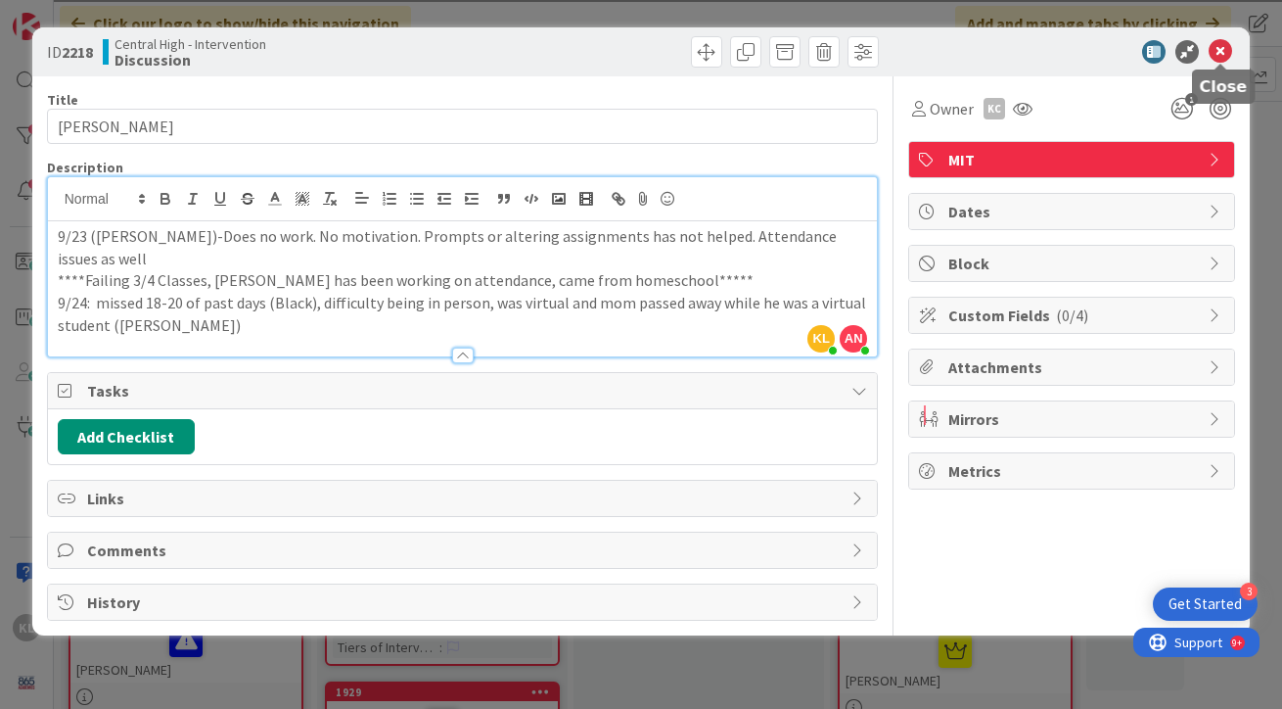
click at [1224, 55] on icon at bounding box center [1220, 51] width 23 height 23
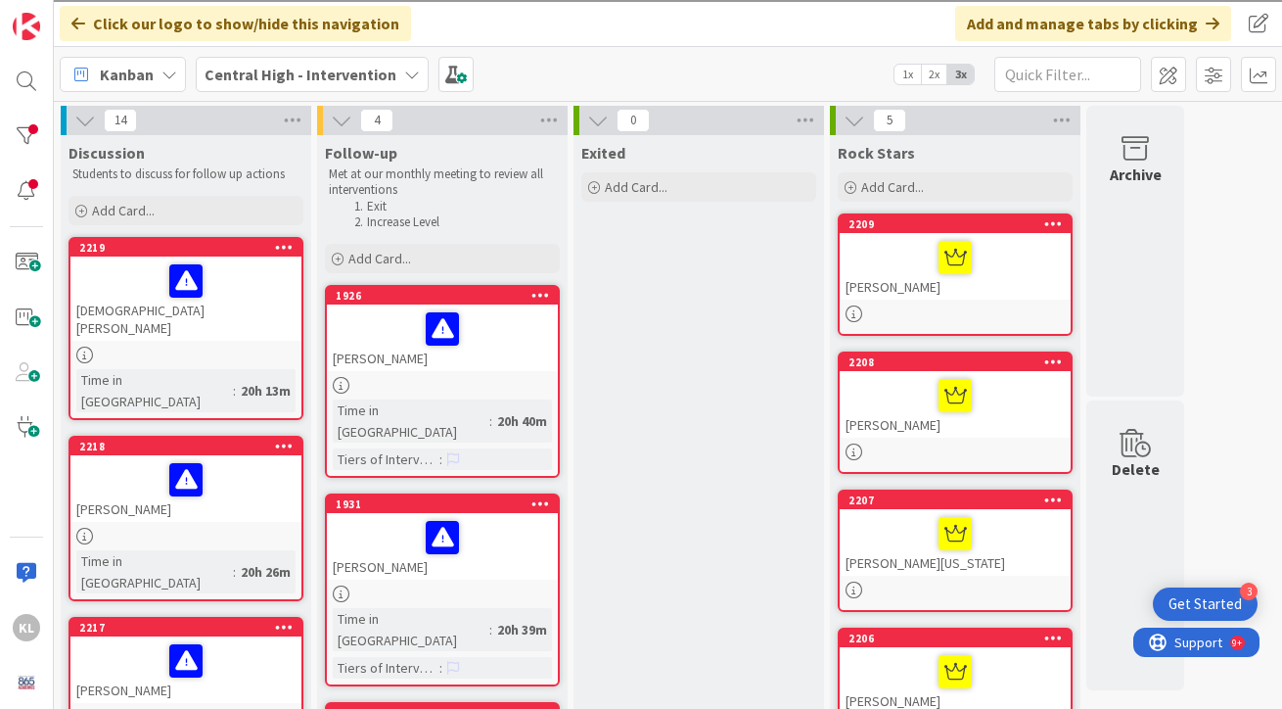
click at [159, 328] on link "2219 [PERSON_NAME] Time in [GEOGRAPHIC_DATA] : 20h 13m" at bounding box center [186, 328] width 235 height 183
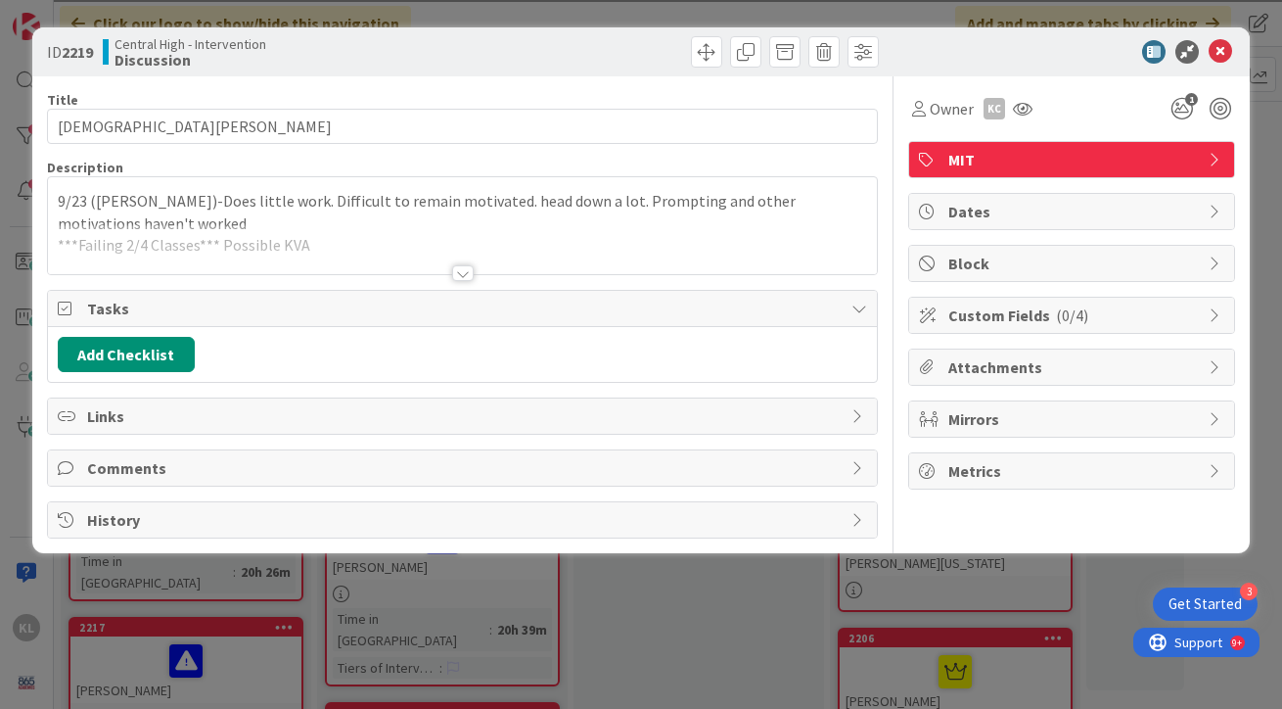
click at [484, 239] on div at bounding box center [463, 249] width 830 height 50
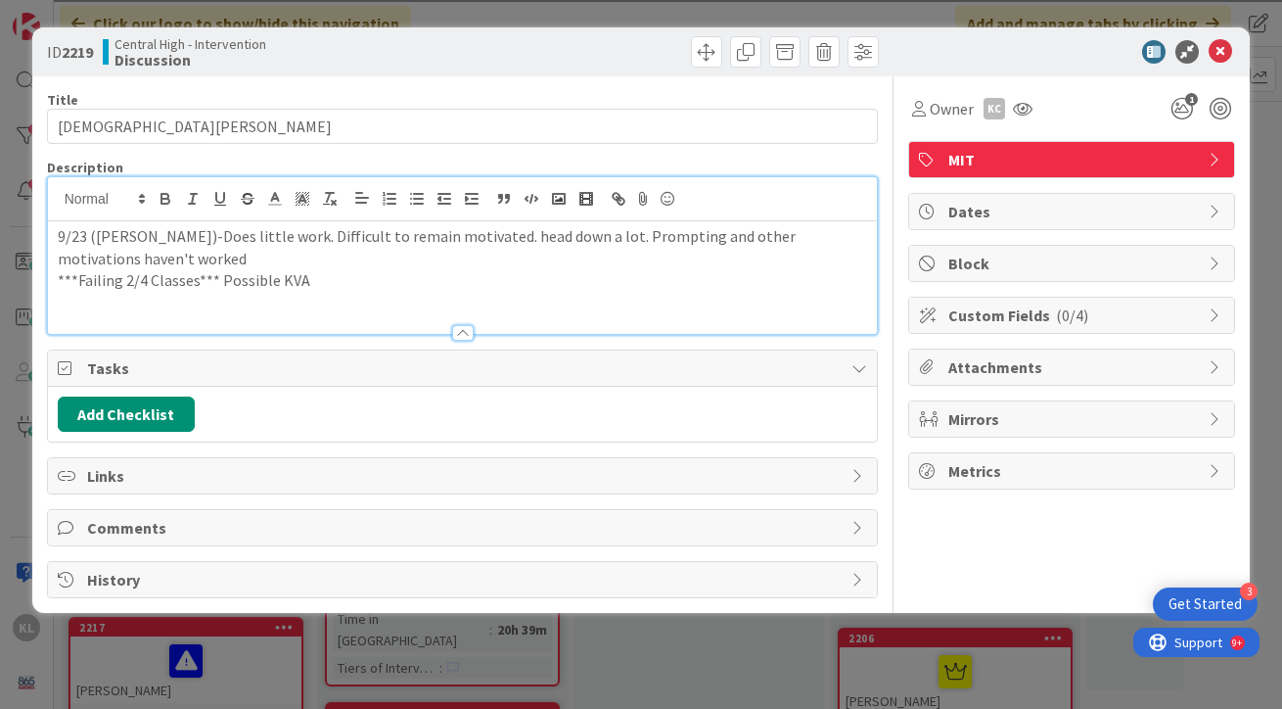
click at [346, 278] on p "***Failing 2/4 Classes*** Possible KVA" at bounding box center [463, 280] width 810 height 23
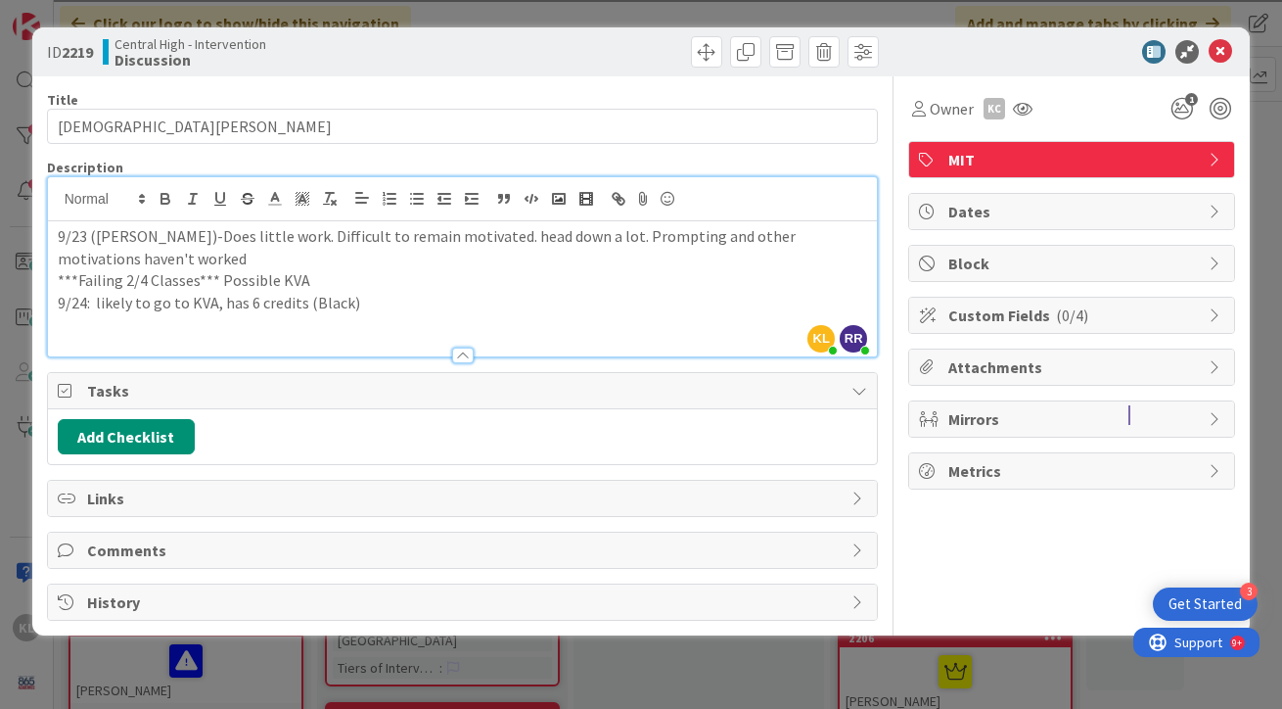
click at [298, 309] on p "9/24: likely to go to KVA, has 6 credits (Black)" at bounding box center [463, 303] width 810 height 23
click at [1225, 49] on icon at bounding box center [1220, 51] width 23 height 23
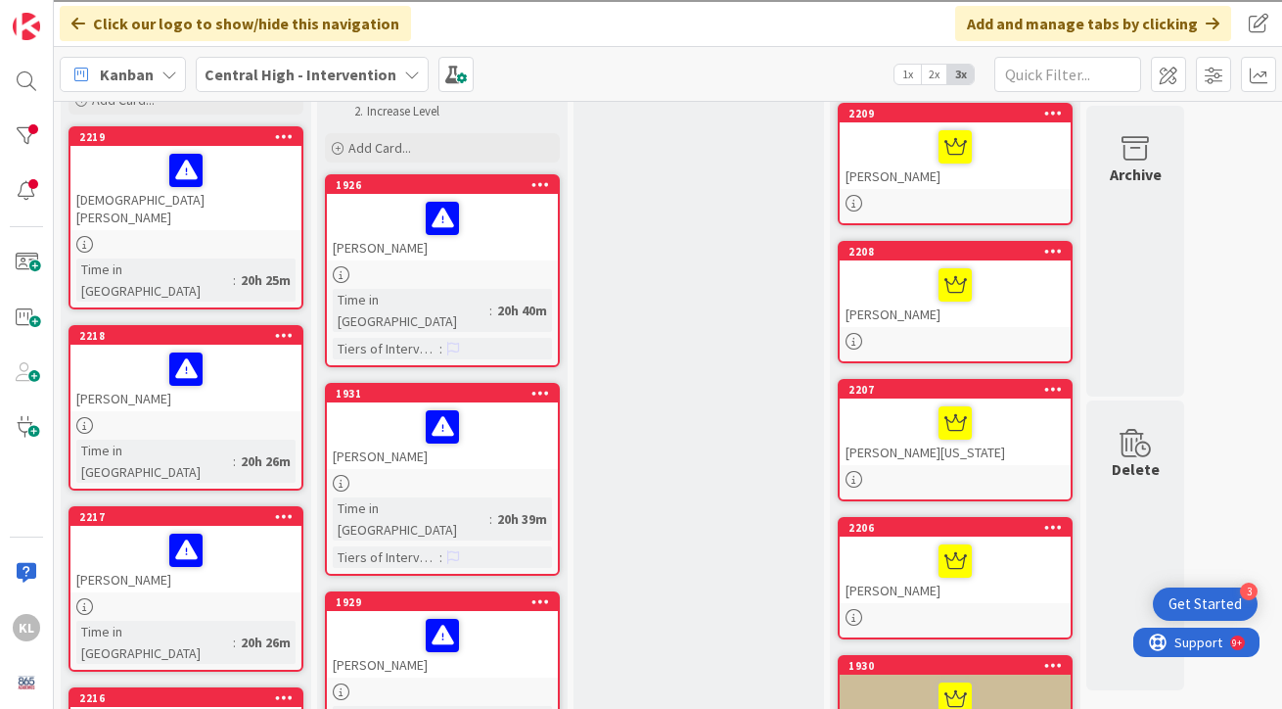
scroll to position [110, 0]
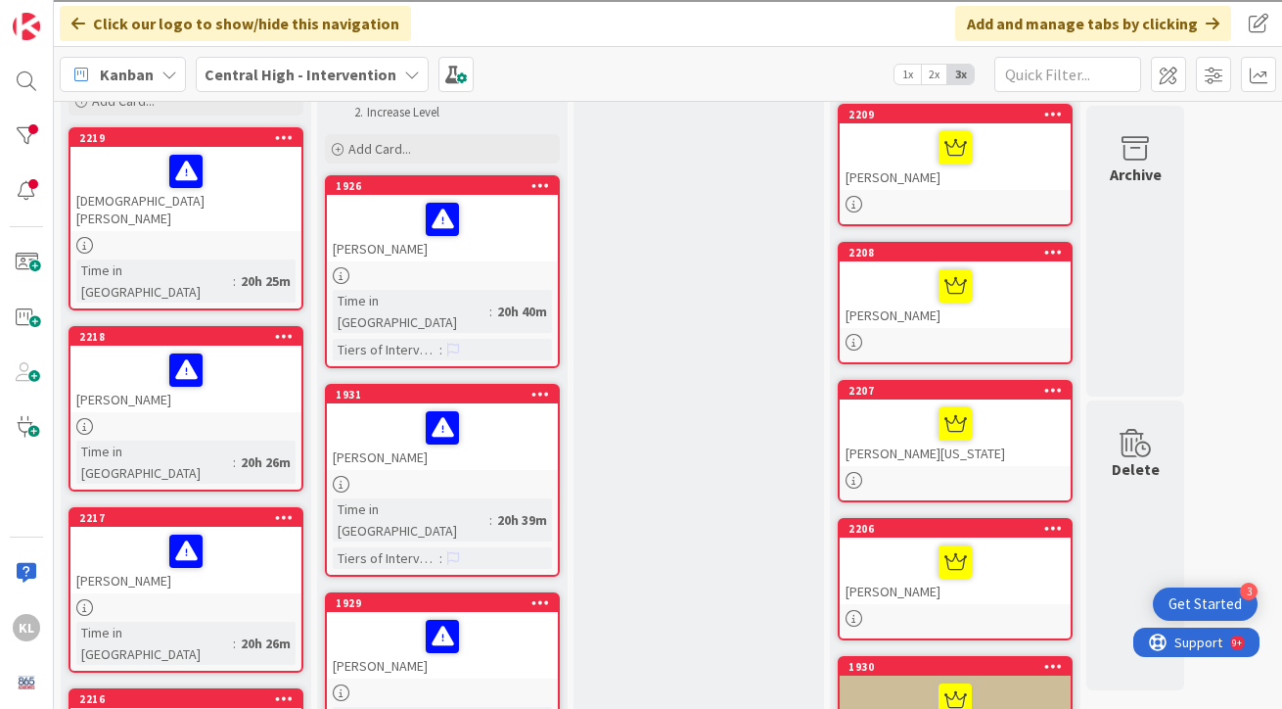
click at [905, 349] on div at bounding box center [955, 342] width 231 height 17
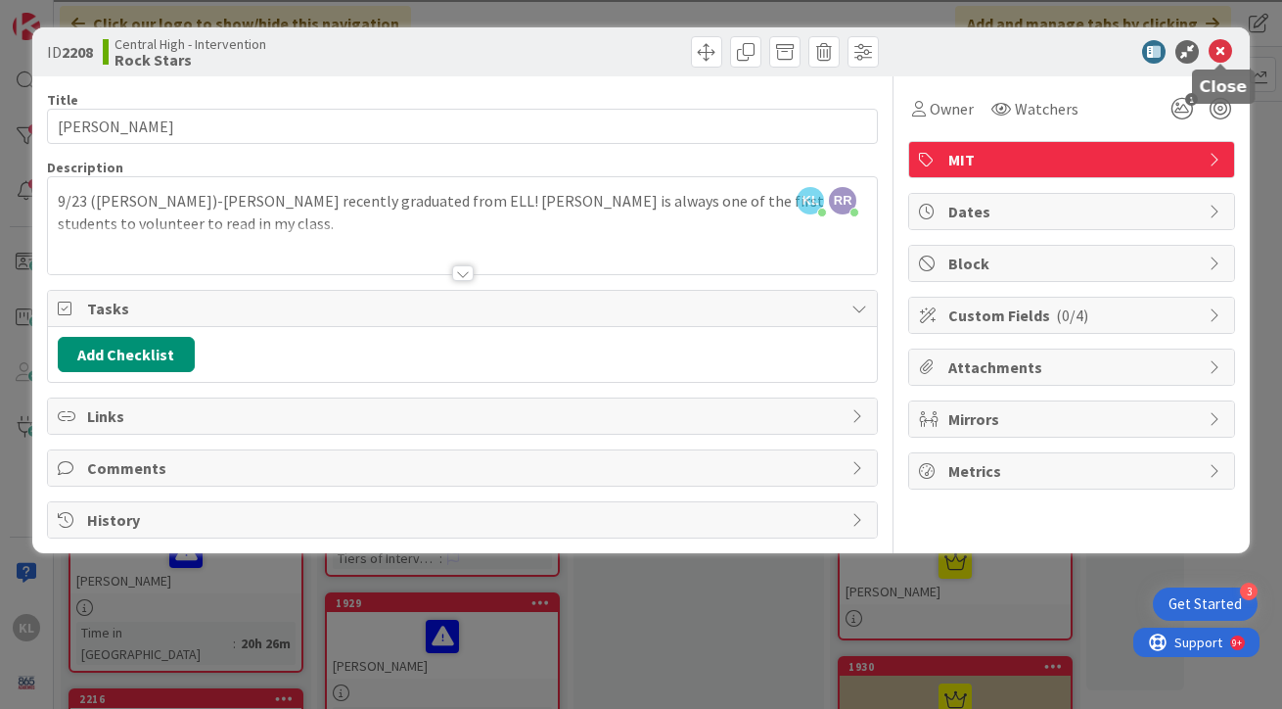
click at [1223, 52] on icon at bounding box center [1220, 51] width 23 height 23
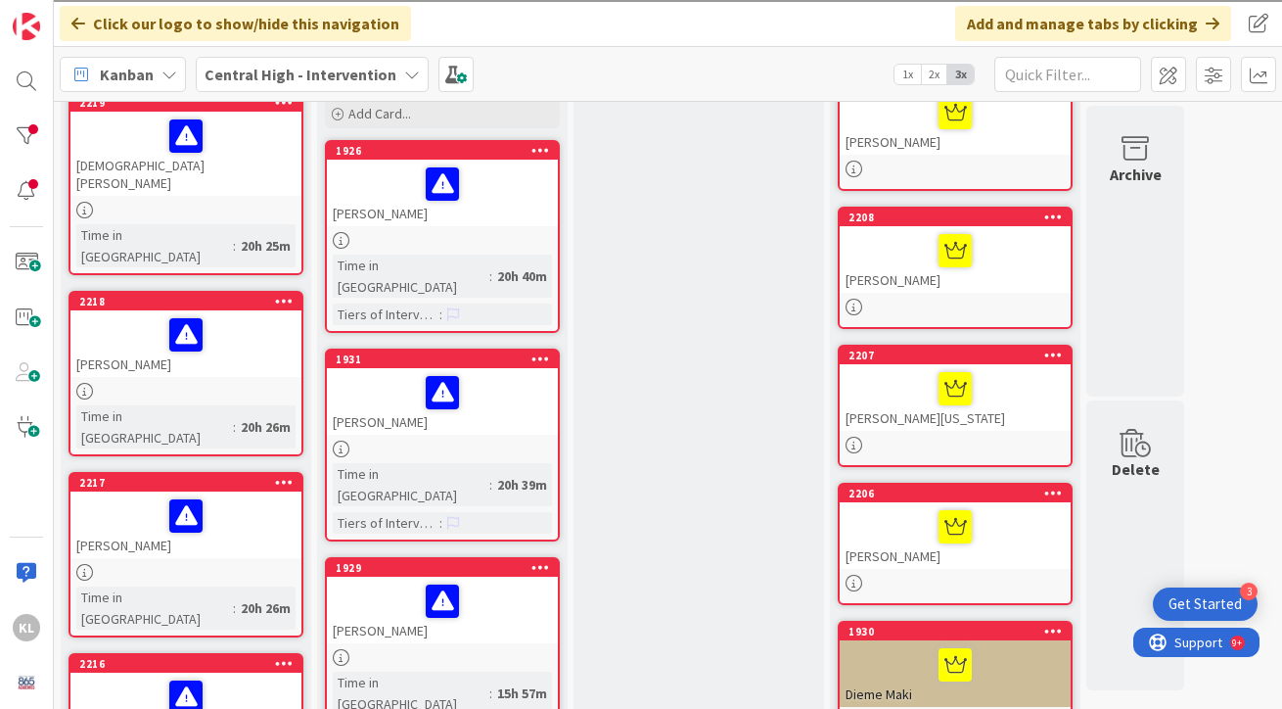
scroll to position [131, 0]
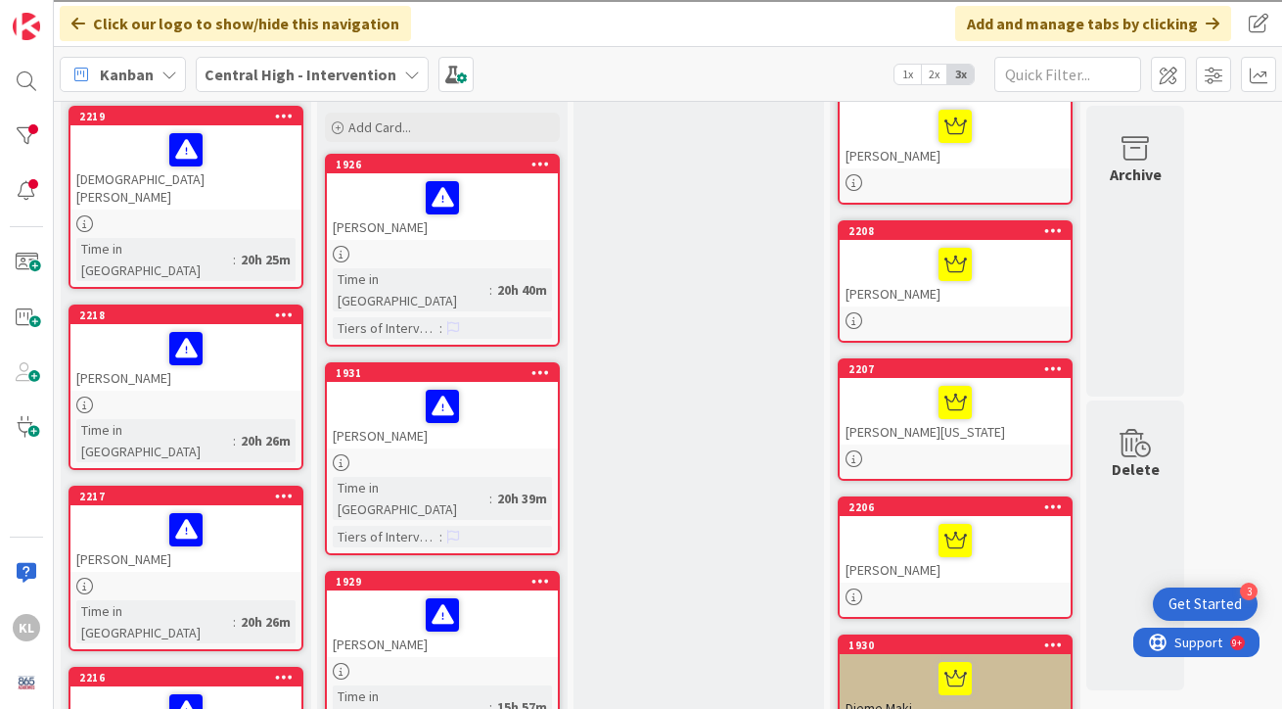
click at [892, 455] on div at bounding box center [955, 458] width 231 height 17
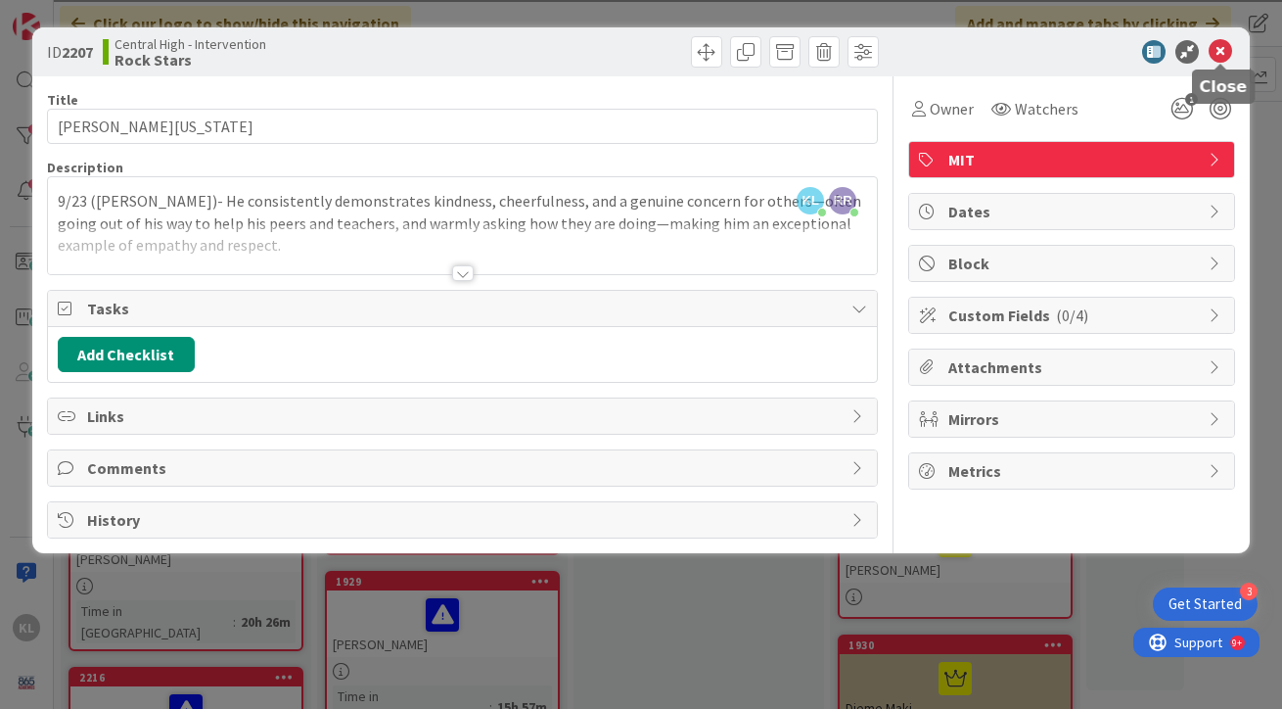
click at [1216, 57] on icon at bounding box center [1220, 51] width 23 height 23
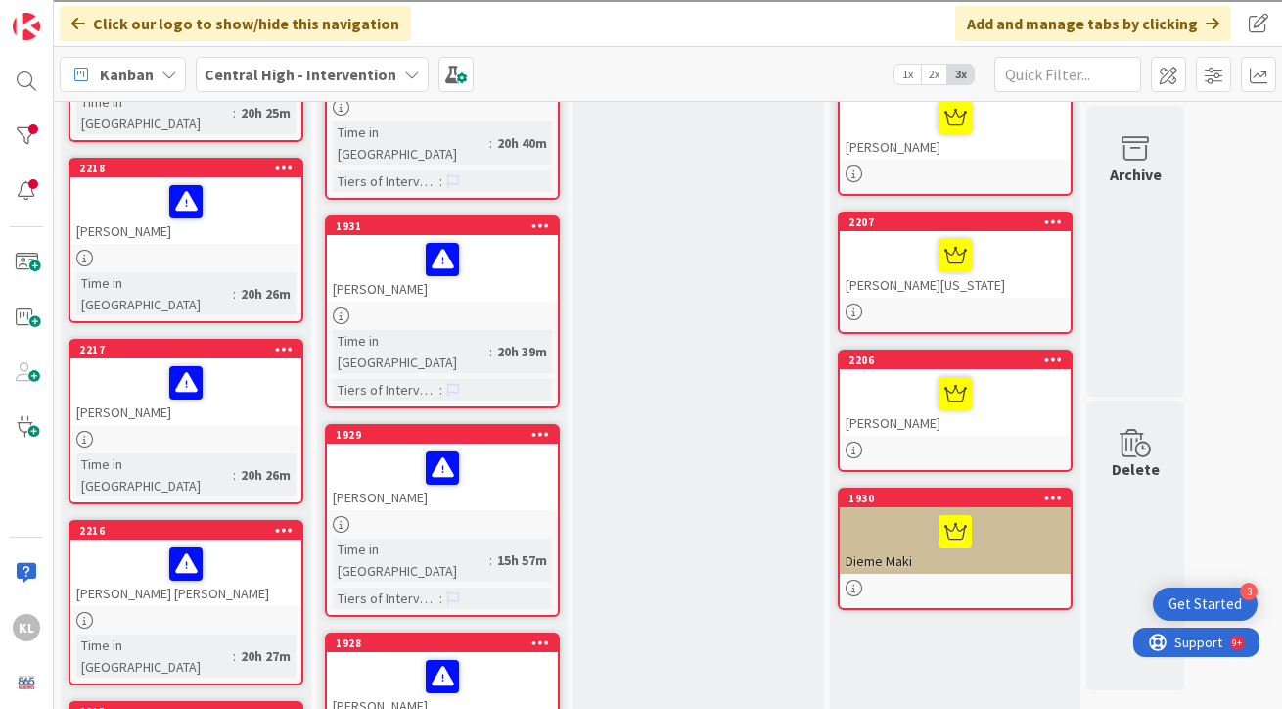
scroll to position [285, 0]
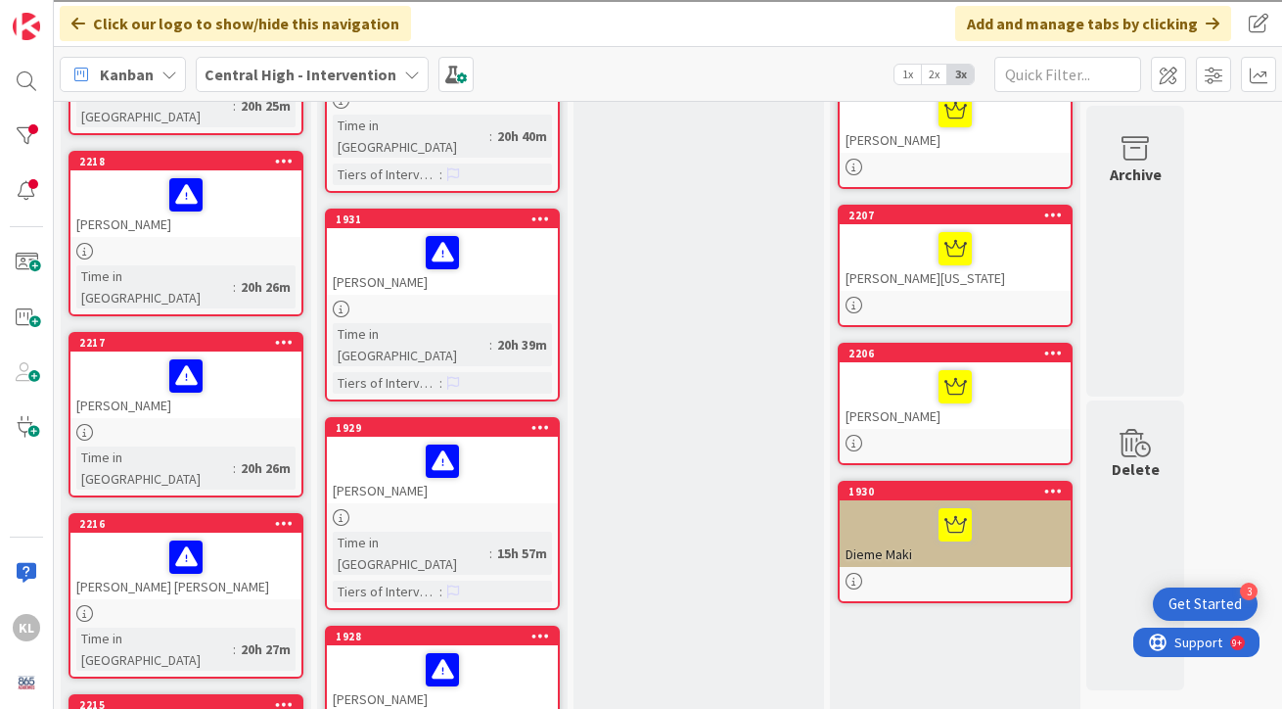
click at [1042, 533] on div at bounding box center [955, 524] width 219 height 41
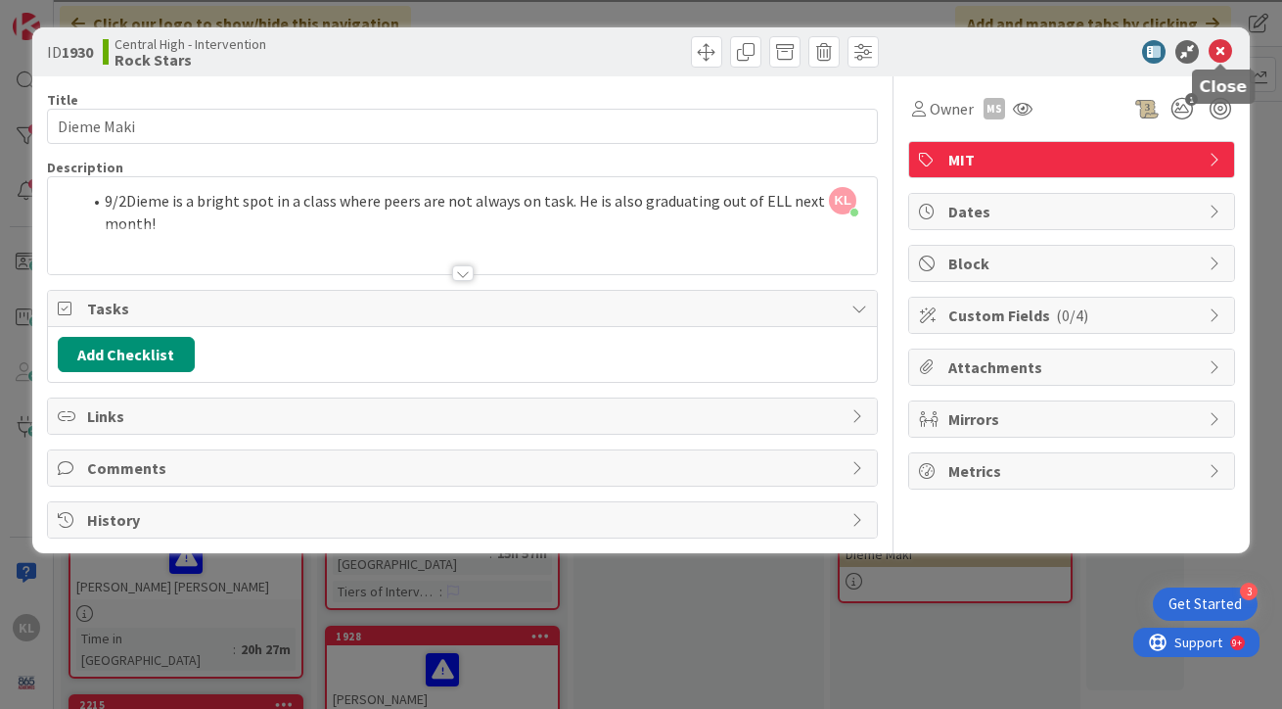
click at [1222, 53] on icon at bounding box center [1220, 51] width 23 height 23
